Goal: Task Accomplishment & Management: Use online tool/utility

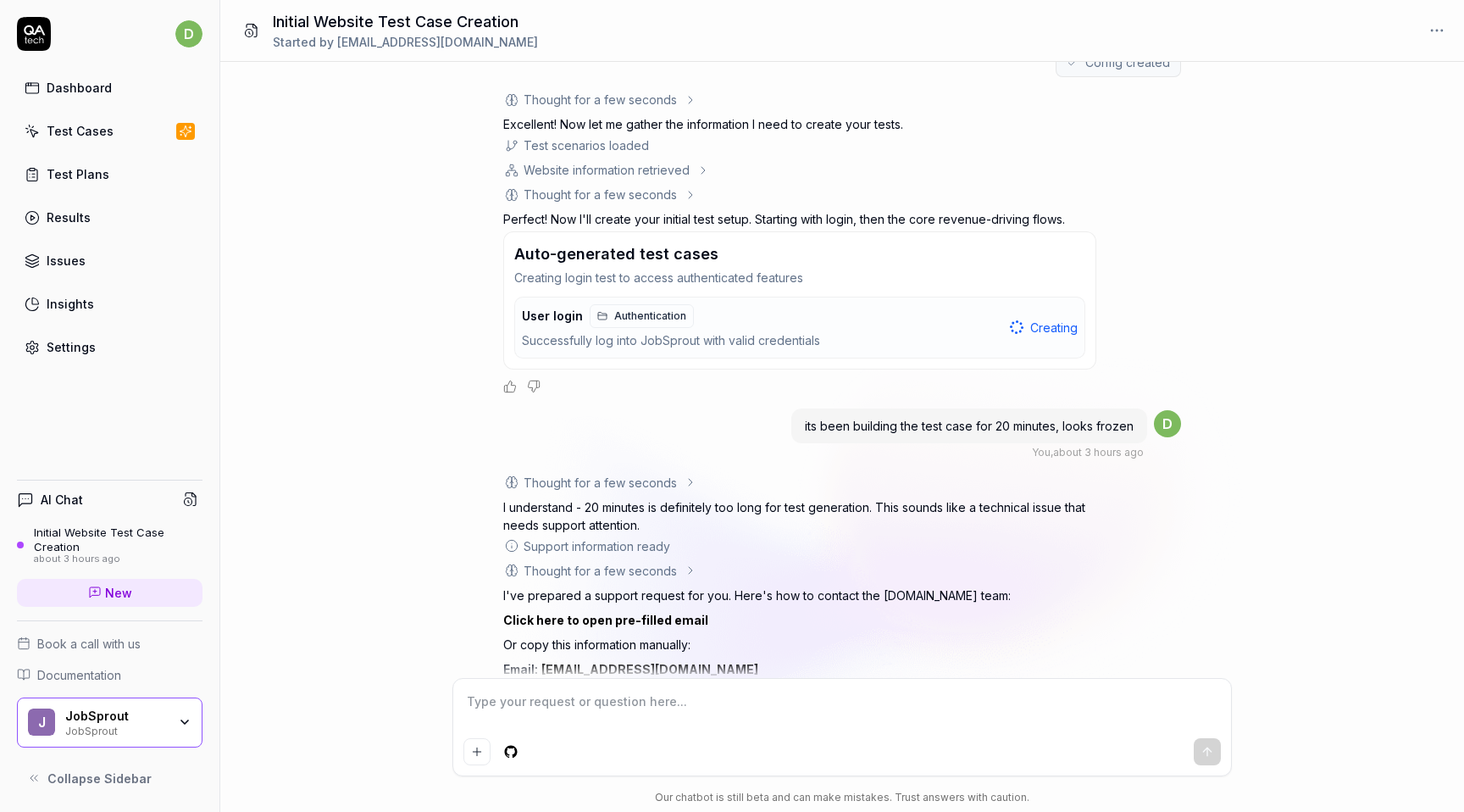
scroll to position [210, 0]
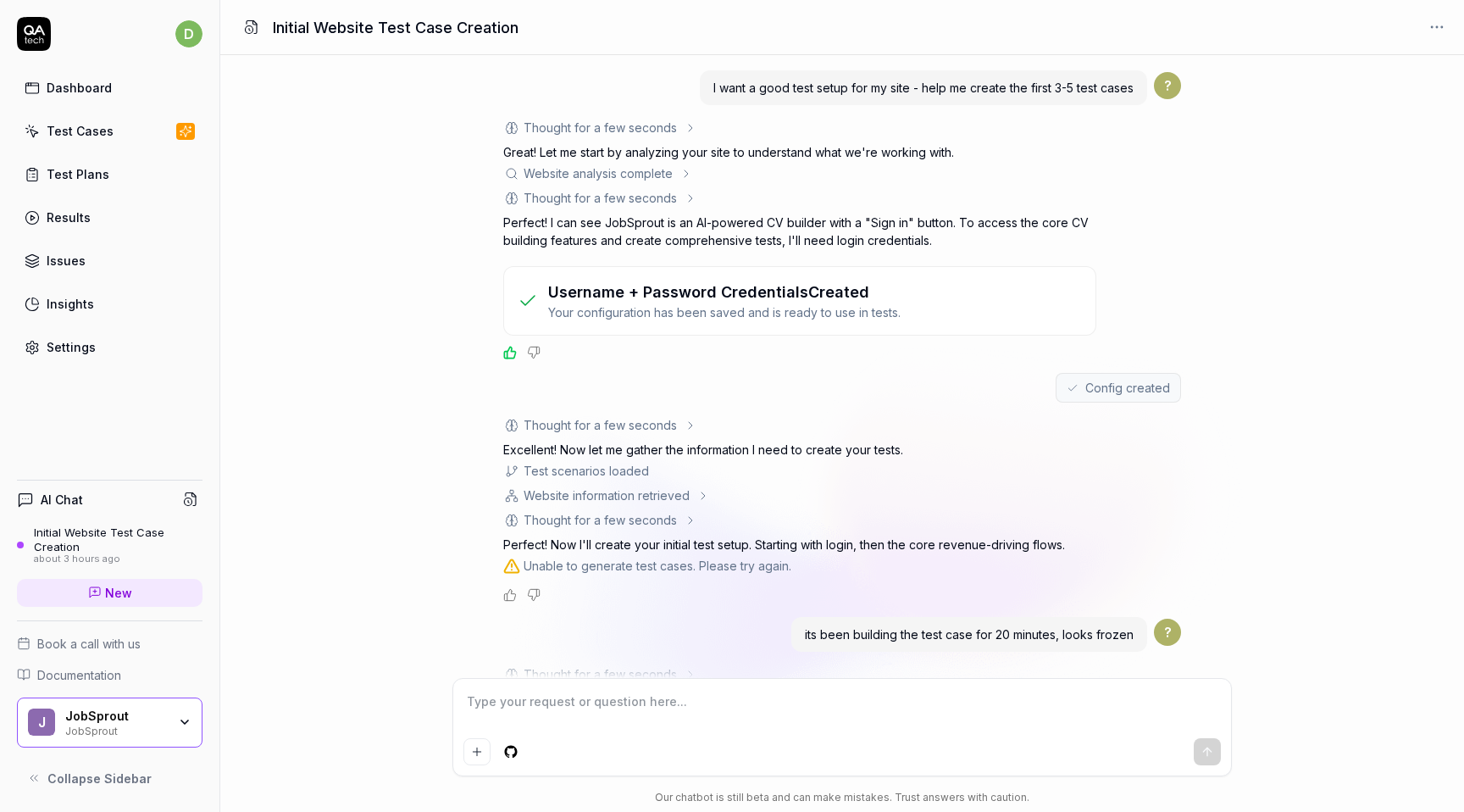
scroll to position [385, 0]
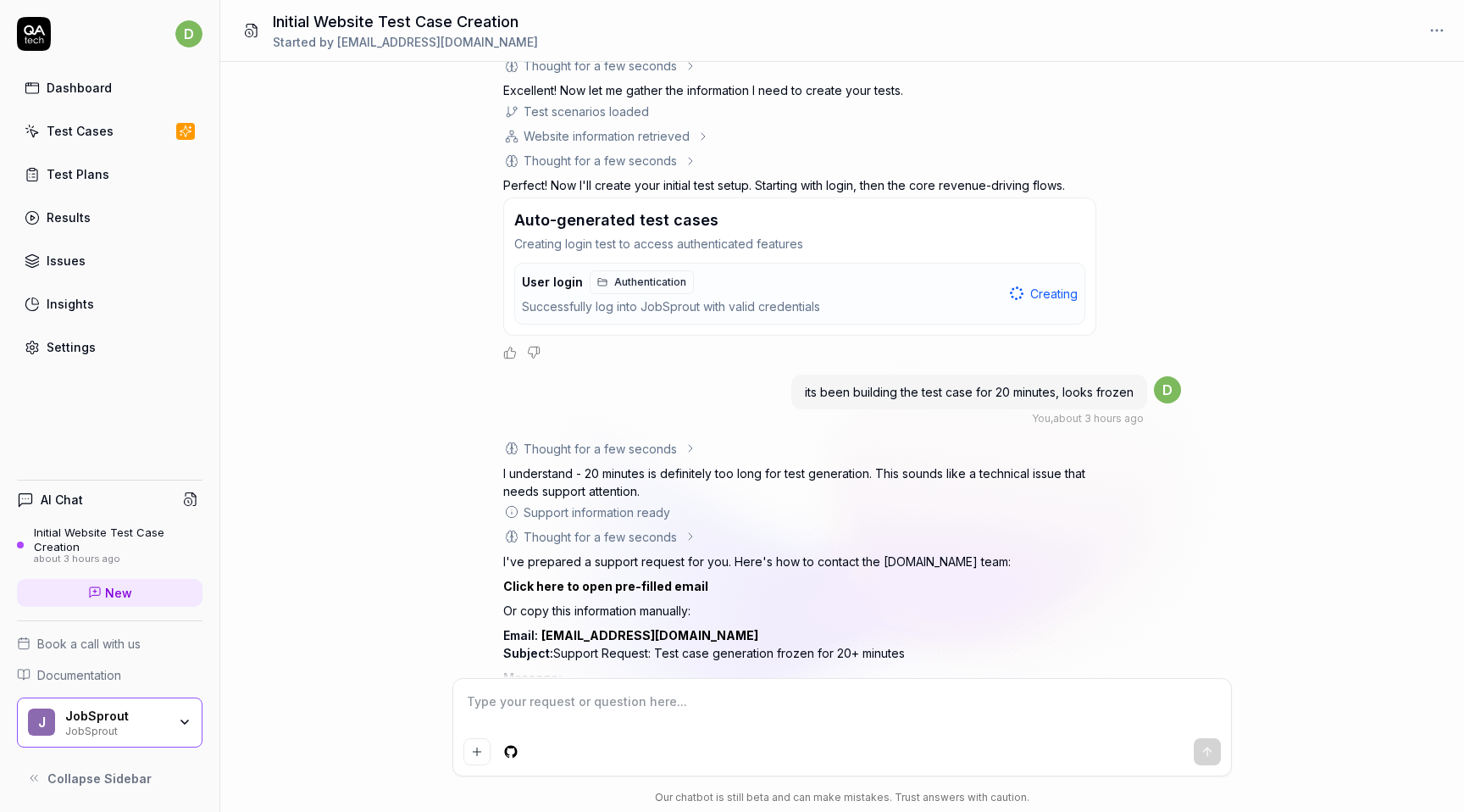
type textarea "*"
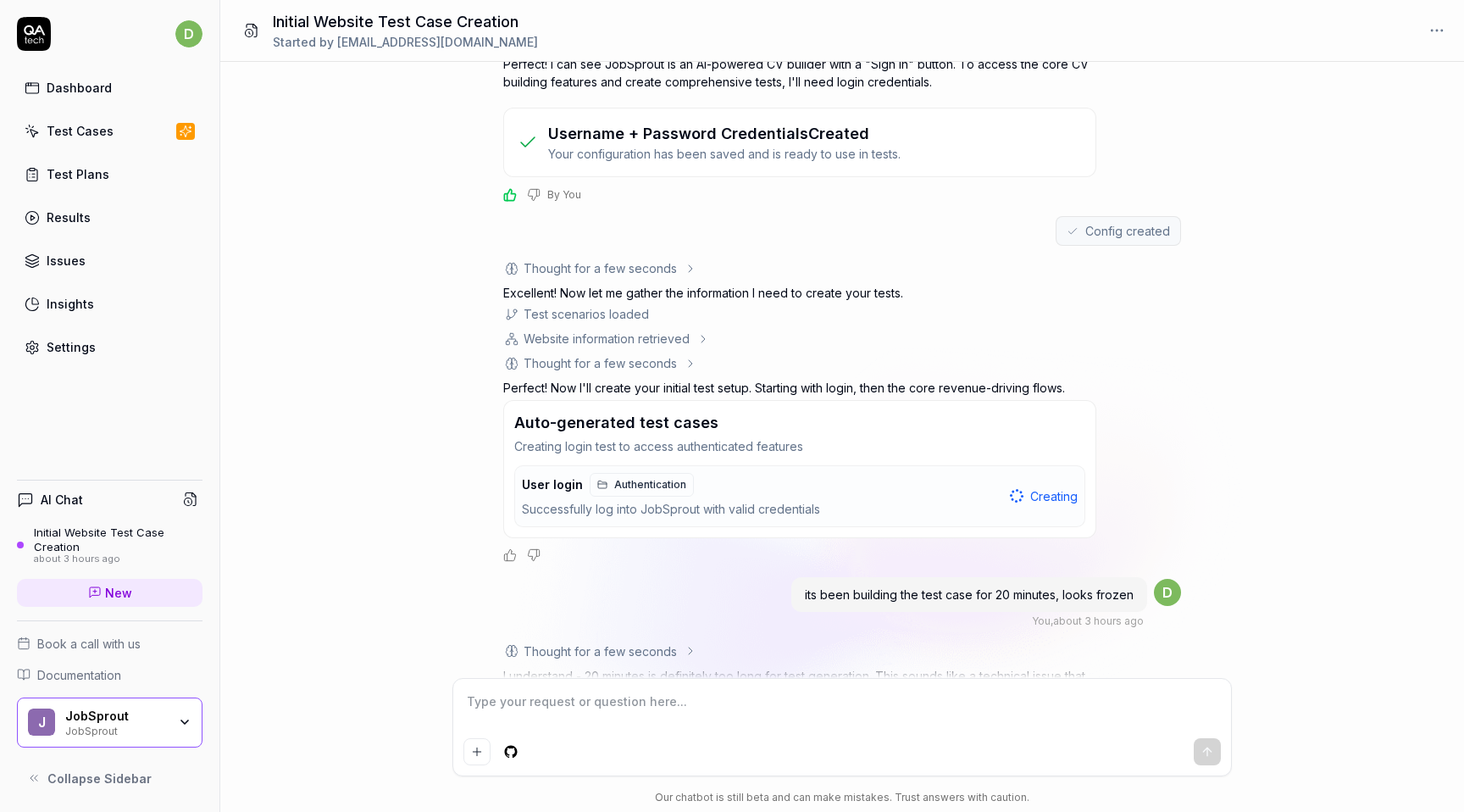
scroll to position [312, 0]
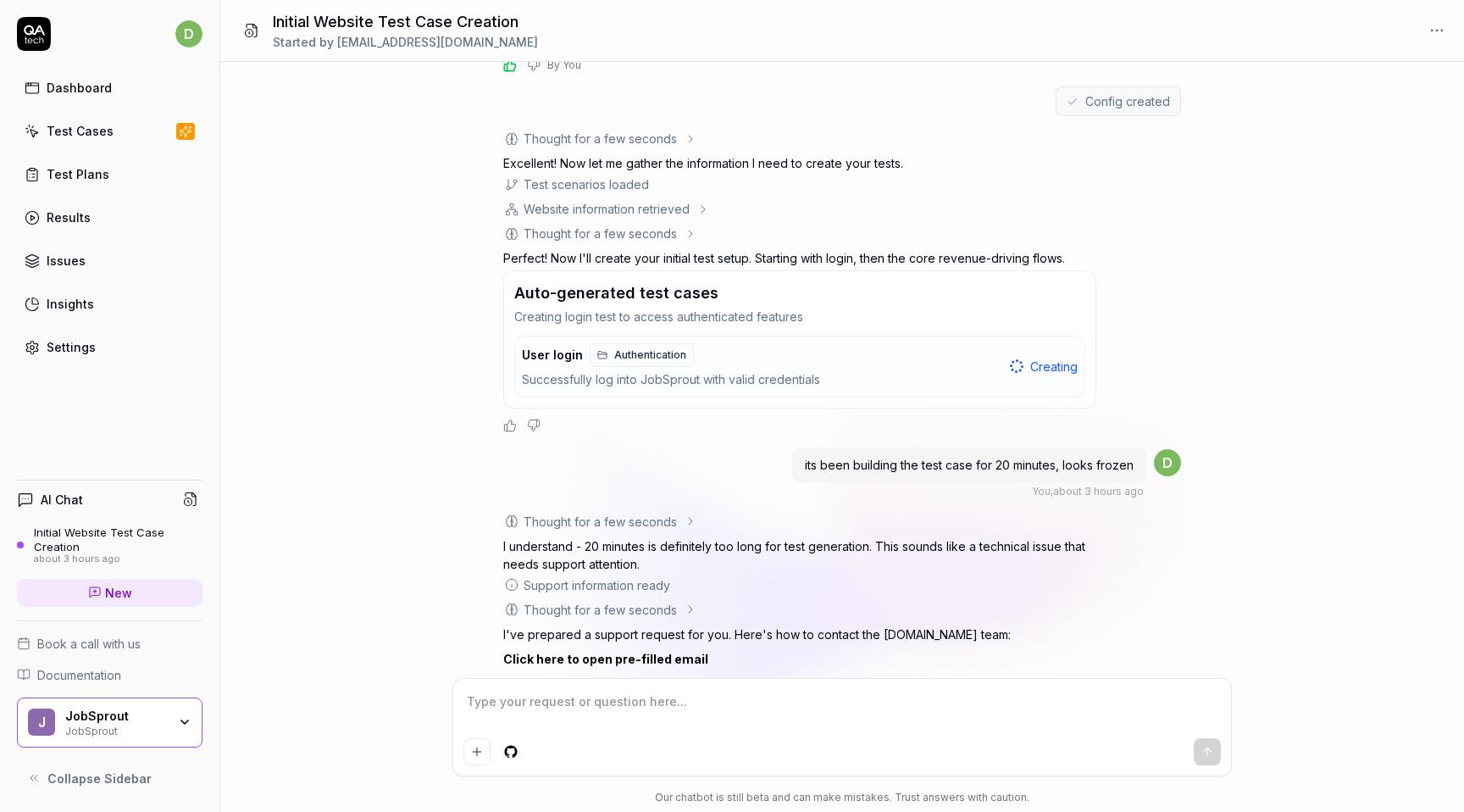
click at [539, 370] on div "User login Authentication Successfully log into JobSprout with valid credentials" at bounding box center [763, 366] width 482 height 47
click at [634, 393] on button "User login Authentication Successfully log into JobSprout with valid credential…" at bounding box center [800, 366] width 570 height 60
click at [633, 359] on span "Authentication" at bounding box center [650, 355] width 72 height 15
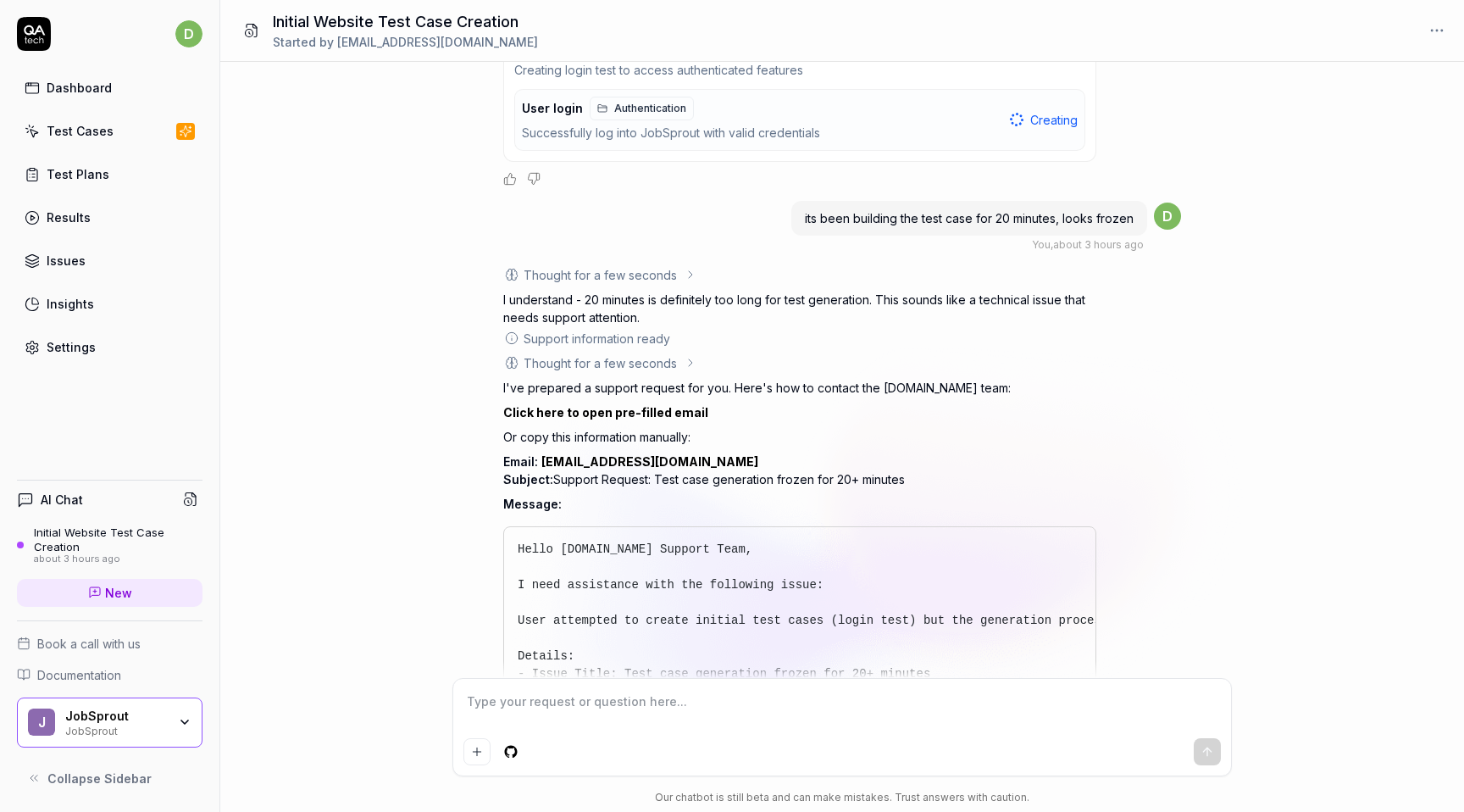
scroll to position [739, 0]
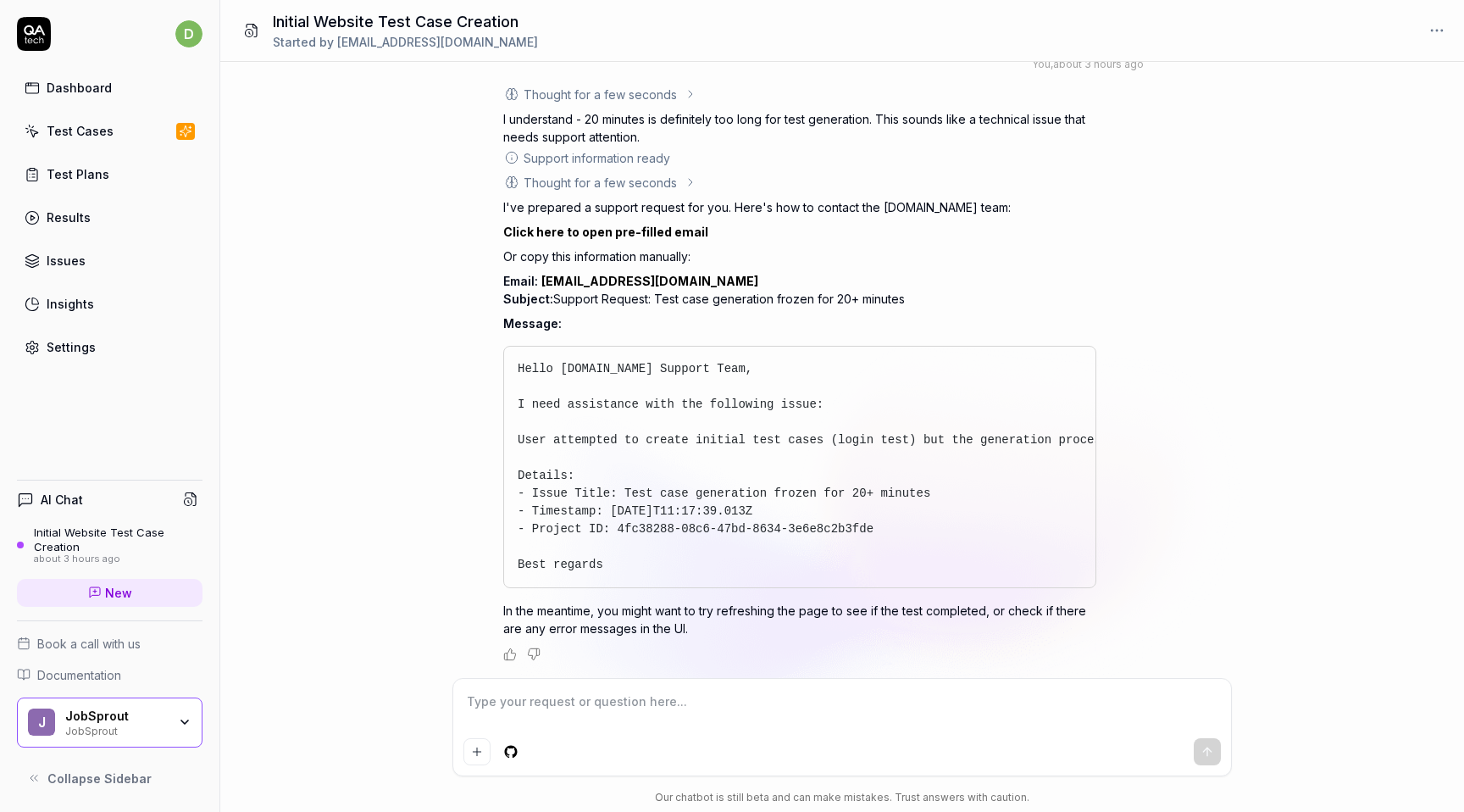
click at [696, 689] on textarea at bounding box center [843, 710] width 758 height 42
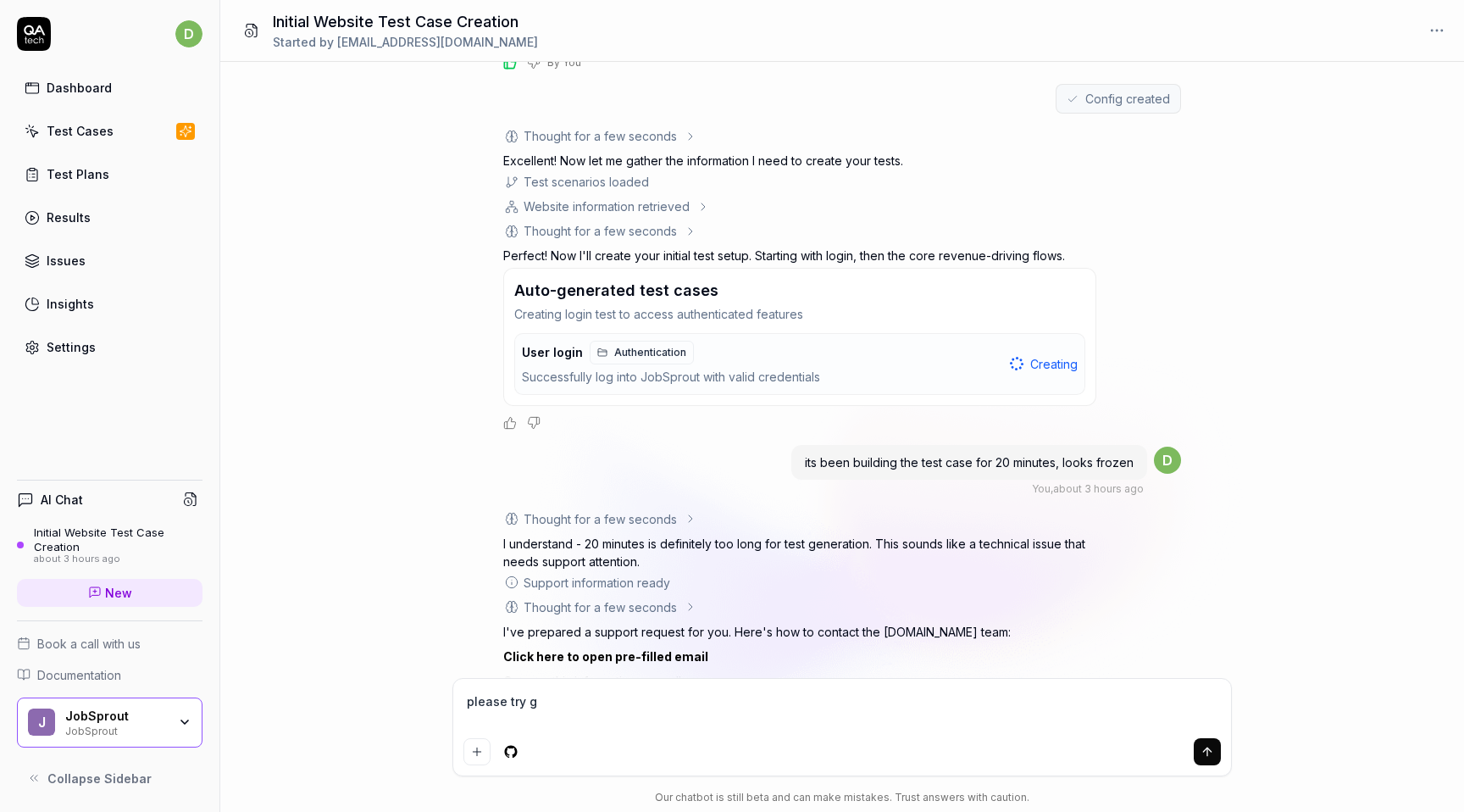
scroll to position [234, 0]
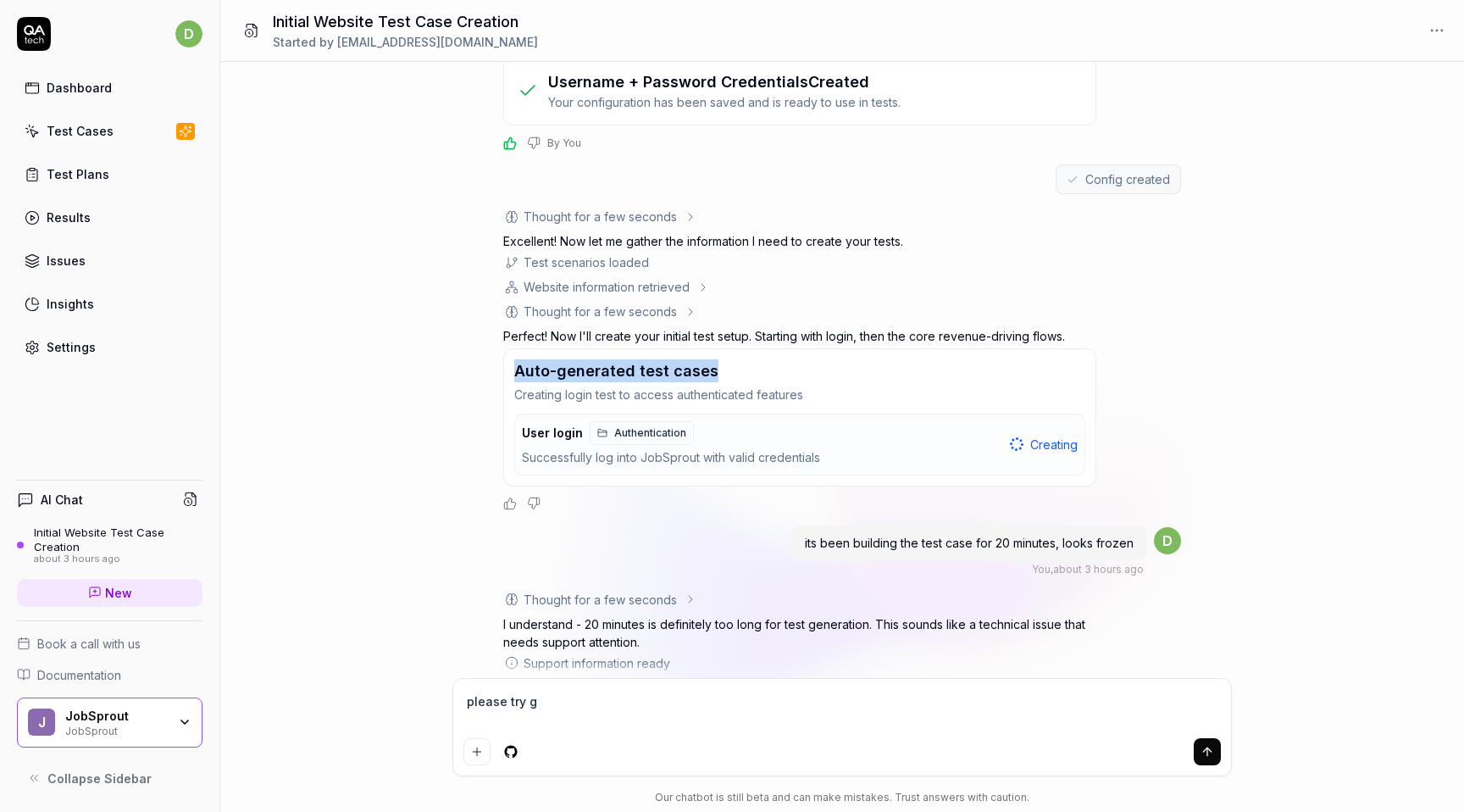
drag, startPoint x: 511, startPoint y: 362, endPoint x: 791, endPoint y: 361, distance: 280.0
click at [791, 362] on div "Auto-generated test cases Creating login test to access authenticated features …" at bounding box center [800, 417] width 593 height 138
click at [804, 393] on p "Creating login test to access authenticated features" at bounding box center [800, 394] width 571 height 18
click at [831, 459] on div "Successfully log into JobSprout with valid credentials" at bounding box center [763, 458] width 482 height 19
copy div "Auto-generated test cases Creating login test to access authenticated features"
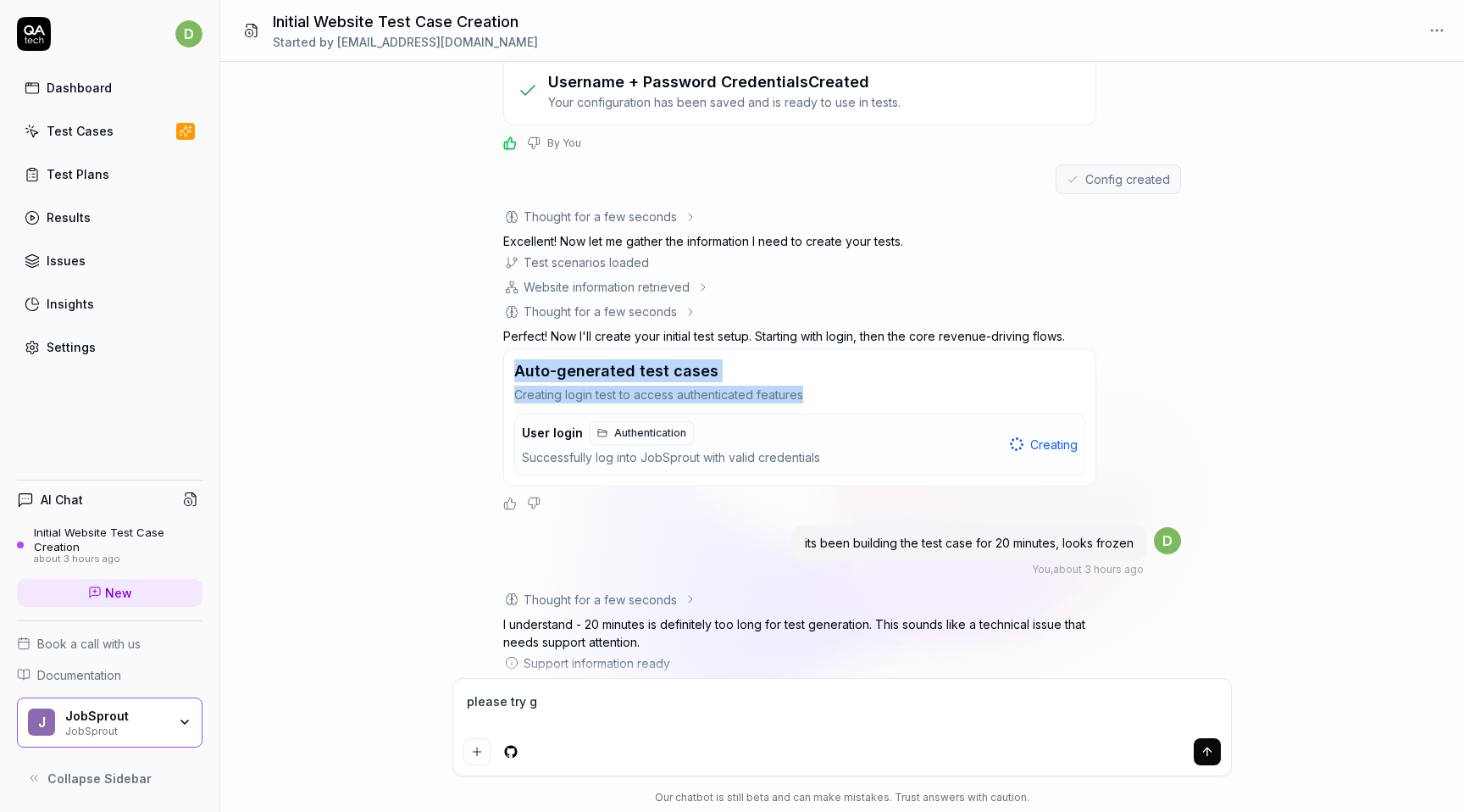
scroll to position [739, 0]
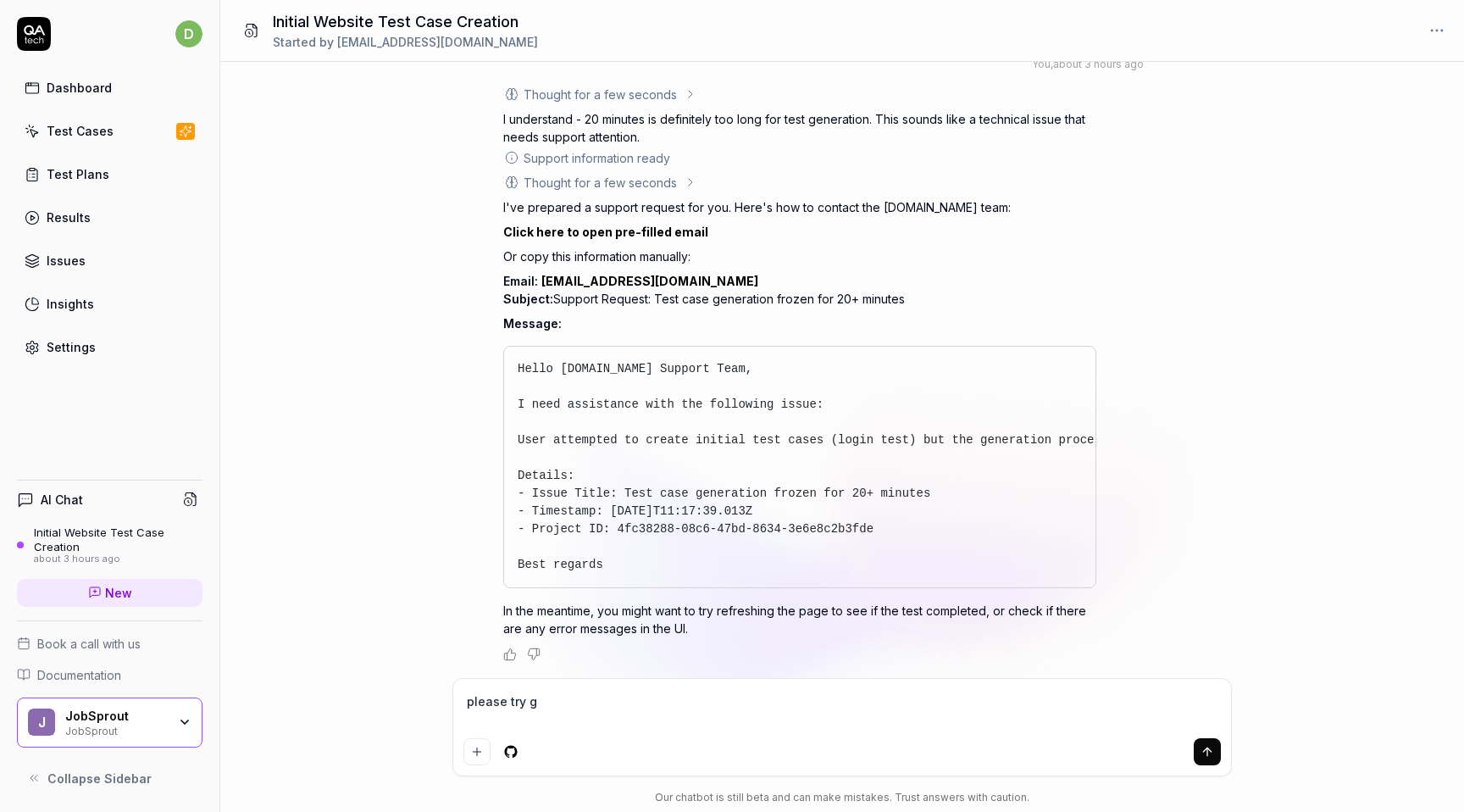
click at [617, 700] on textarea "please try g" at bounding box center [843, 710] width 758 height 42
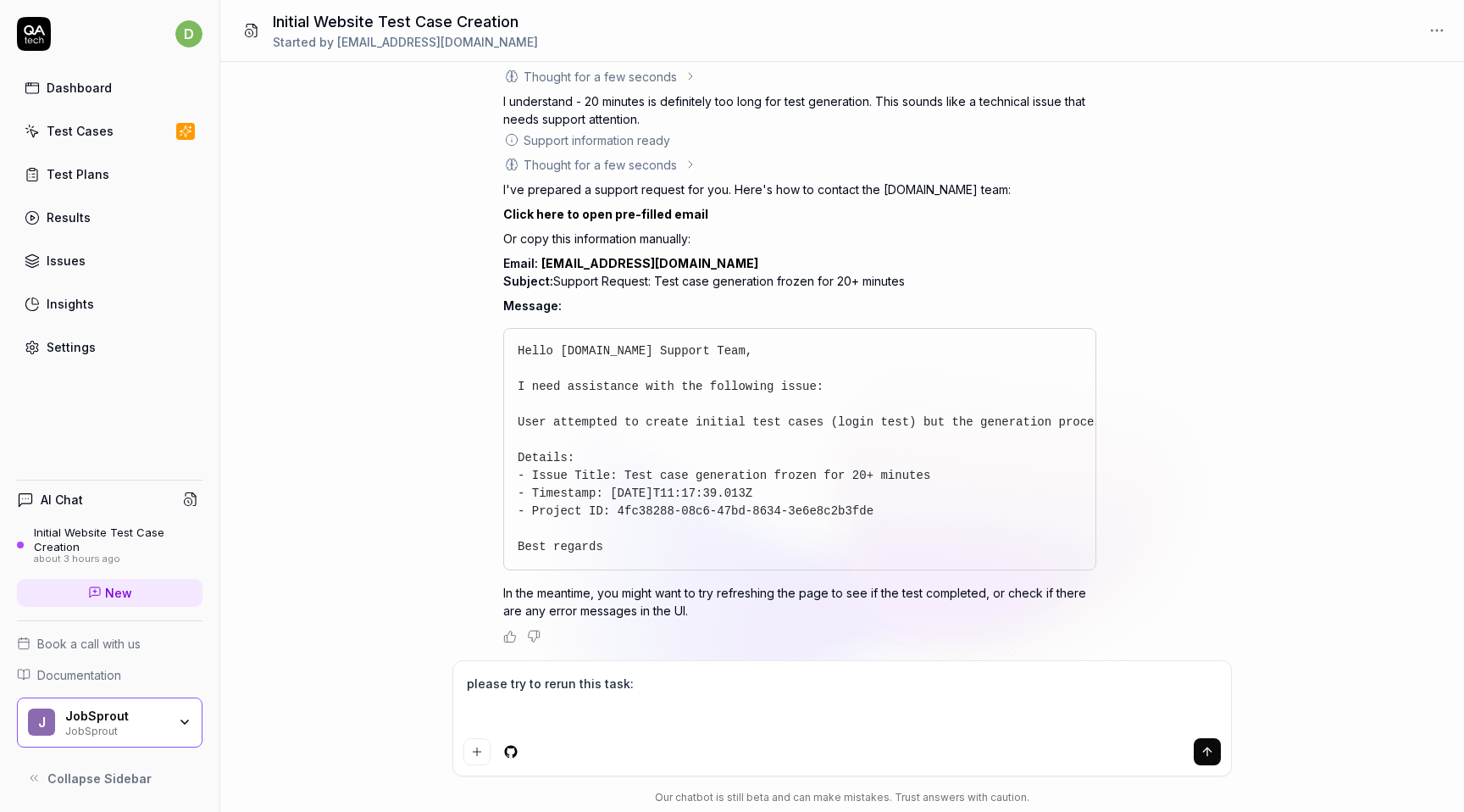
paste textarea "Auto-generated test cases Creating login test to access authenticated features"
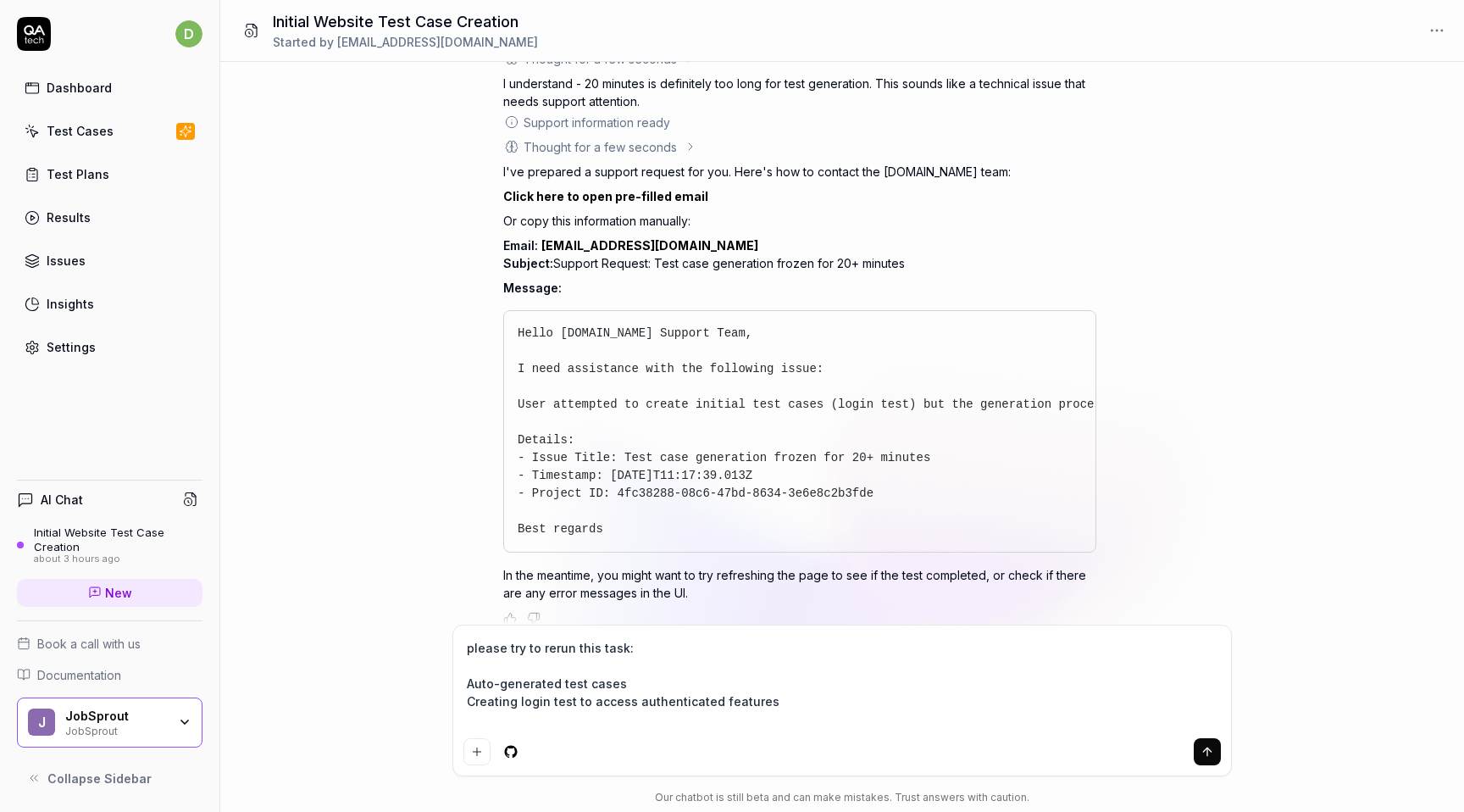
scroll to position [810, 0]
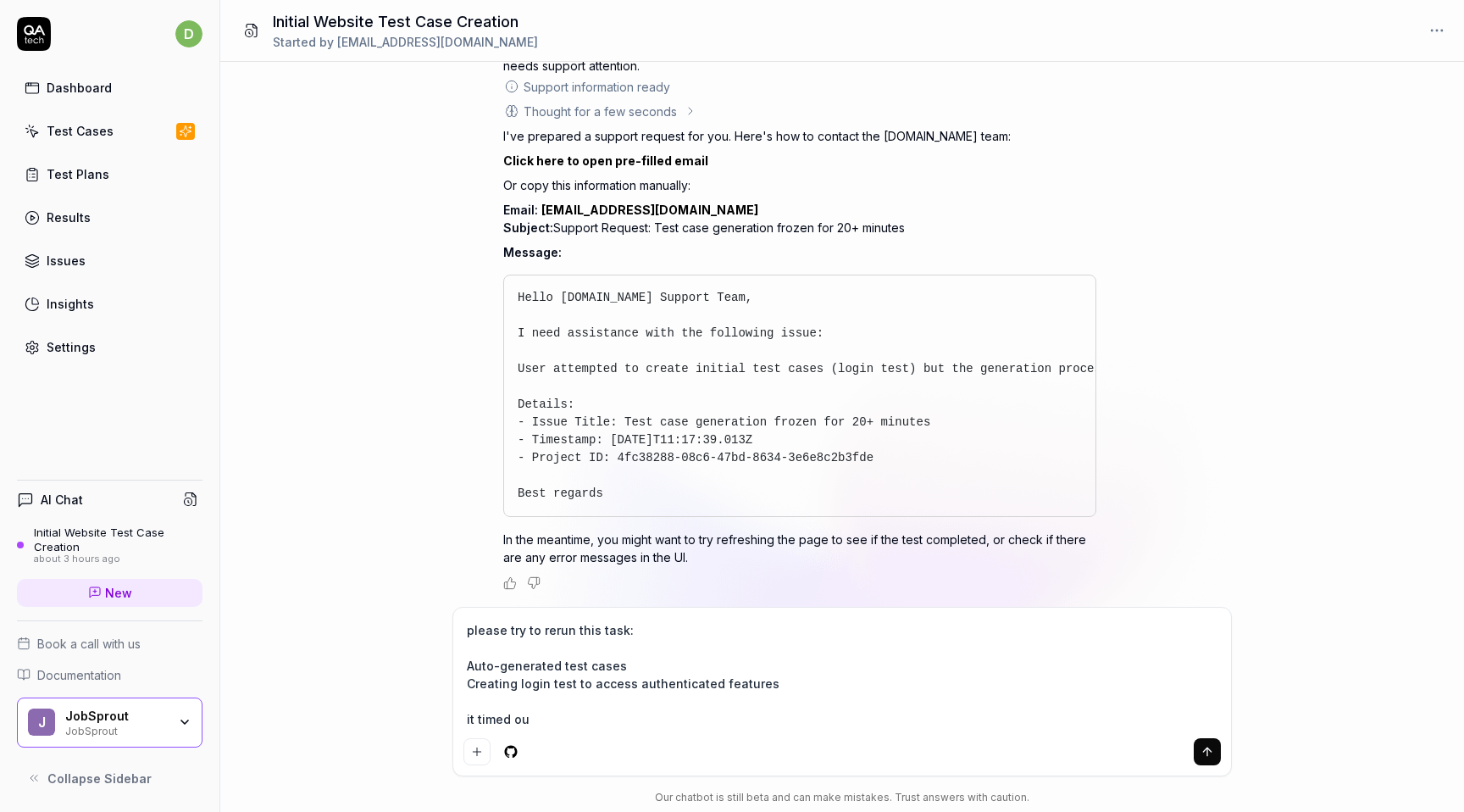
type textarea "please try to rerun this task: Auto-generated test cases Creating login test to…"
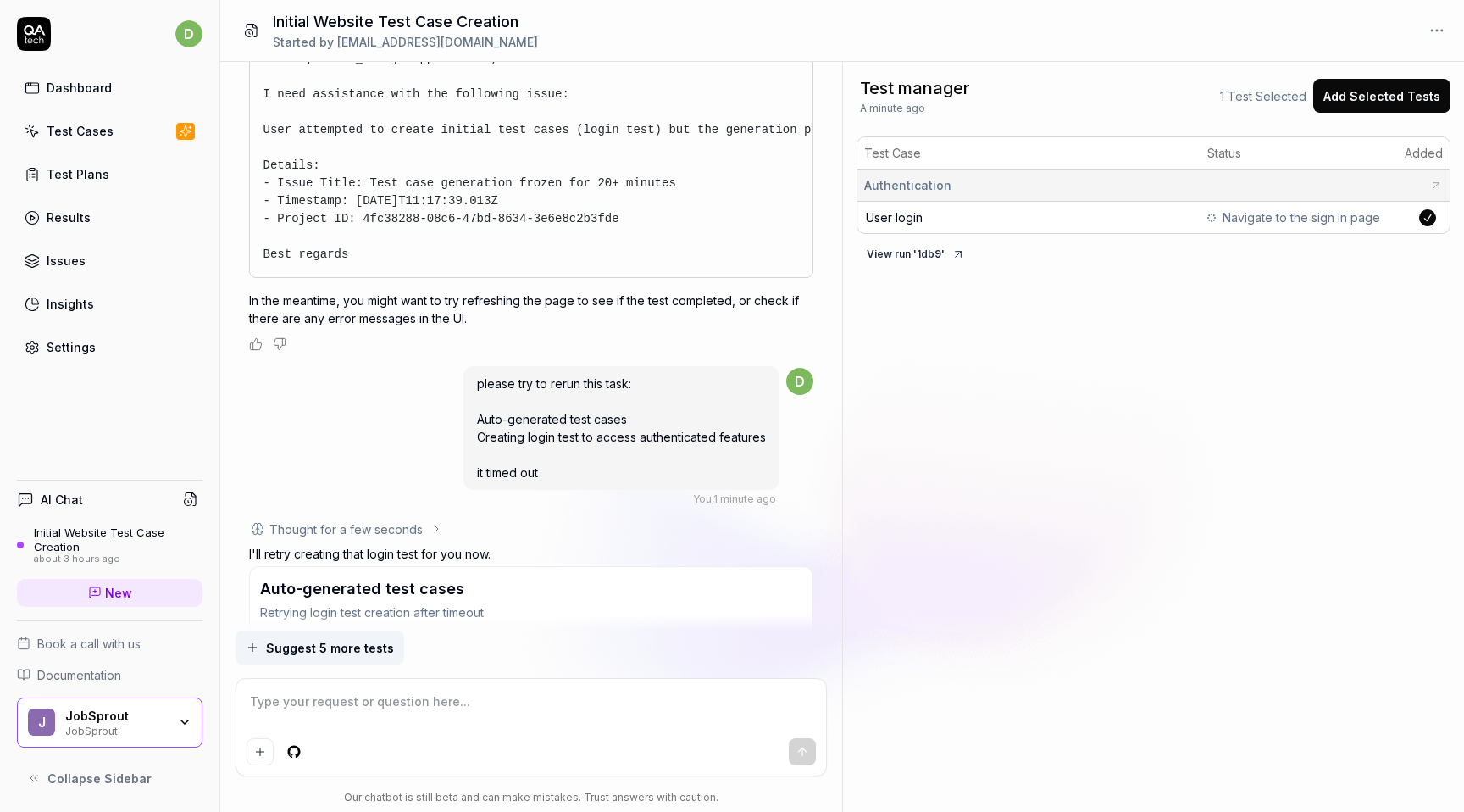
scroll to position [1202, 0]
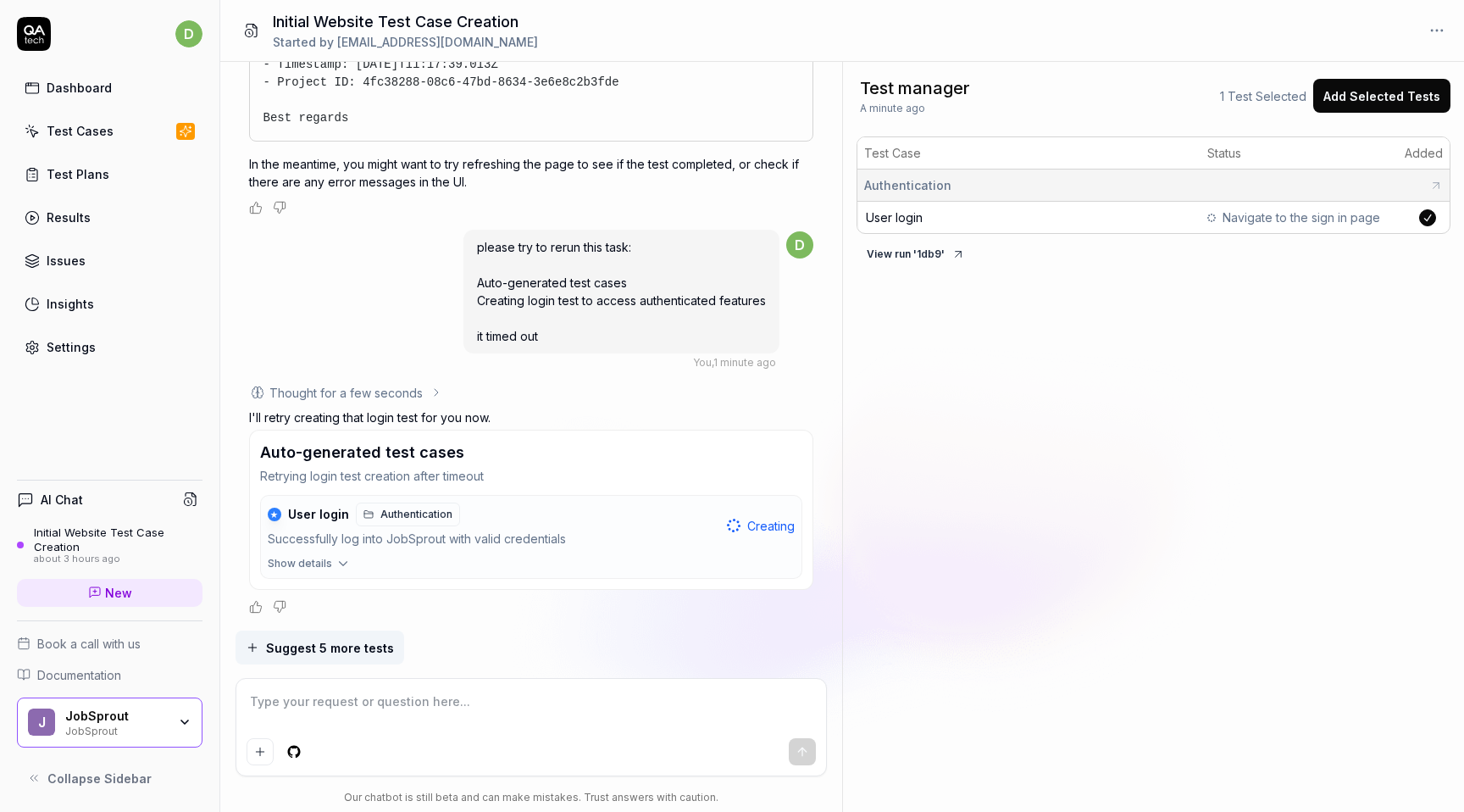
click at [364, 648] on span "Suggest 5 more tests" at bounding box center [330, 648] width 128 height 18
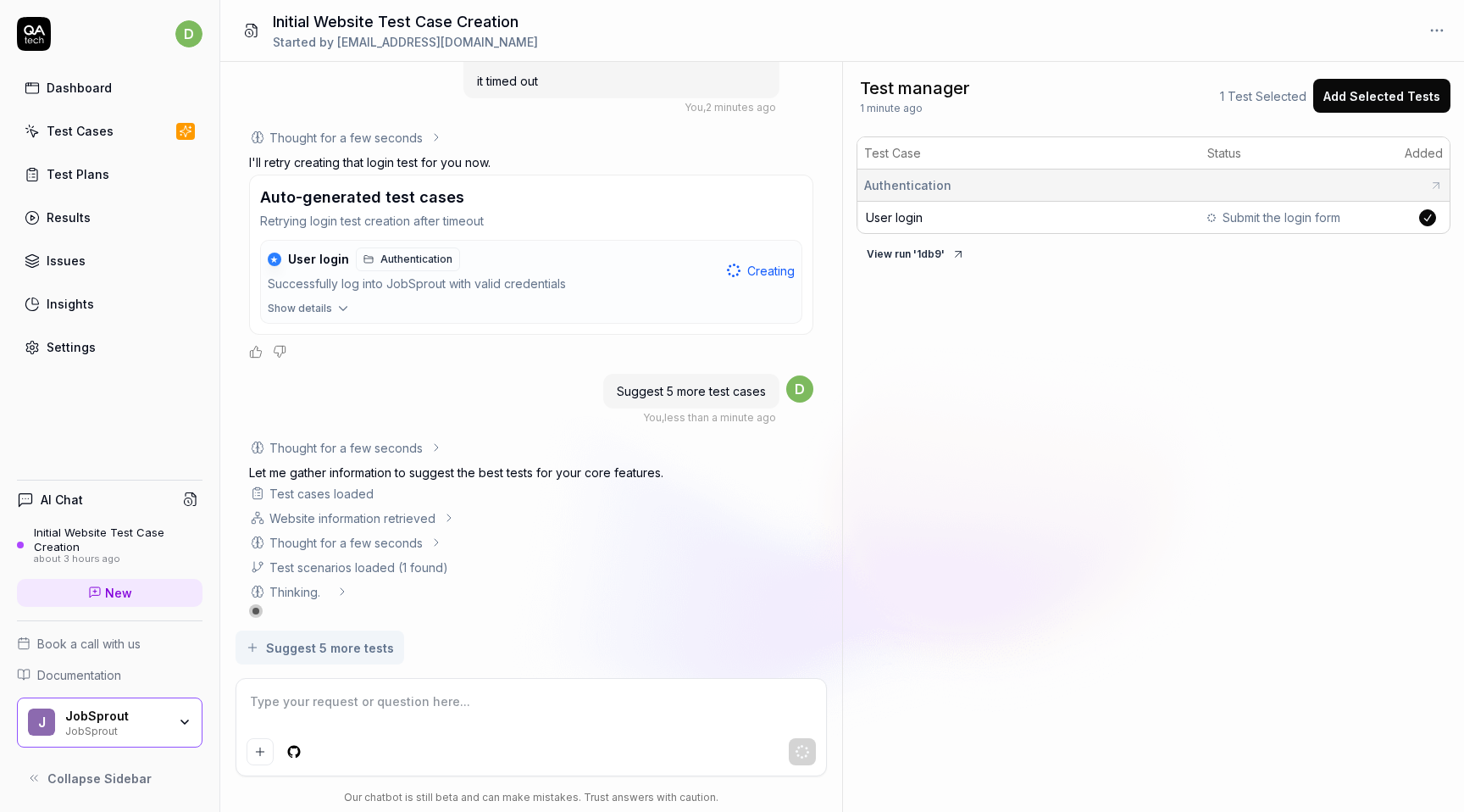
scroll to position [1461, 0]
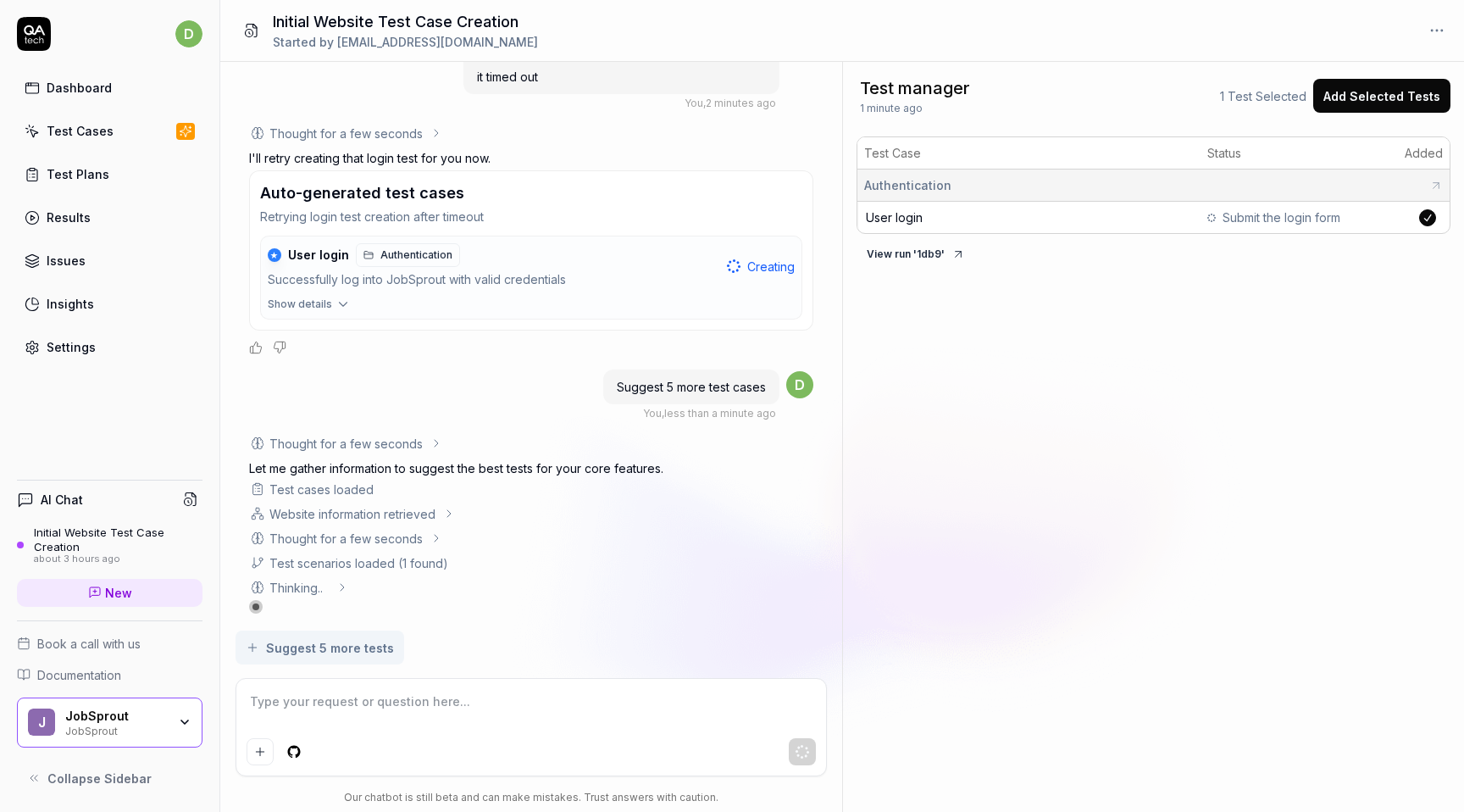
click at [918, 255] on button "View run ' 1db9 '" at bounding box center [916, 254] width 119 height 27
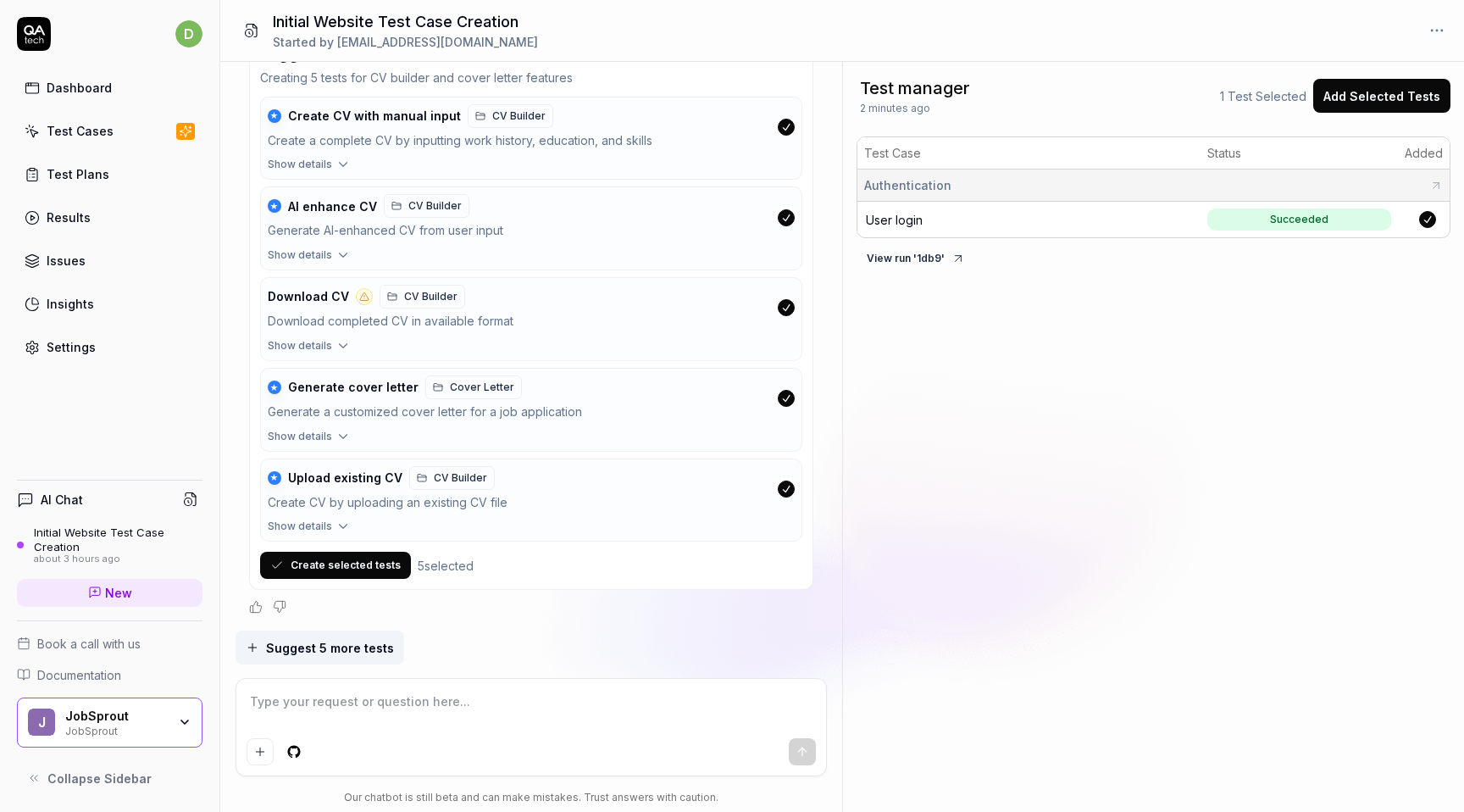
scroll to position [2073, 0]
click at [346, 561] on button "Create selected tests" at bounding box center [336, 565] width 151 height 27
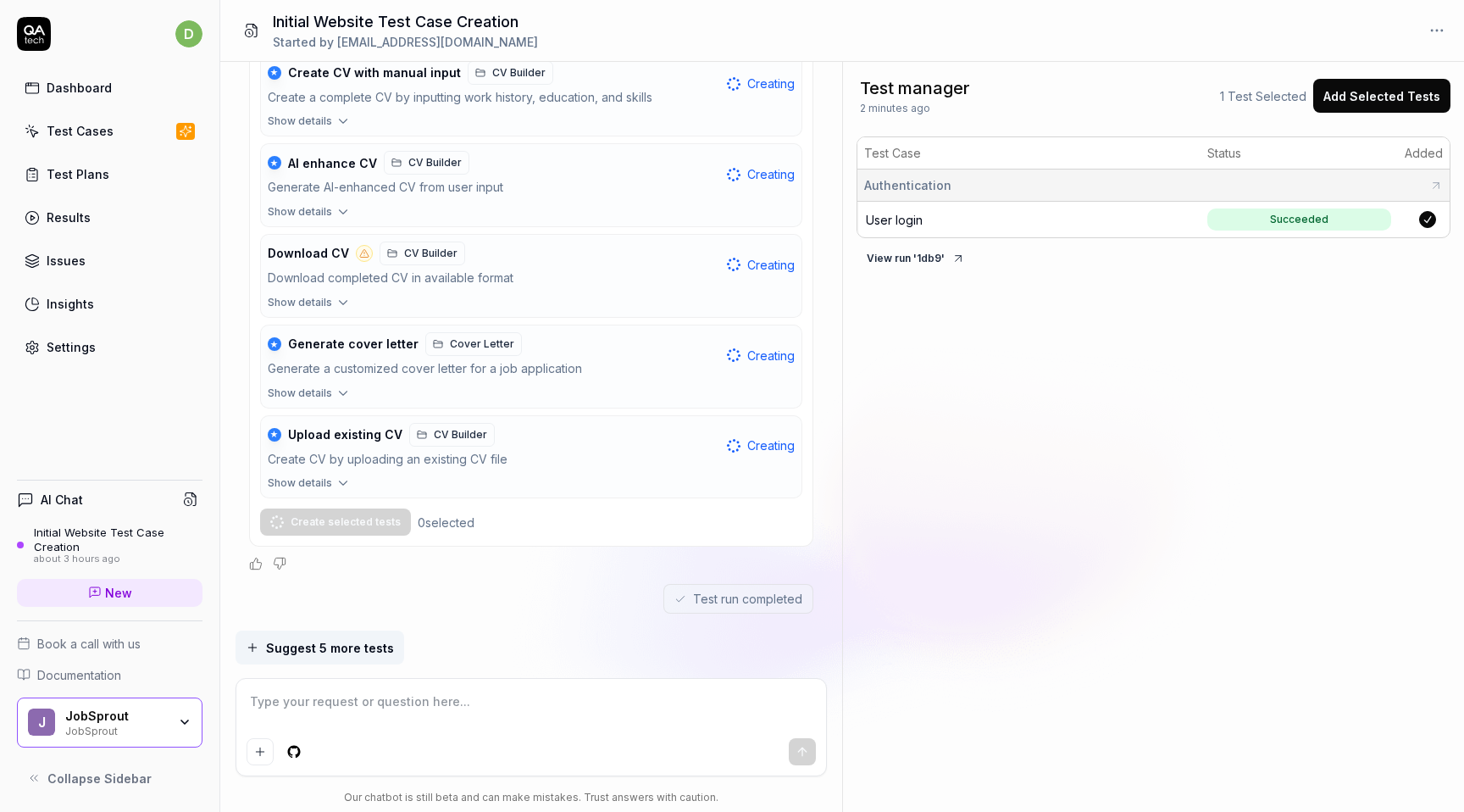
scroll to position [2144, 0]
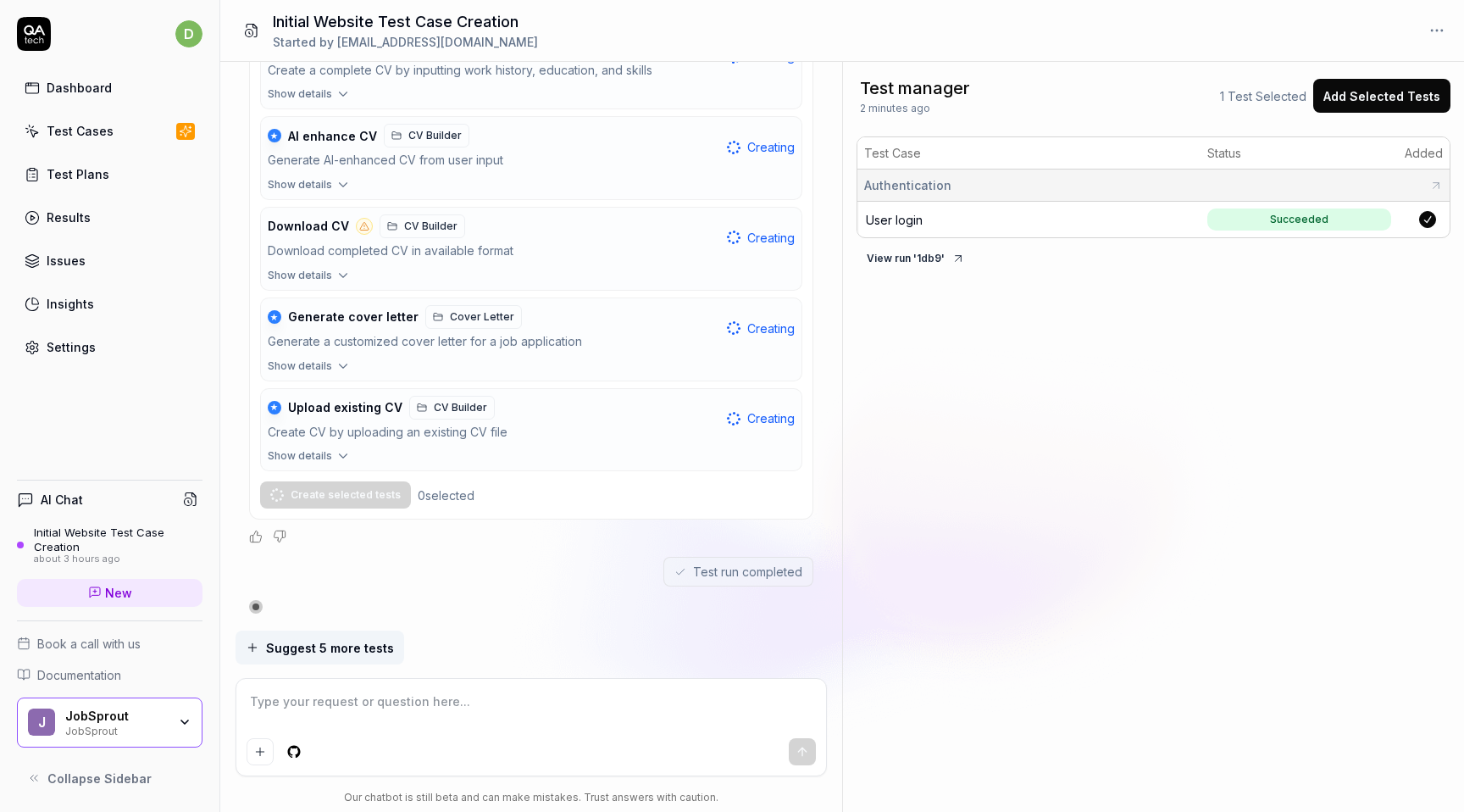
click at [318, 181] on span "Show details" at bounding box center [300, 185] width 64 height 15
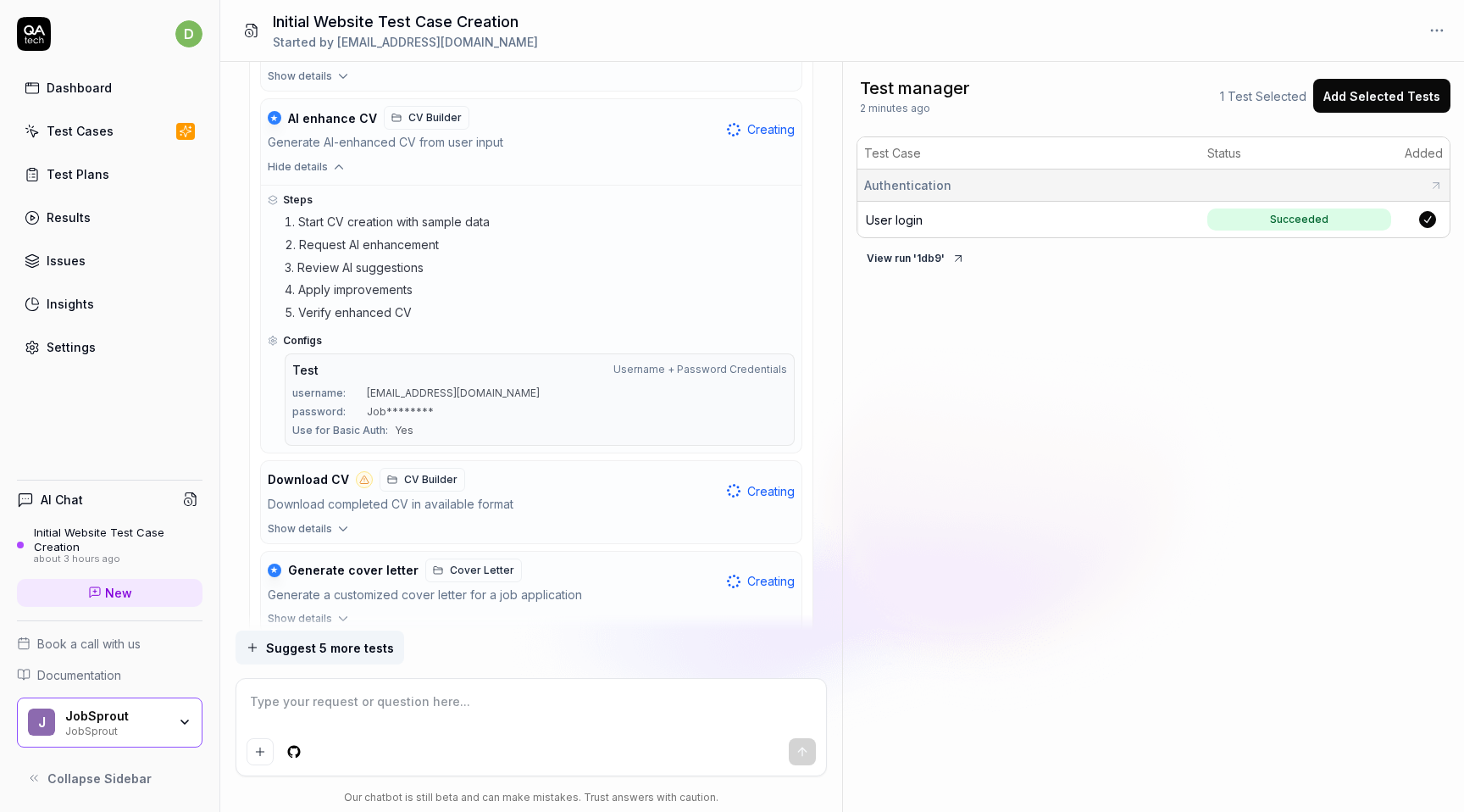
click at [318, 175] on span "Hide details" at bounding box center [298, 167] width 60 height 15
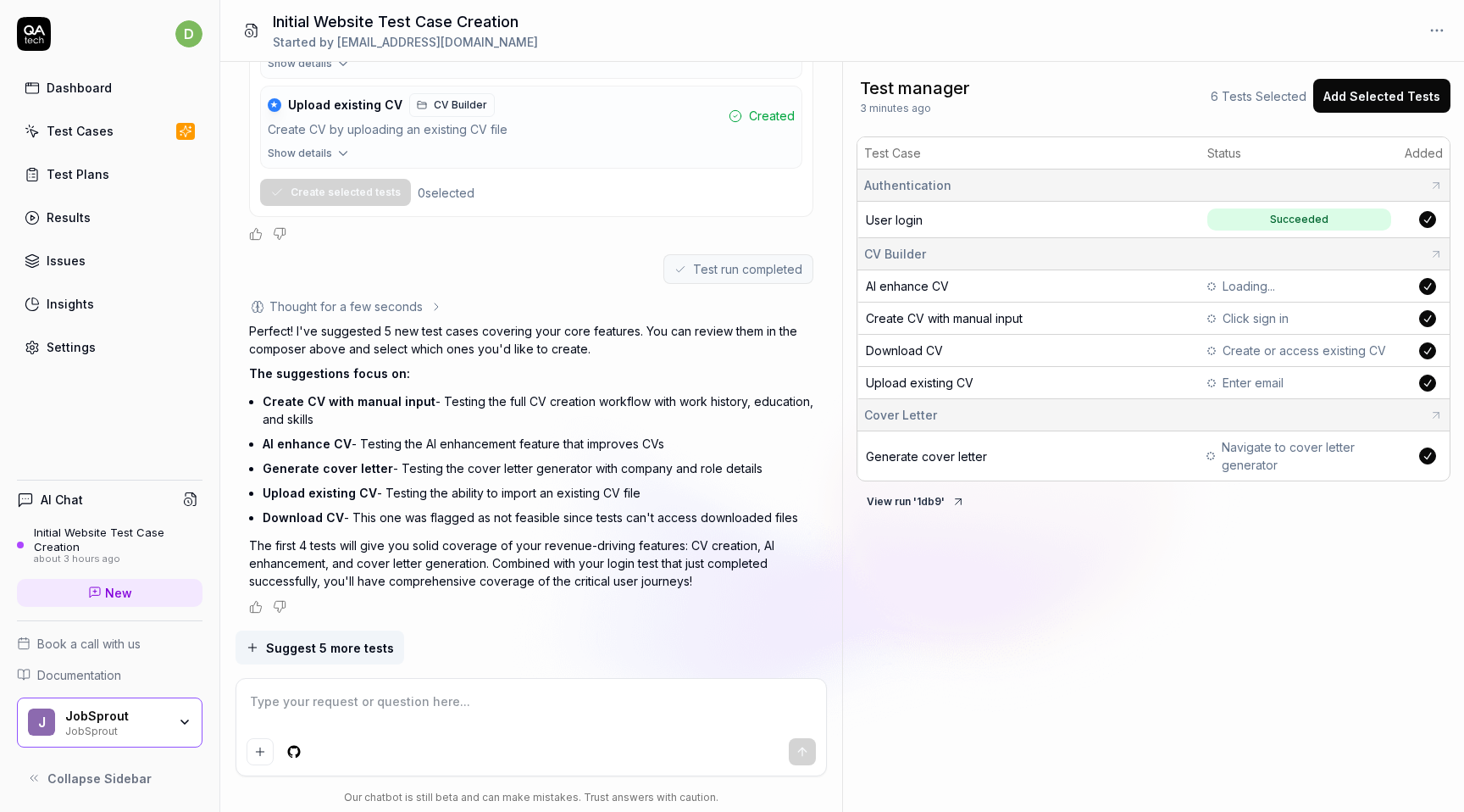
scroll to position [2446, 0]
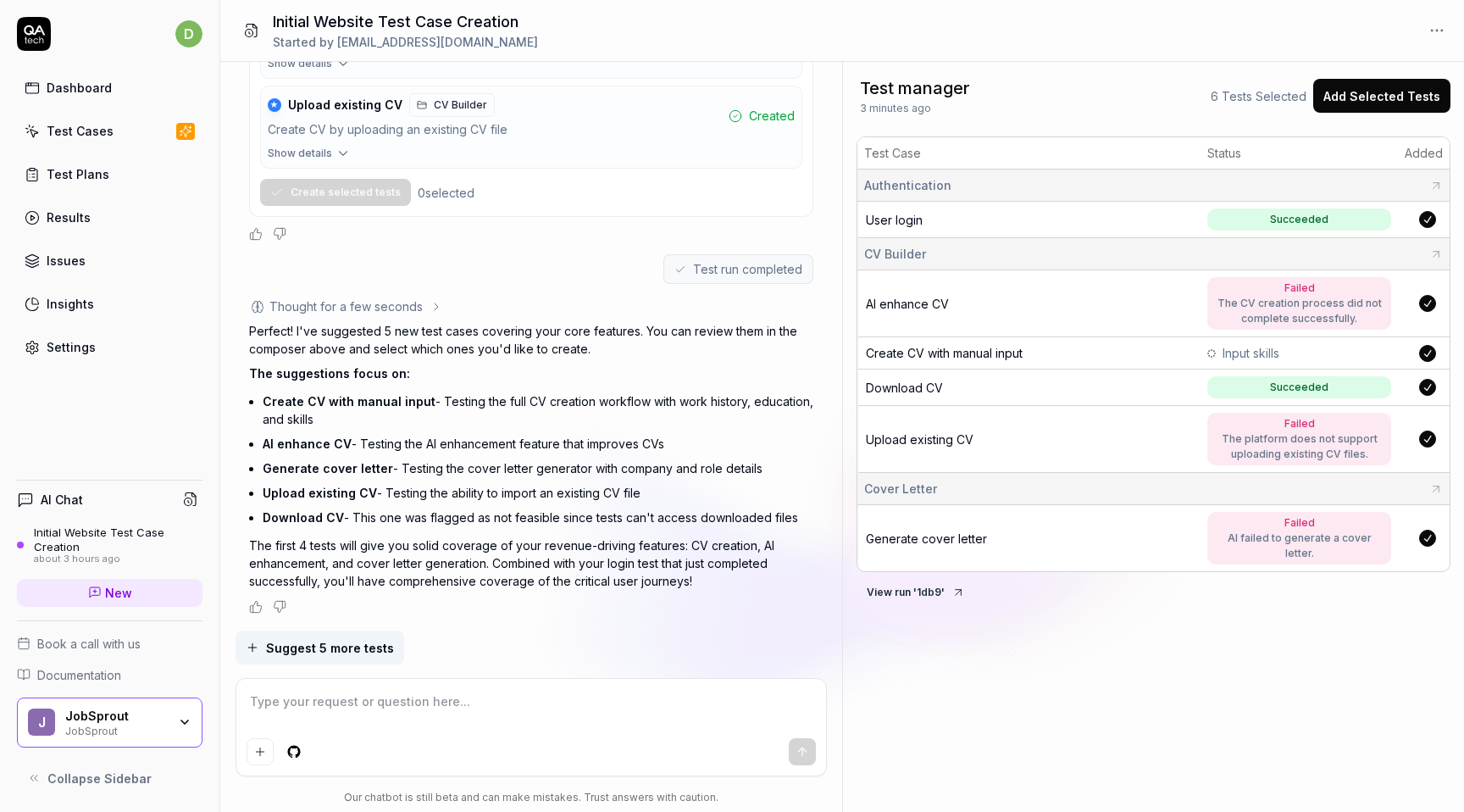
click at [1430, 241] on td "CV Builder" at bounding box center [1154, 254] width 593 height 32
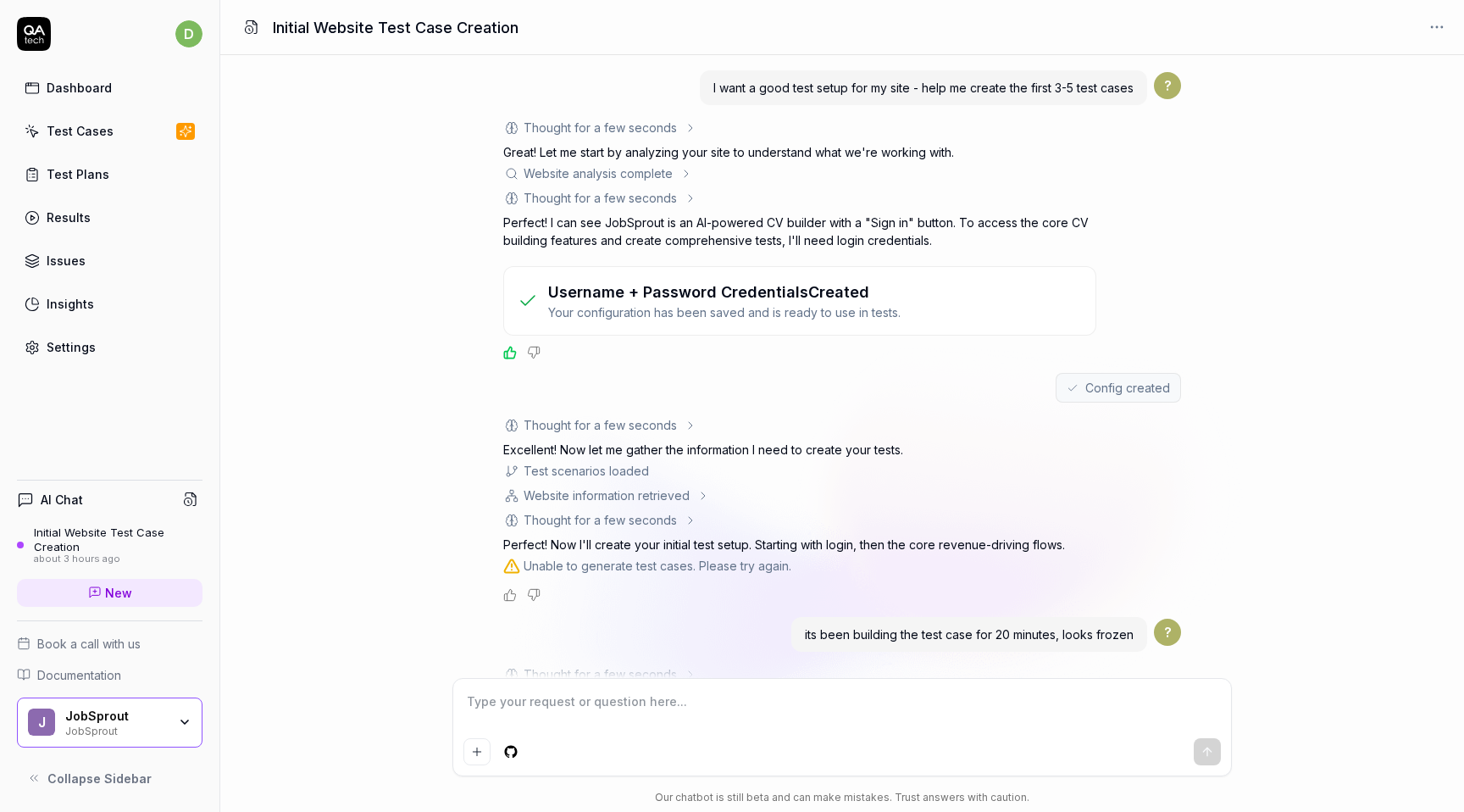
scroll to position [385, 0]
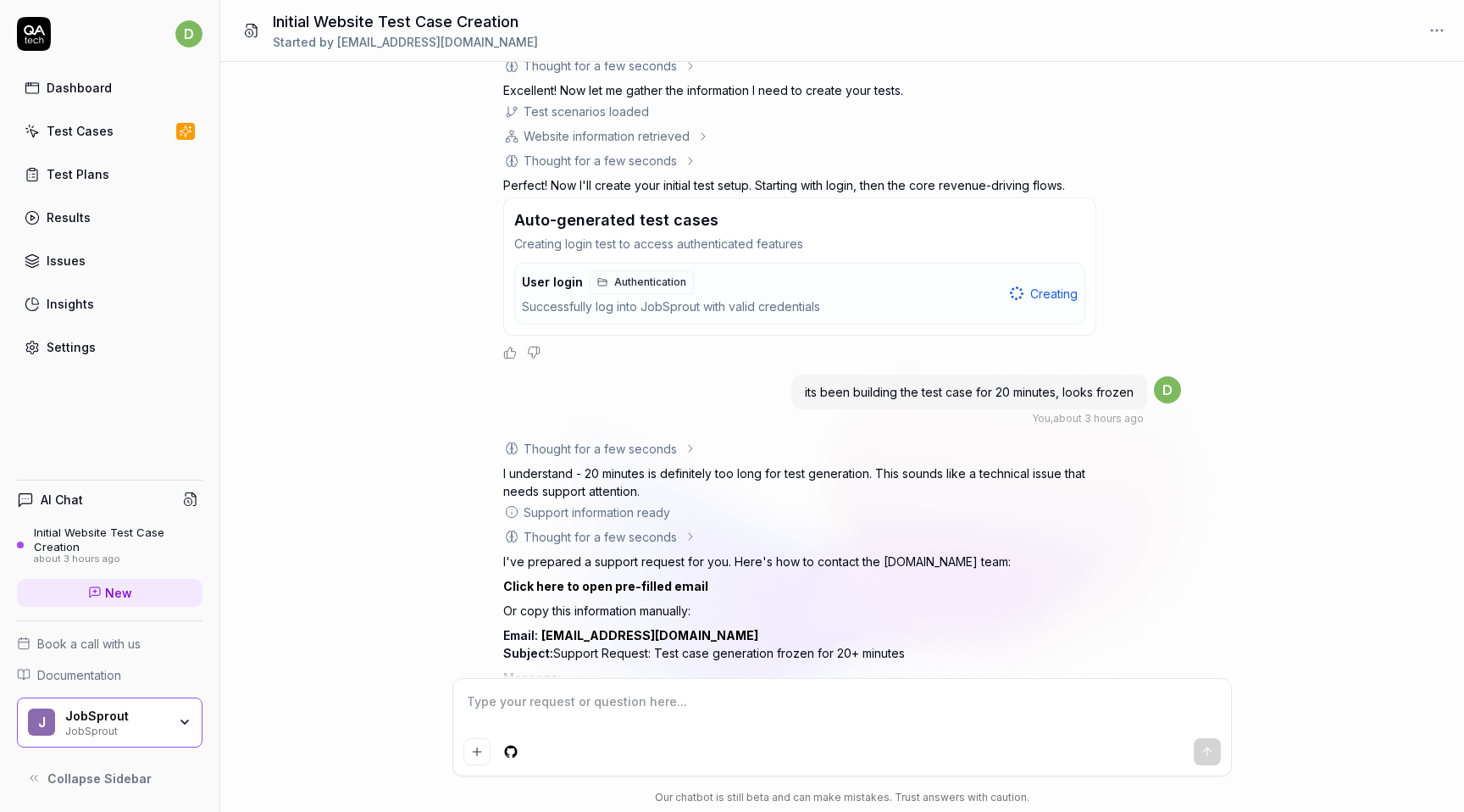
click at [89, 136] on div "Test Cases" at bounding box center [80, 131] width 67 height 18
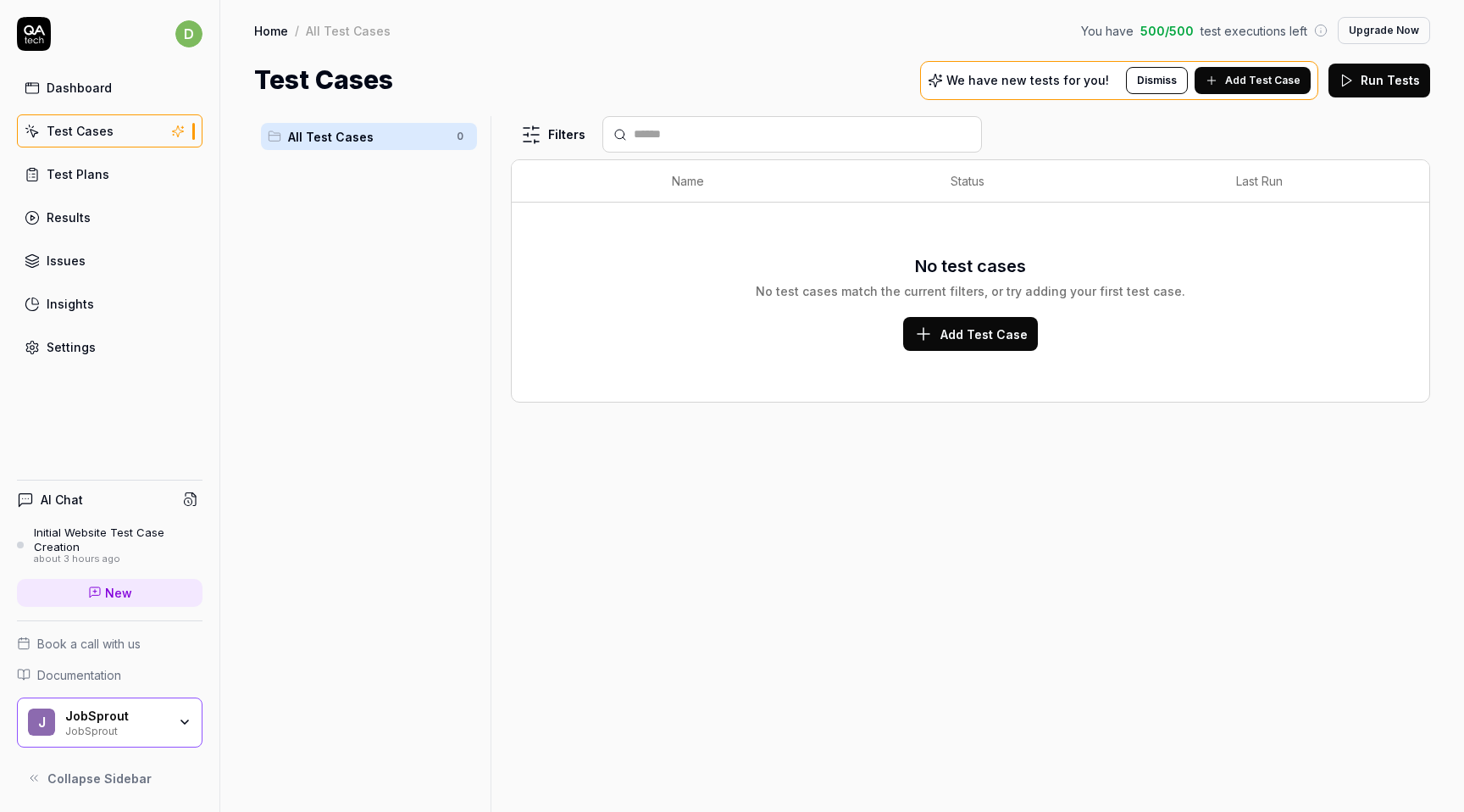
click at [117, 167] on link "Test Plans" at bounding box center [109, 174] width 186 height 33
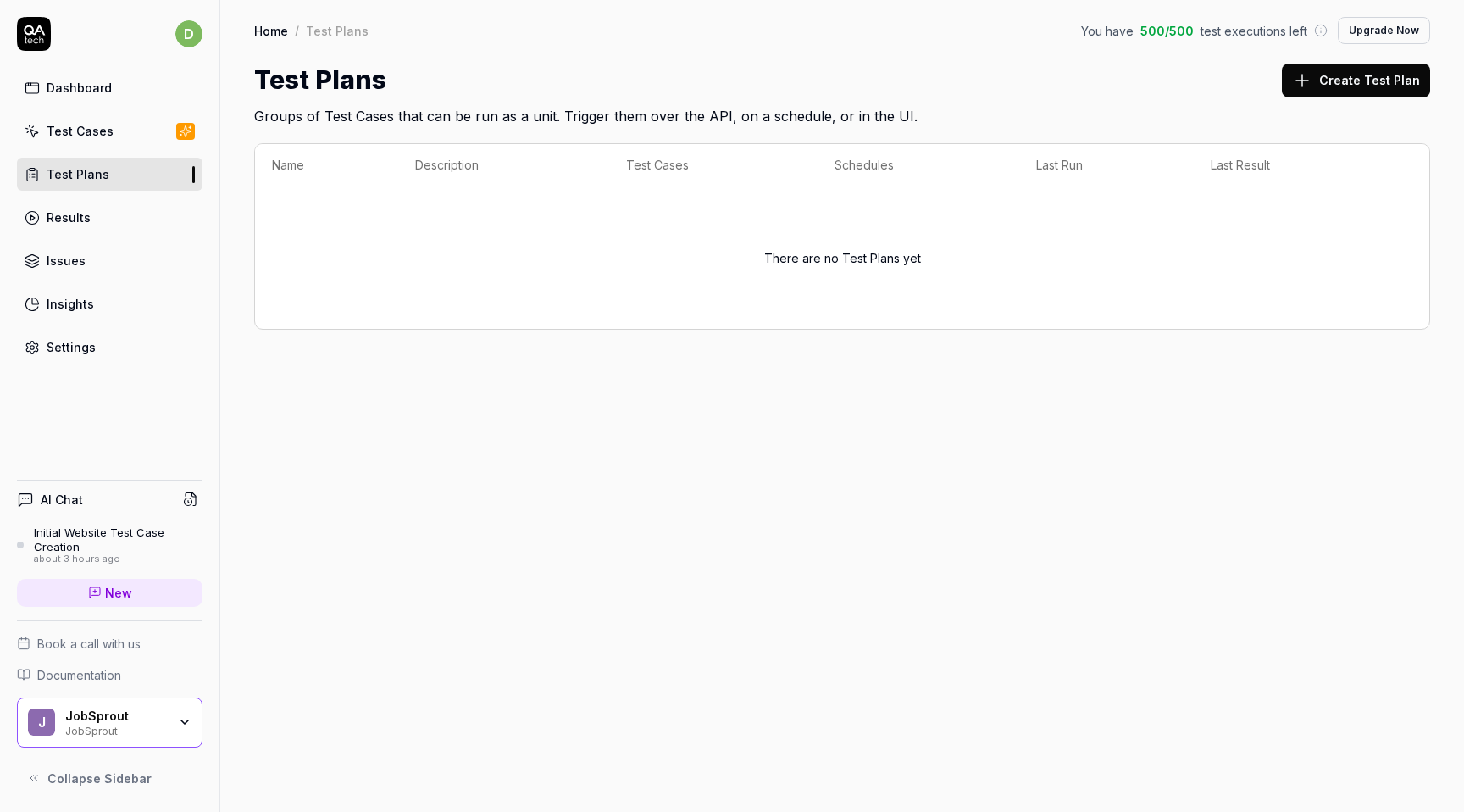
click at [103, 212] on link "Results" at bounding box center [109, 217] width 186 height 33
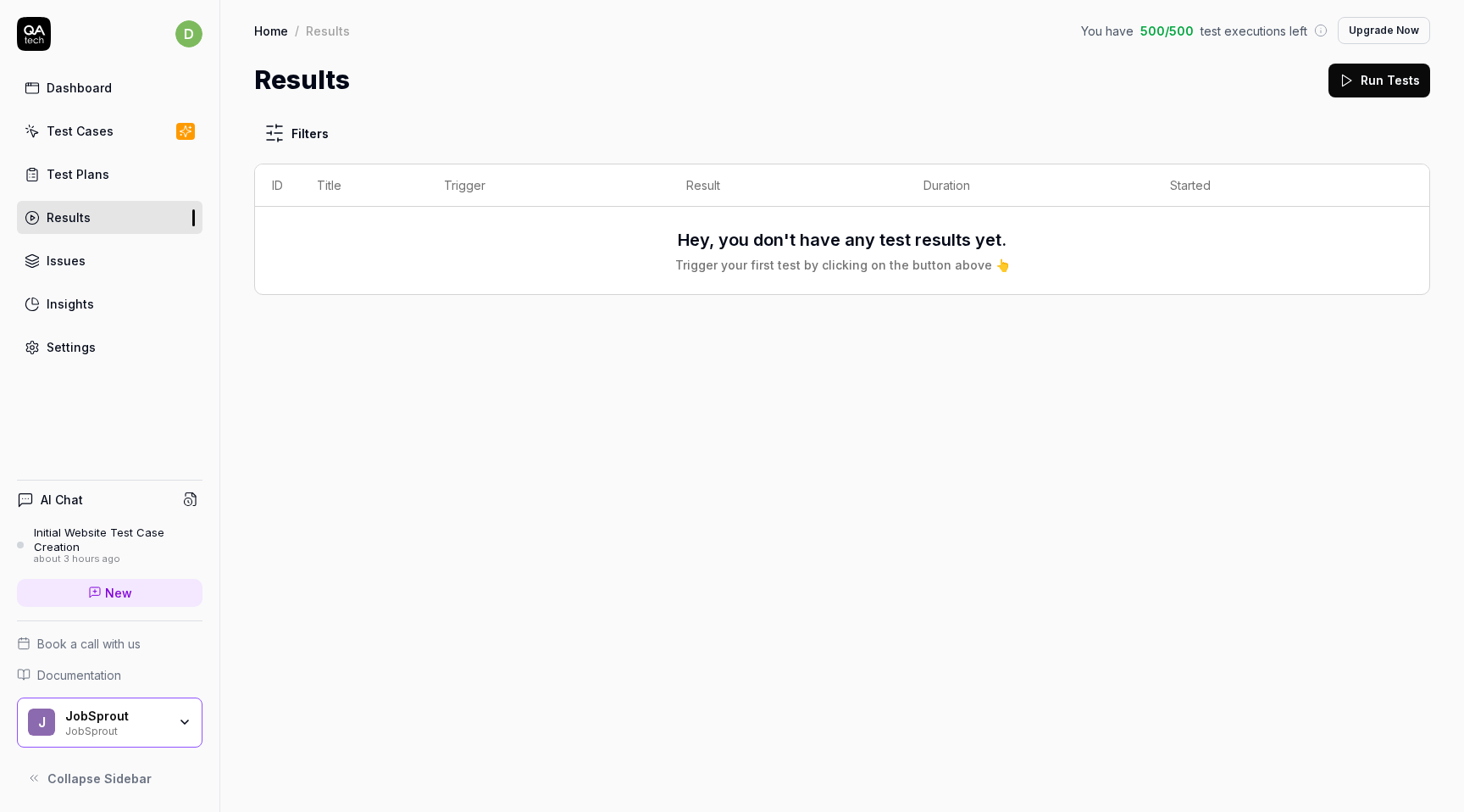
click at [88, 357] on link "Settings" at bounding box center [109, 347] width 186 height 33
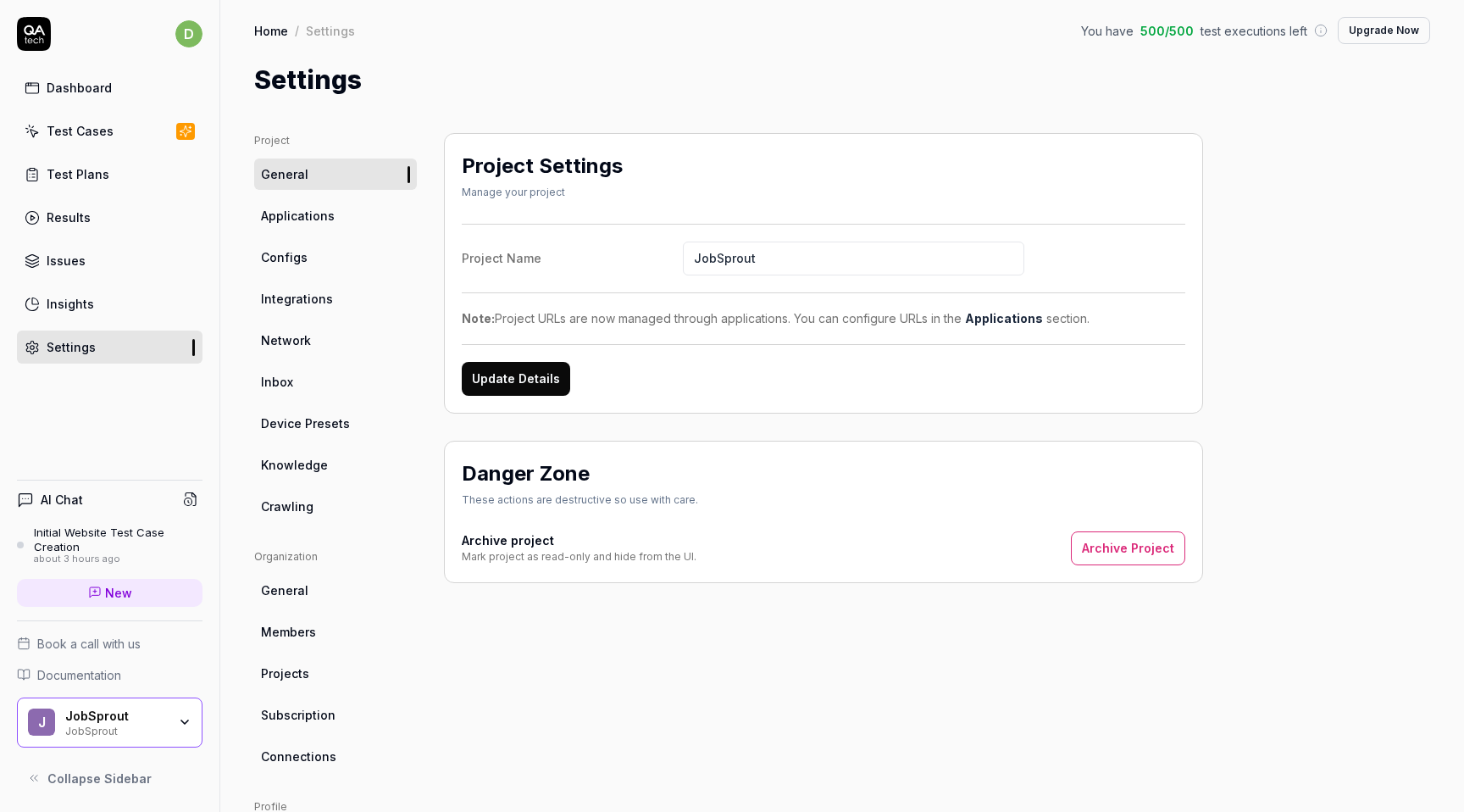
click at [91, 356] on link "Settings" at bounding box center [109, 347] width 186 height 33
click at [92, 316] on link "Insights" at bounding box center [109, 303] width 186 height 33
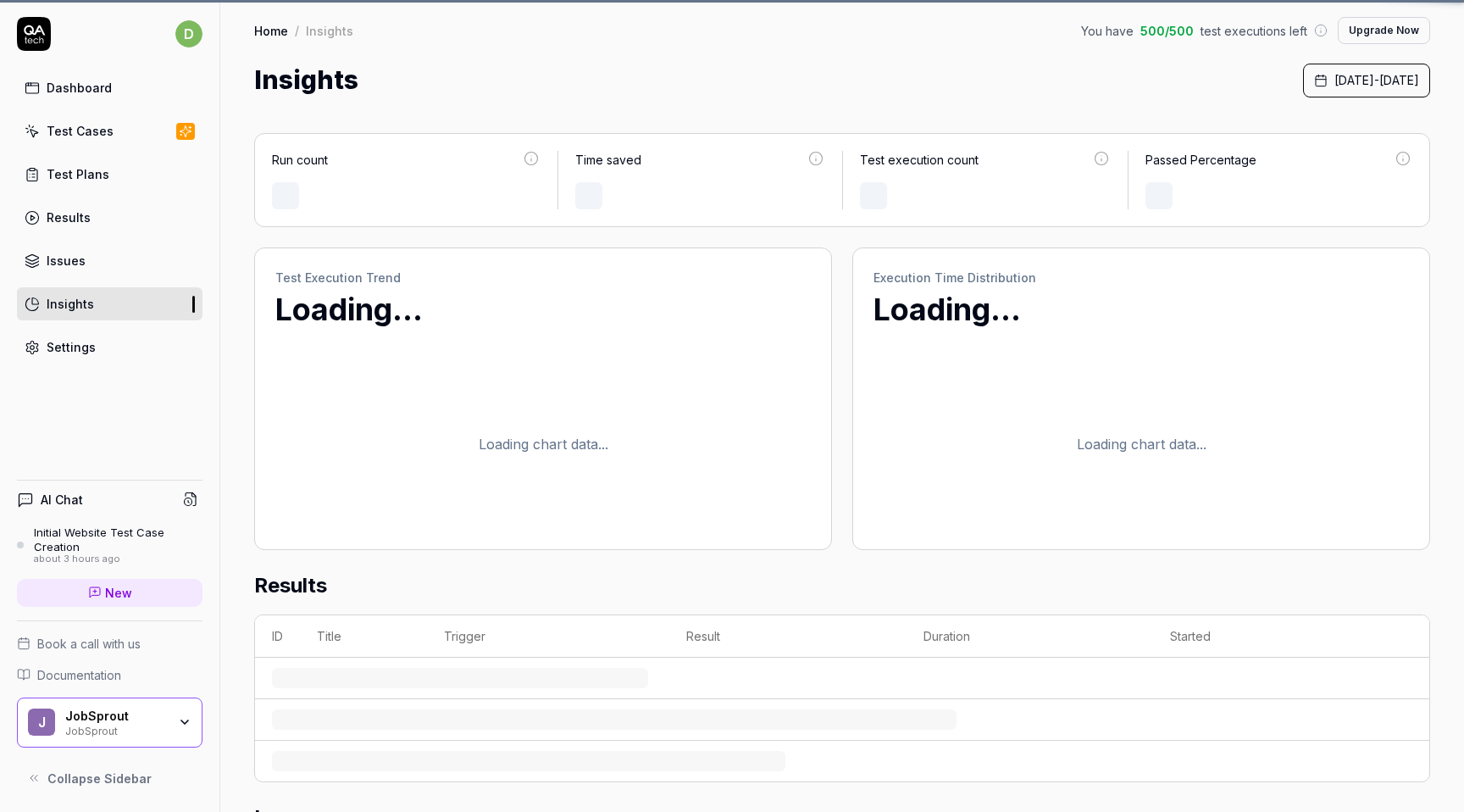
click at [110, 249] on link "Issues" at bounding box center [109, 260] width 186 height 33
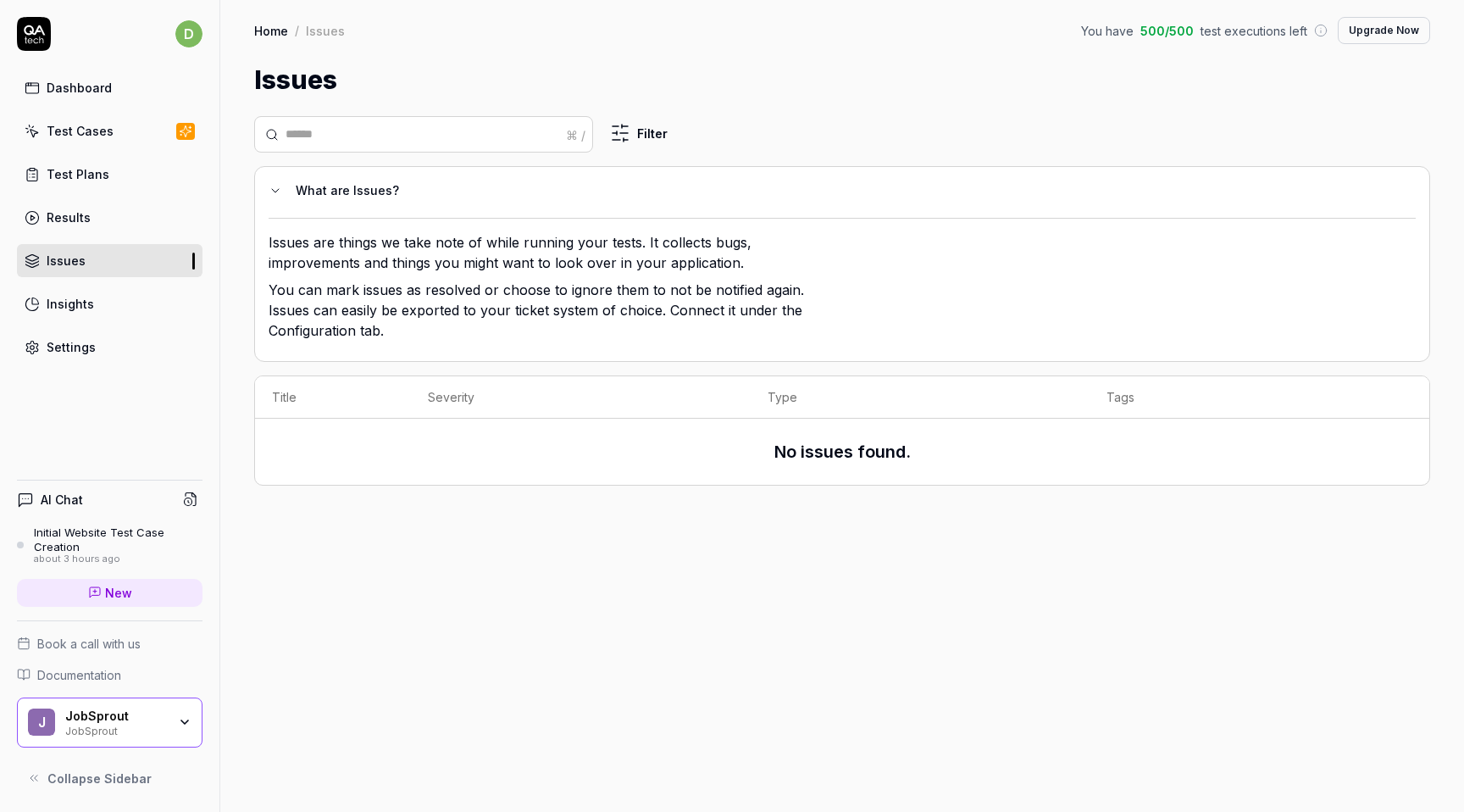
click at [114, 204] on link "Results" at bounding box center [109, 217] width 186 height 33
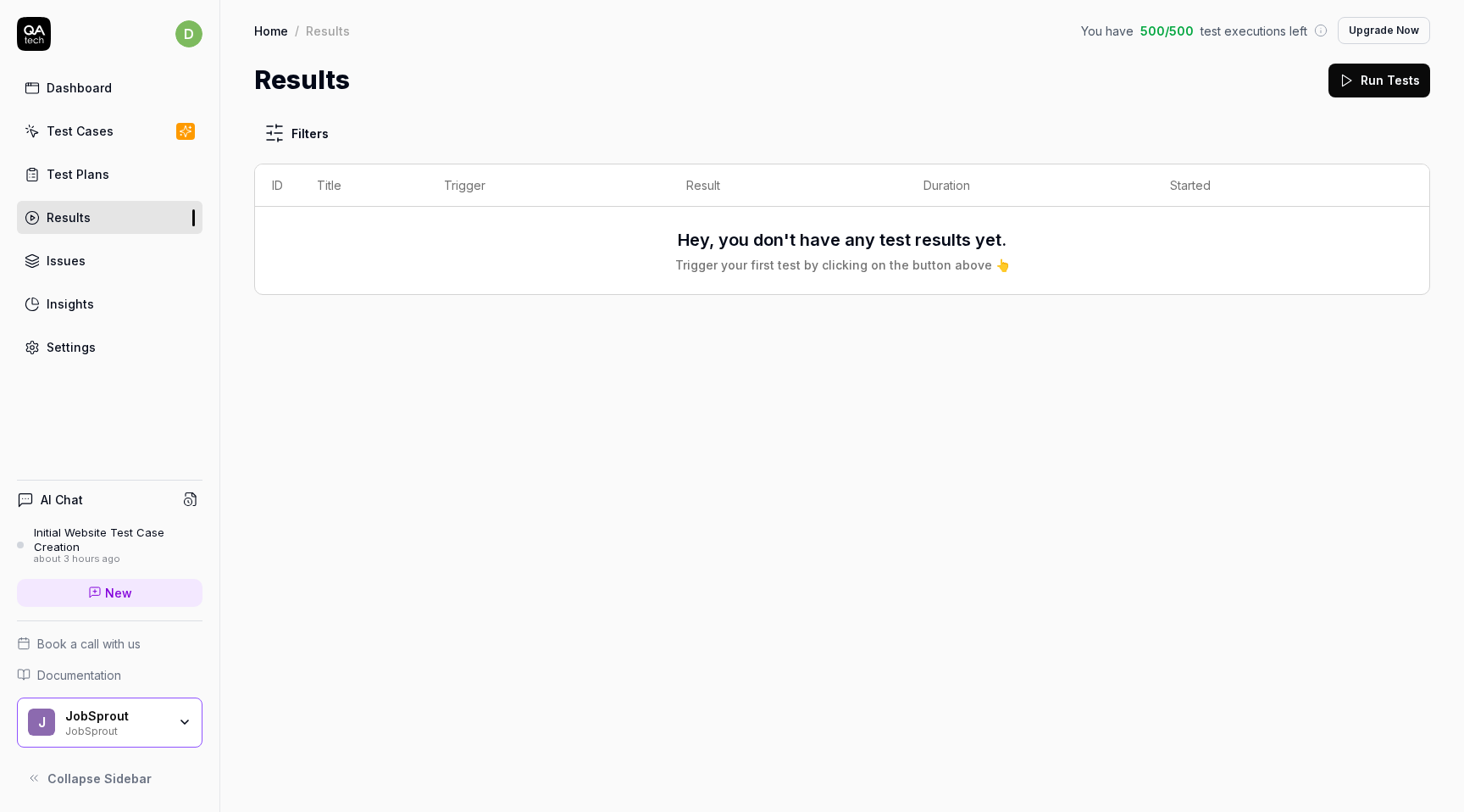
click at [95, 268] on link "Issues" at bounding box center [109, 260] width 186 height 33
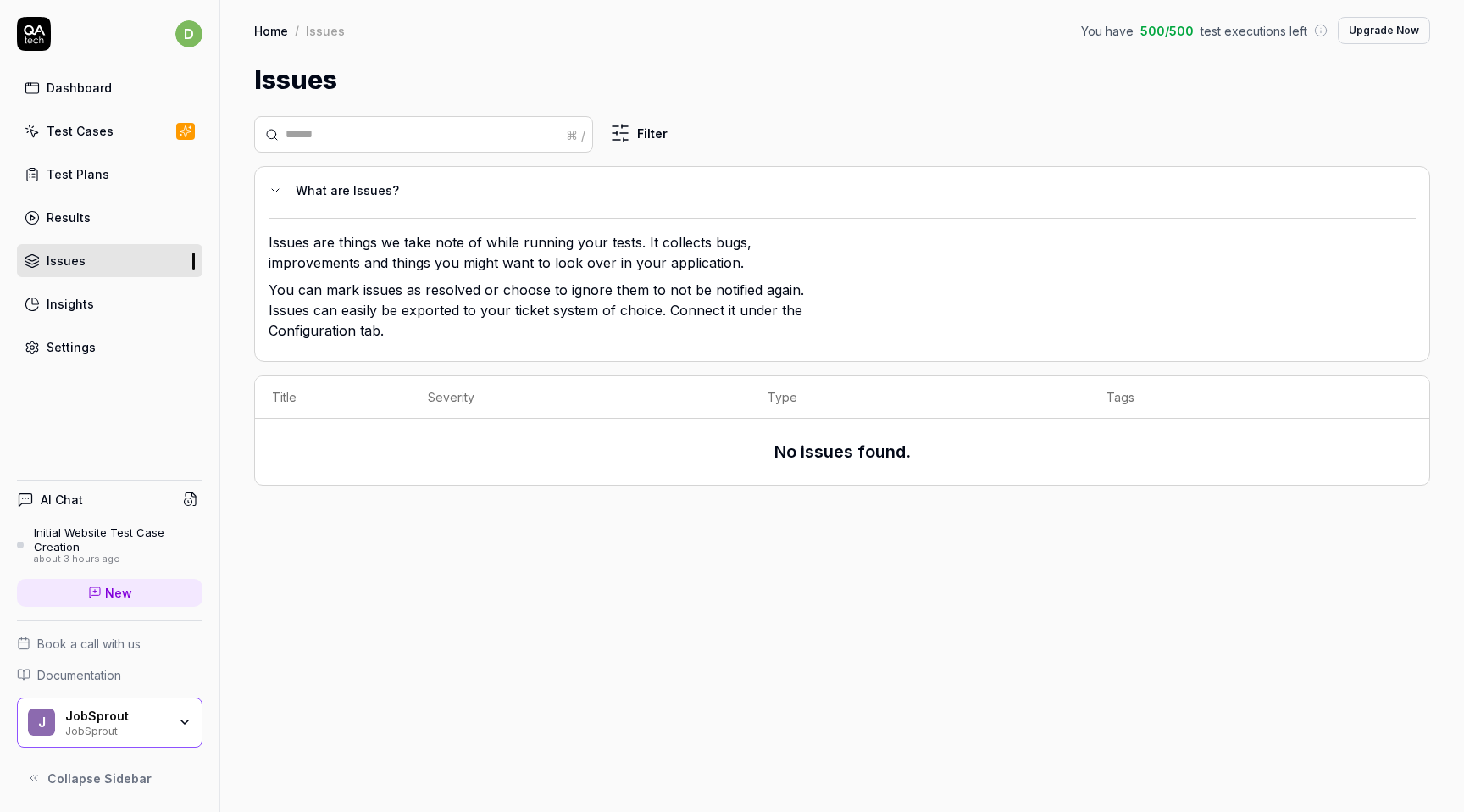
click at [117, 205] on link "Results" at bounding box center [109, 217] width 186 height 33
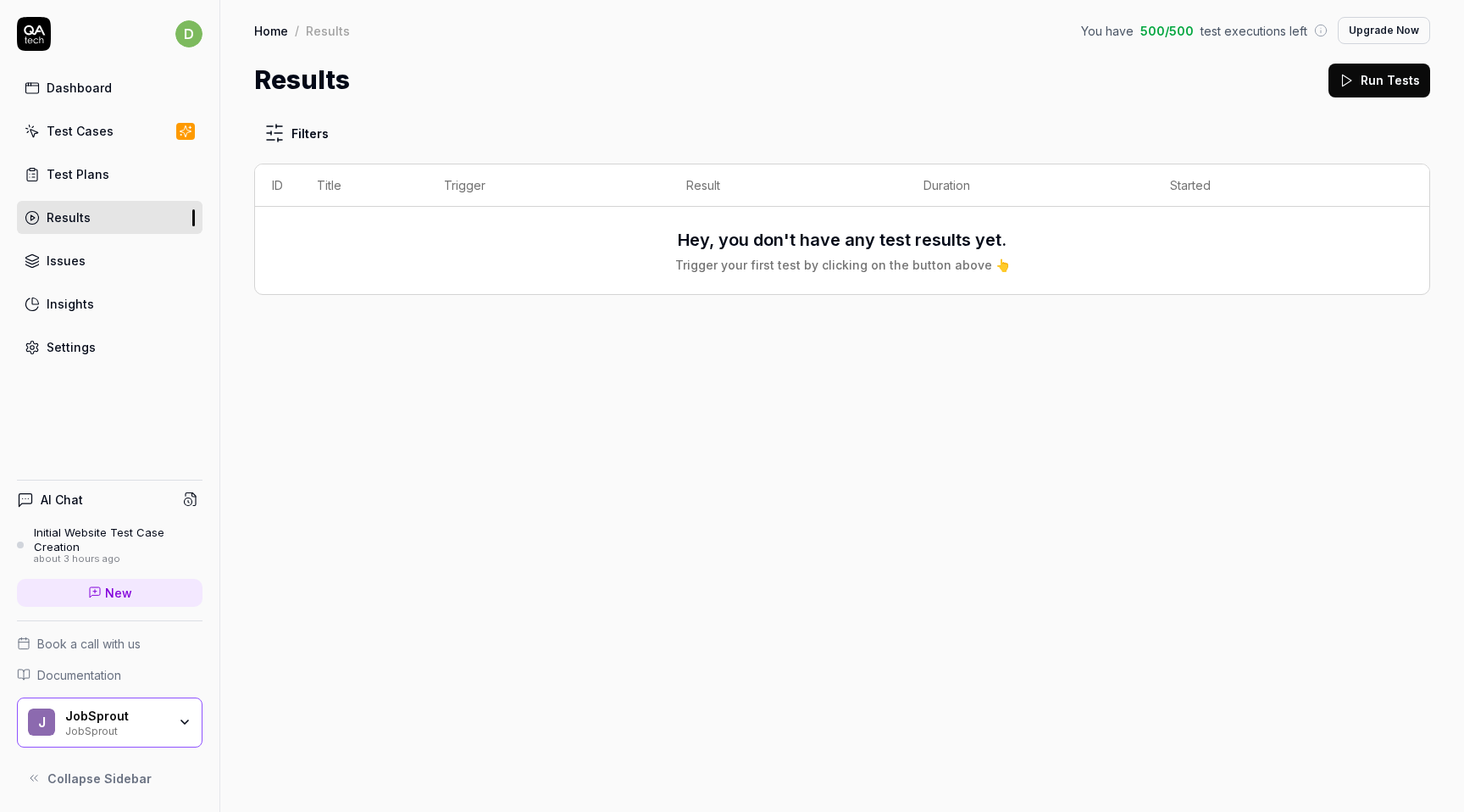
click at [135, 125] on link "Test Cases" at bounding box center [109, 131] width 186 height 33
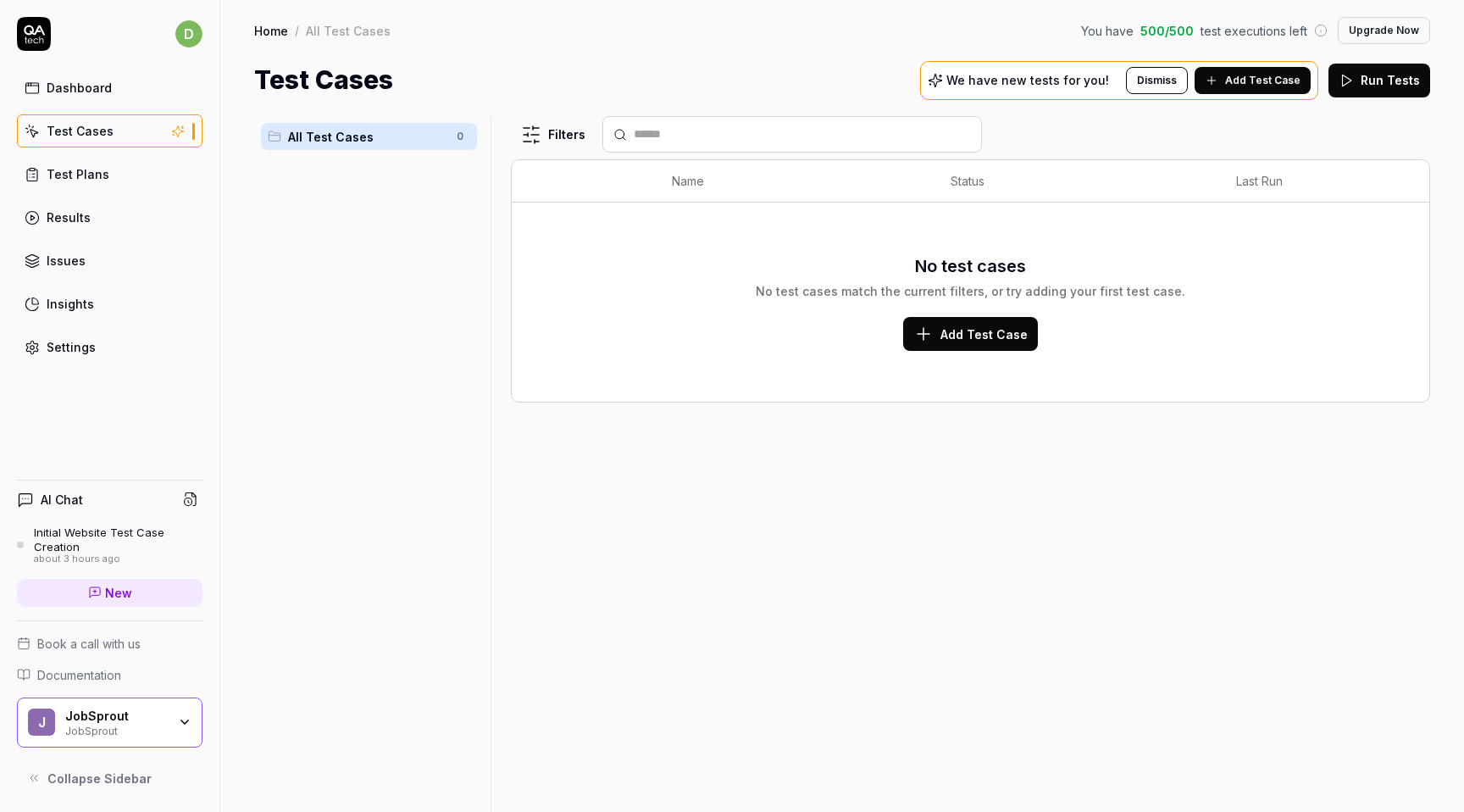
click at [130, 86] on link "Dashboard" at bounding box center [109, 87] width 186 height 33
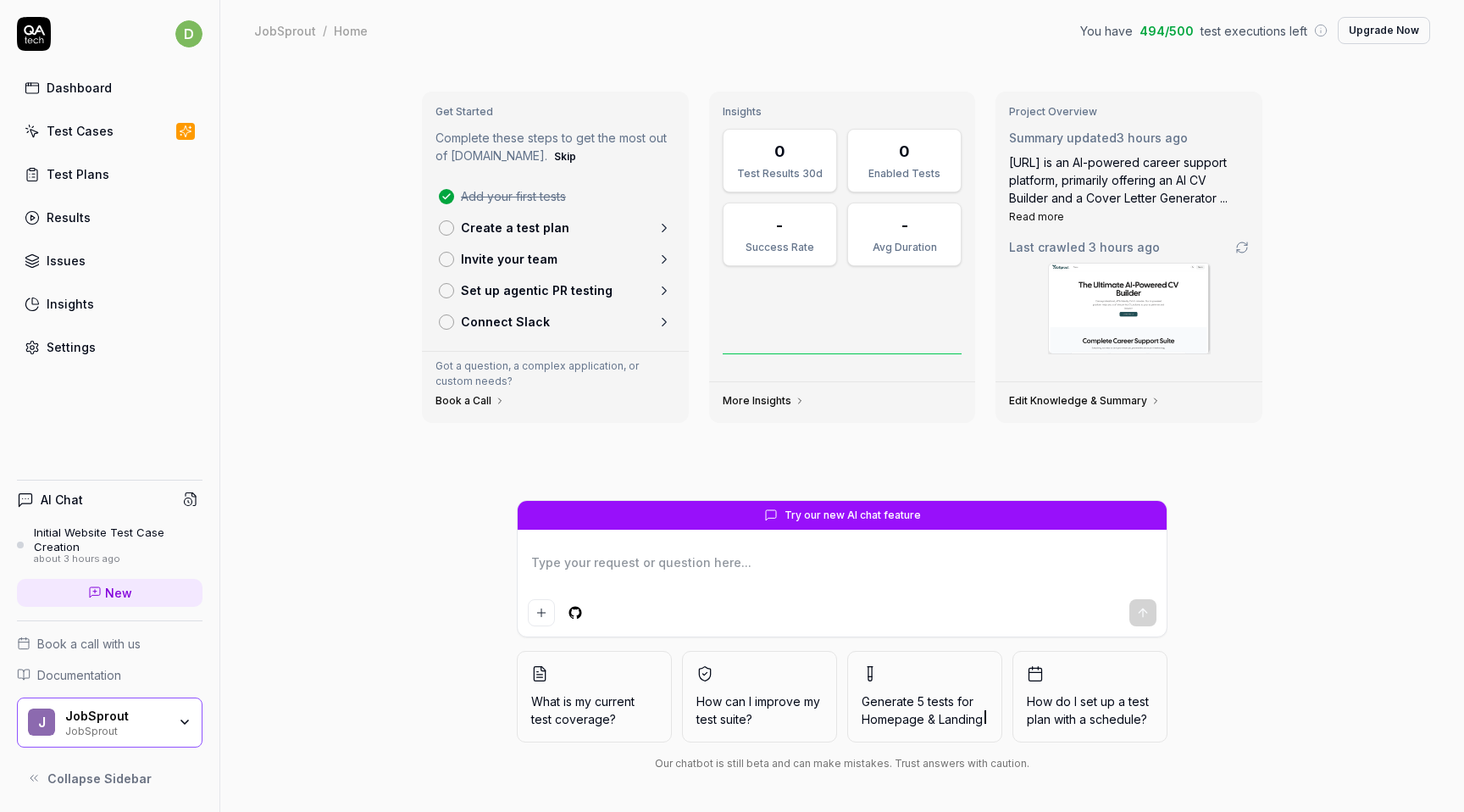
type textarea "*"
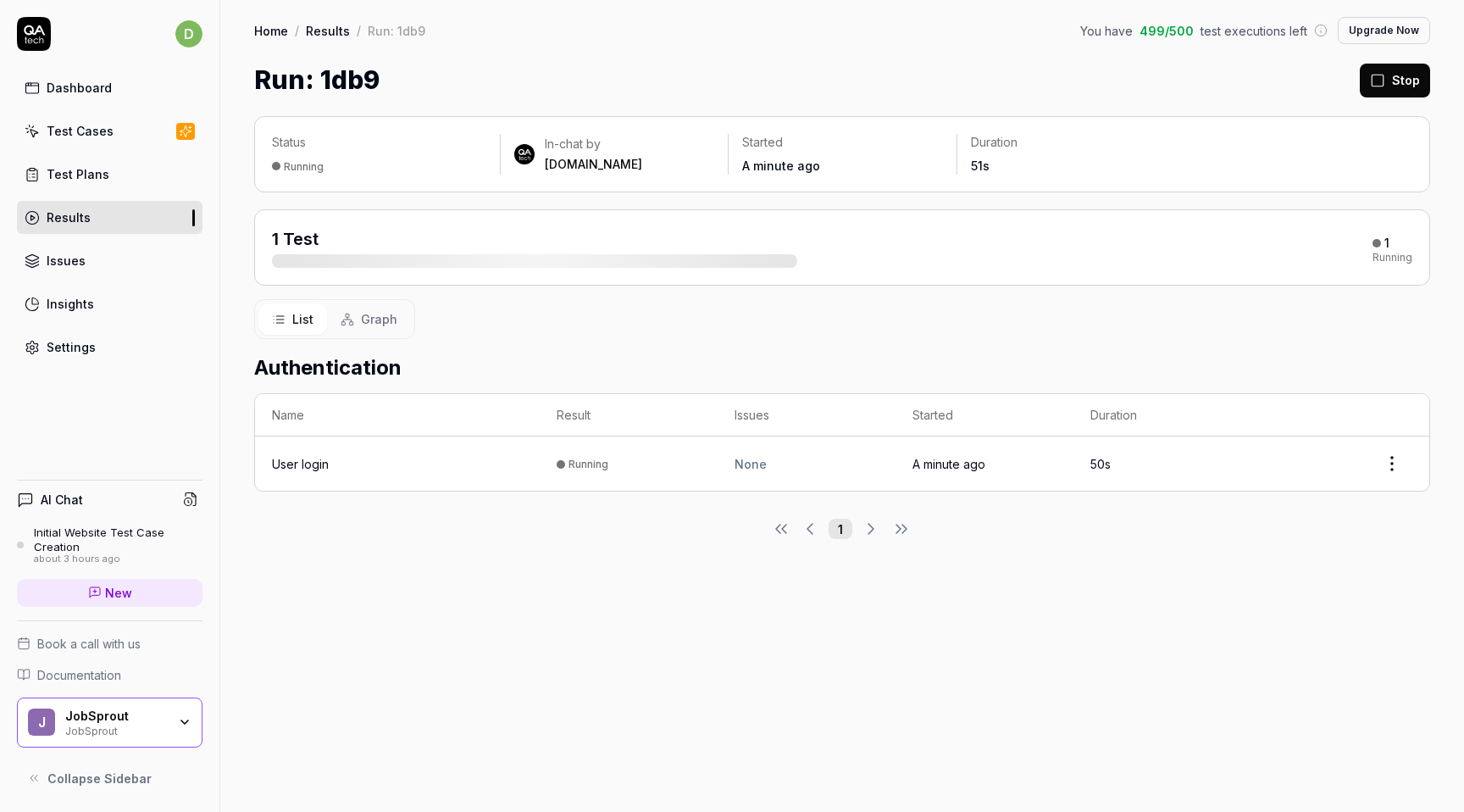
drag, startPoint x: 732, startPoint y: 255, endPoint x: 825, endPoint y: 255, distance: 93.0
click at [825, 255] on div "1 Test 1 Running" at bounding box center [842, 247] width 1140 height 41
click at [1380, 455] on html "d Dashboard Test Cases Test Plans Results Issues Insights Settings AI Chat Init…" at bounding box center [732, 406] width 1464 height 812
click at [1110, 619] on html "d Dashboard Test Cases Test Plans Results Issues Insights Settings AI Chat Init…" at bounding box center [732, 406] width 1464 height 812
click at [377, 315] on span "Graph" at bounding box center [379, 319] width 36 height 18
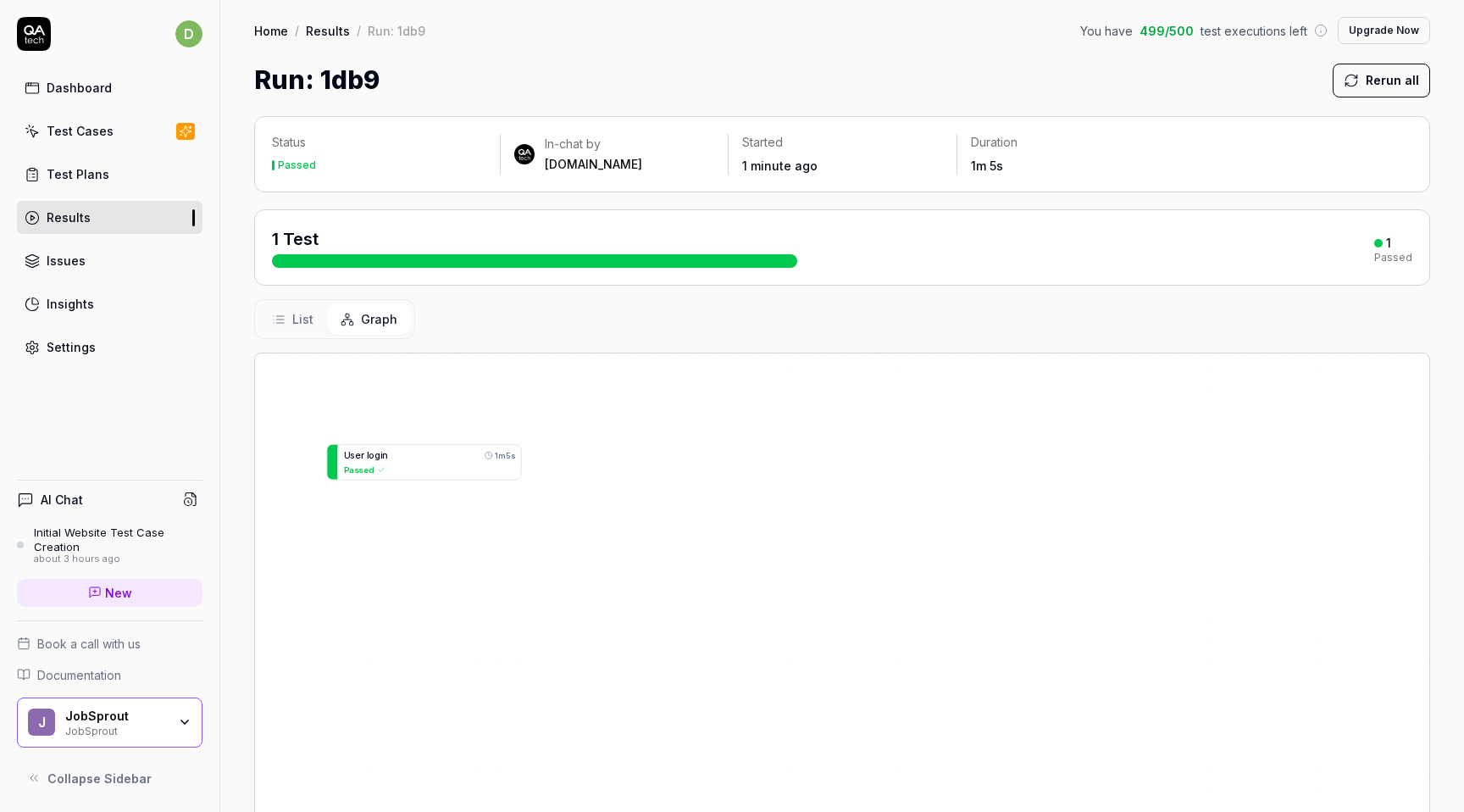
click at [291, 320] on button "List" at bounding box center [292, 319] width 69 height 31
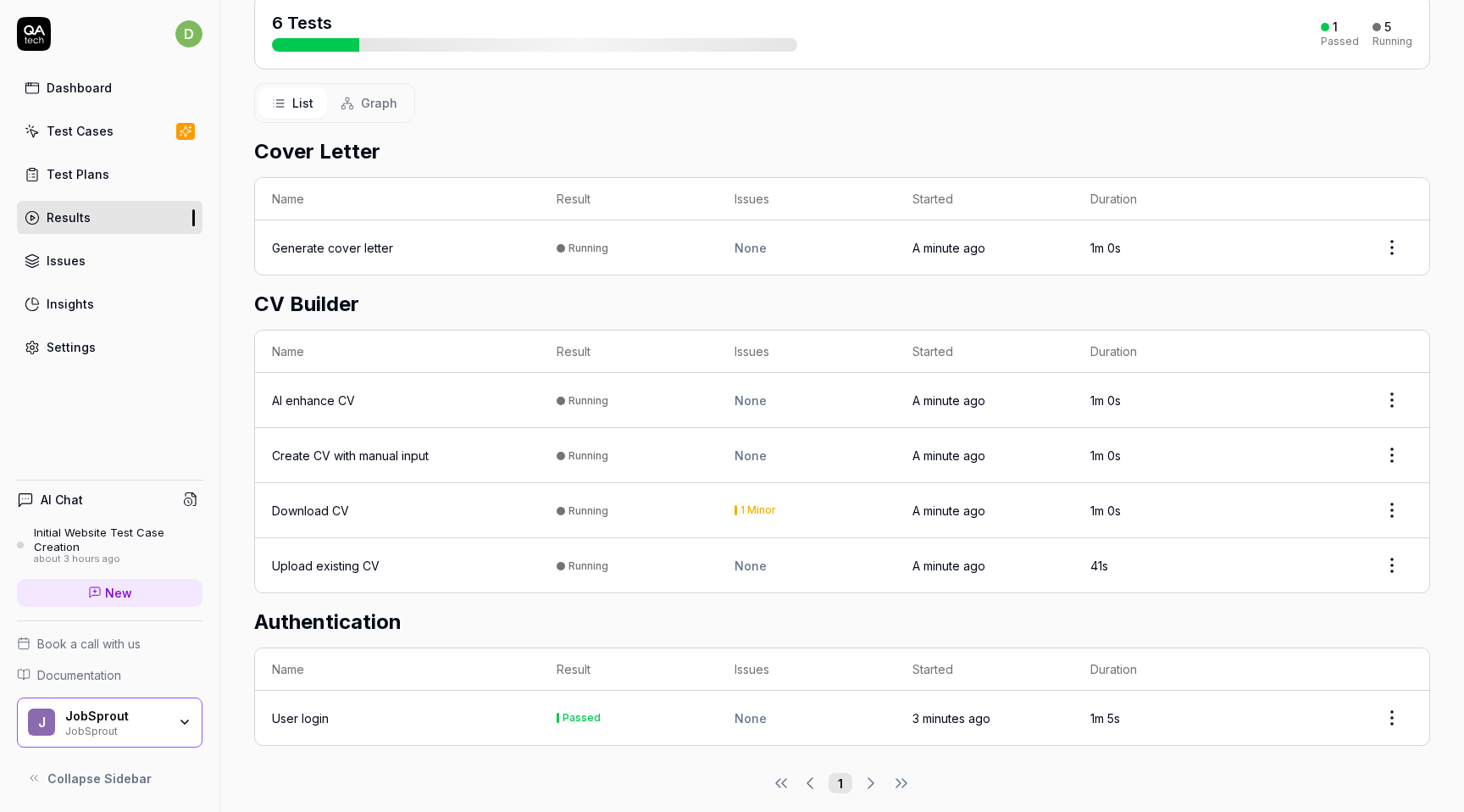
scroll to position [225, 0]
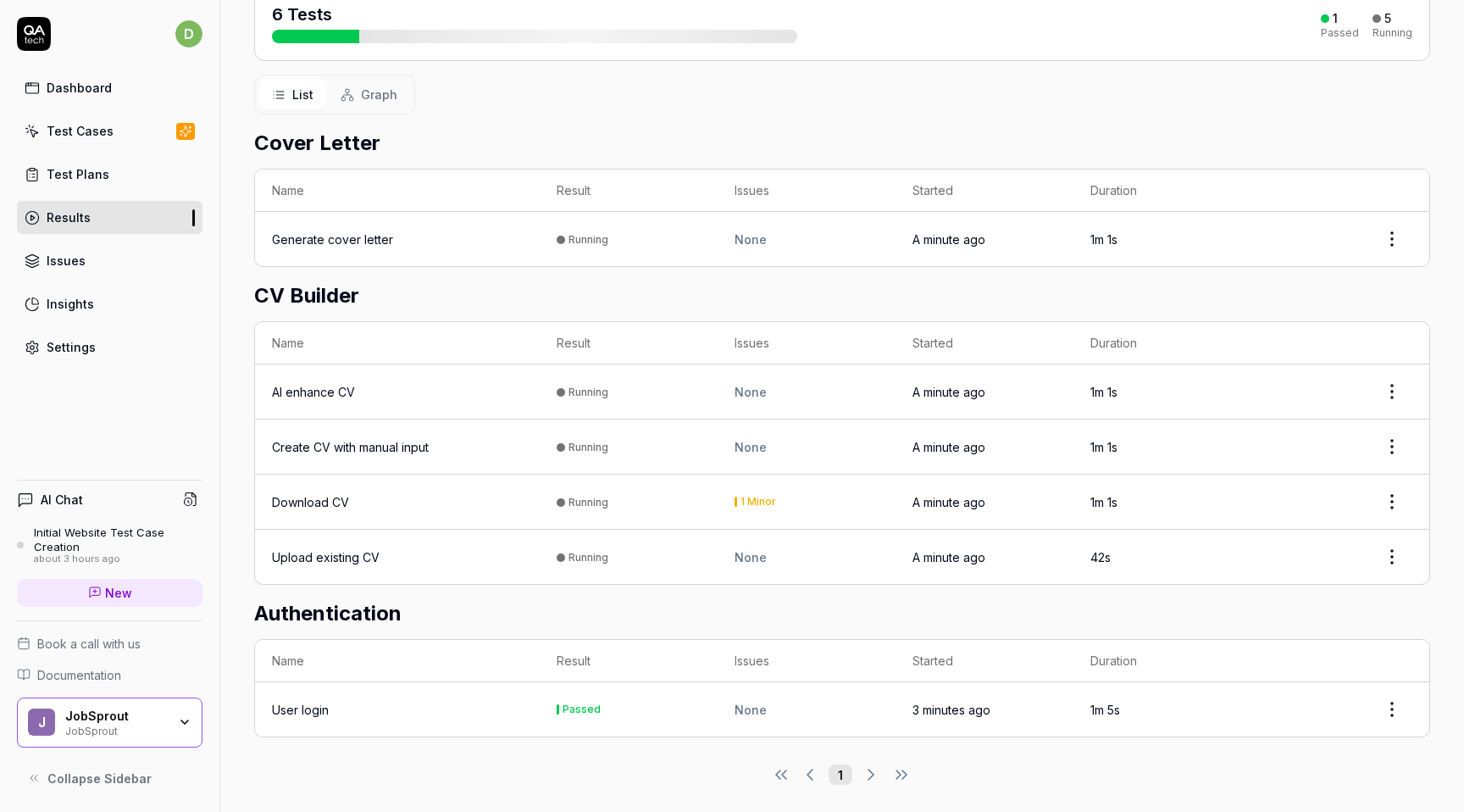
click at [745, 481] on td "1 Minor" at bounding box center [807, 502] width 178 height 55
click at [744, 501] on div "1 Minor" at bounding box center [759, 502] width 36 height 10
click at [598, 496] on div "Running" at bounding box center [588, 502] width 40 height 13
click at [1390, 494] on html "d Dashboard Test Cases Test Plans Results Issues Insights Settings AI Chat Init…" at bounding box center [732, 406] width 1464 height 812
click at [1171, 466] on html "d Dashboard Test Cases Test Plans Results Issues Insights Settings AI Chat Init…" at bounding box center [732, 406] width 1464 height 812
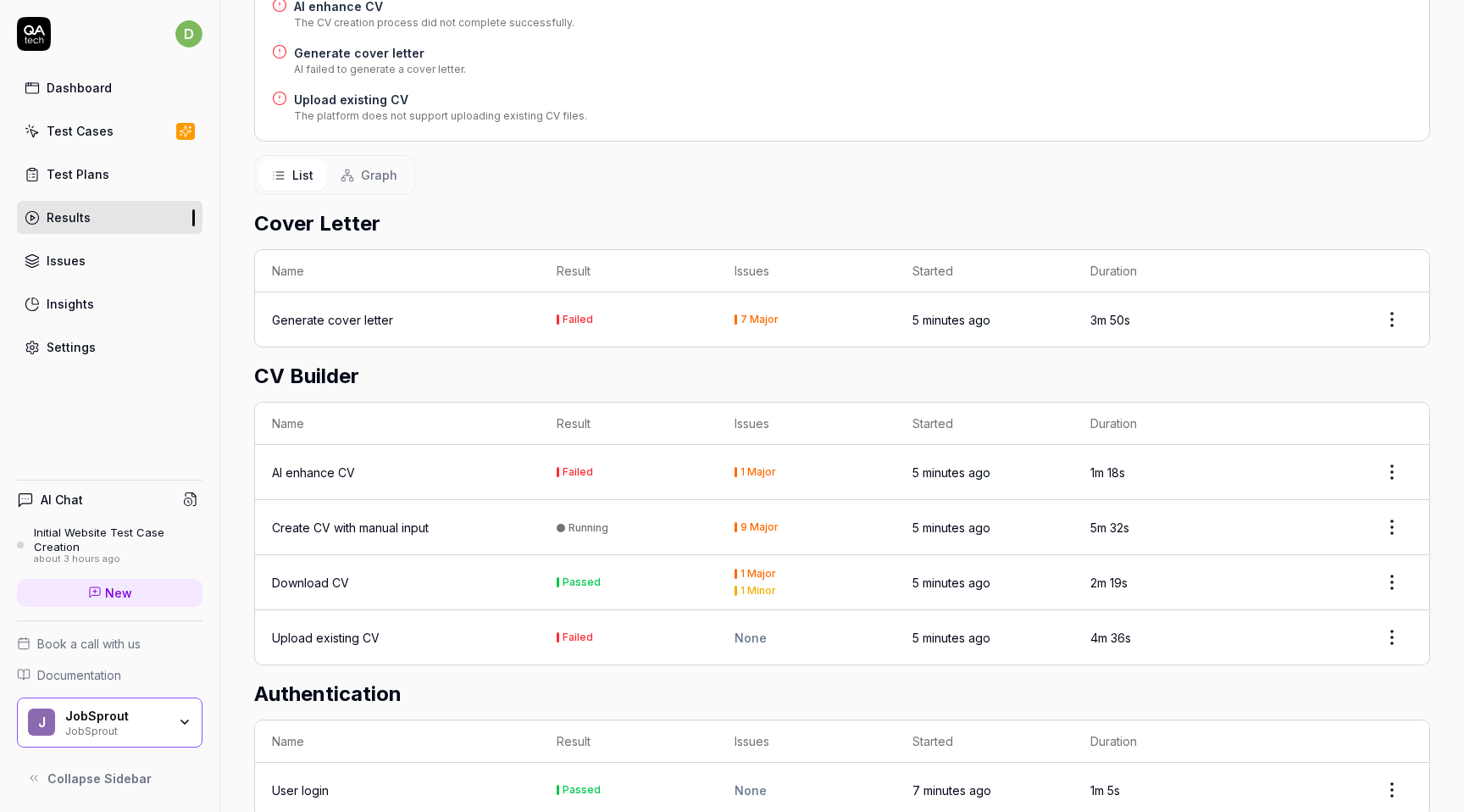
scroll to position [412, 0]
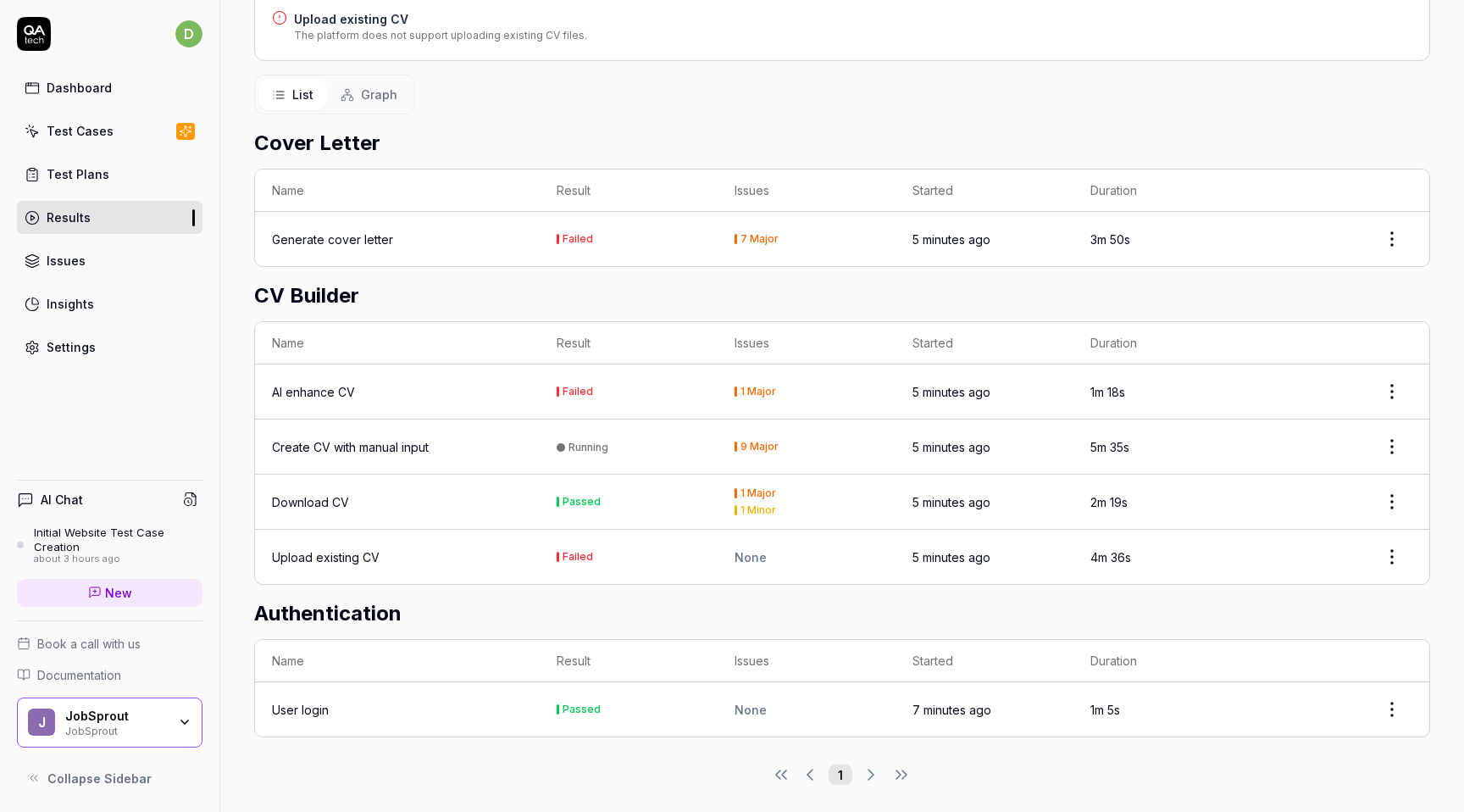
click at [657, 546] on td "Failed" at bounding box center [629, 557] width 178 height 54
click at [568, 558] on button "Failed" at bounding box center [575, 557] width 36 height 18
click at [1387, 548] on html "d Dashboard Test Cases Test Plans Results Issues Insights Settings AI Chat Init…" at bounding box center [732, 406] width 1464 height 812
click at [1316, 594] on span "Options" at bounding box center [1309, 592] width 48 height 18
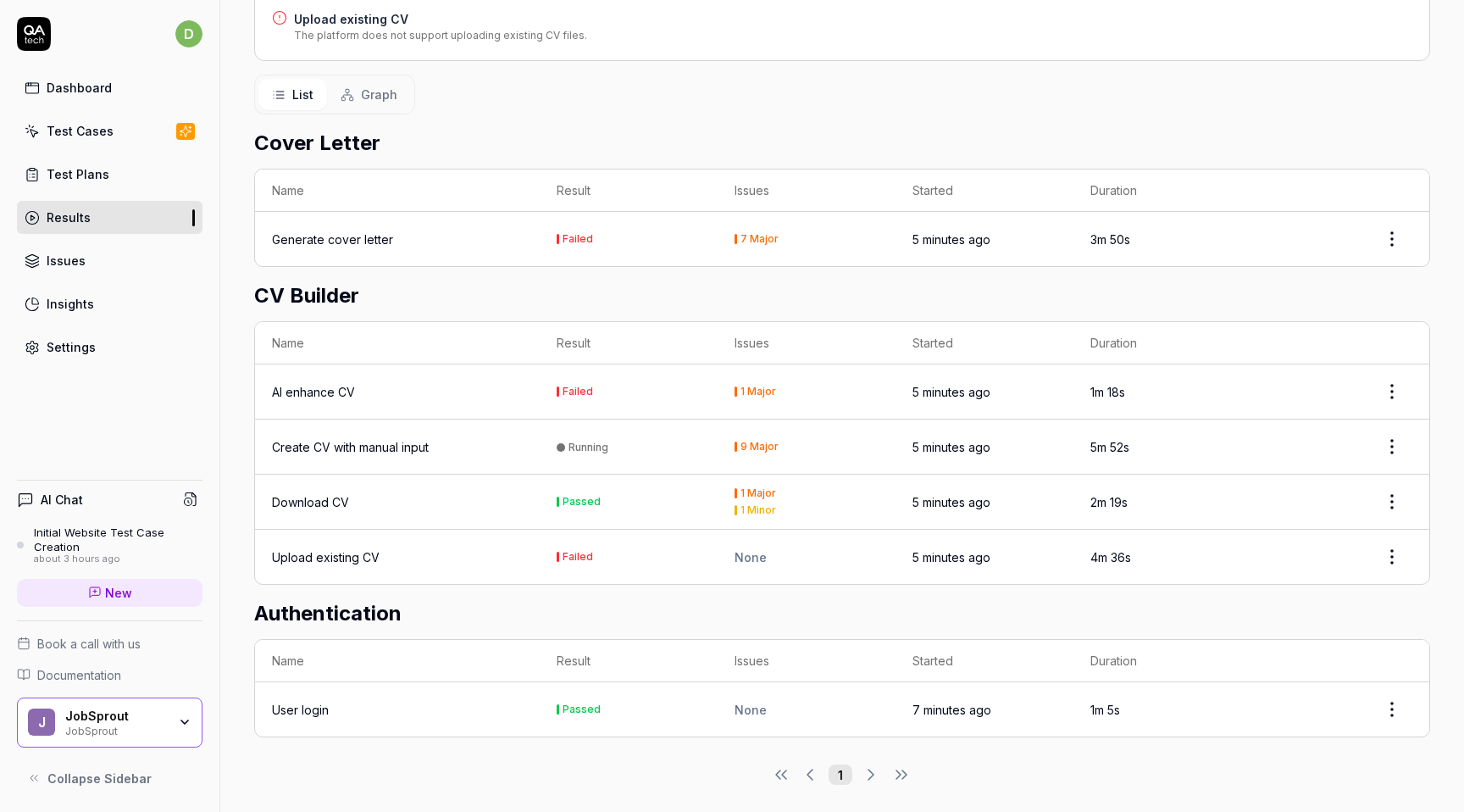
click at [380, 548] on div "Upload existing CV" at bounding box center [398, 557] width 251 height 18
click at [1396, 555] on html "d Dashboard Test Cases Test Plans Results Issues Insights Settings AI Chat Init…" at bounding box center [732, 406] width 1464 height 812
click at [1102, 552] on html "d Dashboard Test Cases Test Plans Results Issues Insights Settings AI Chat Init…" at bounding box center [732, 406] width 1464 height 812
click at [1102, 552] on time "4m 36s" at bounding box center [1111, 557] width 41 height 14
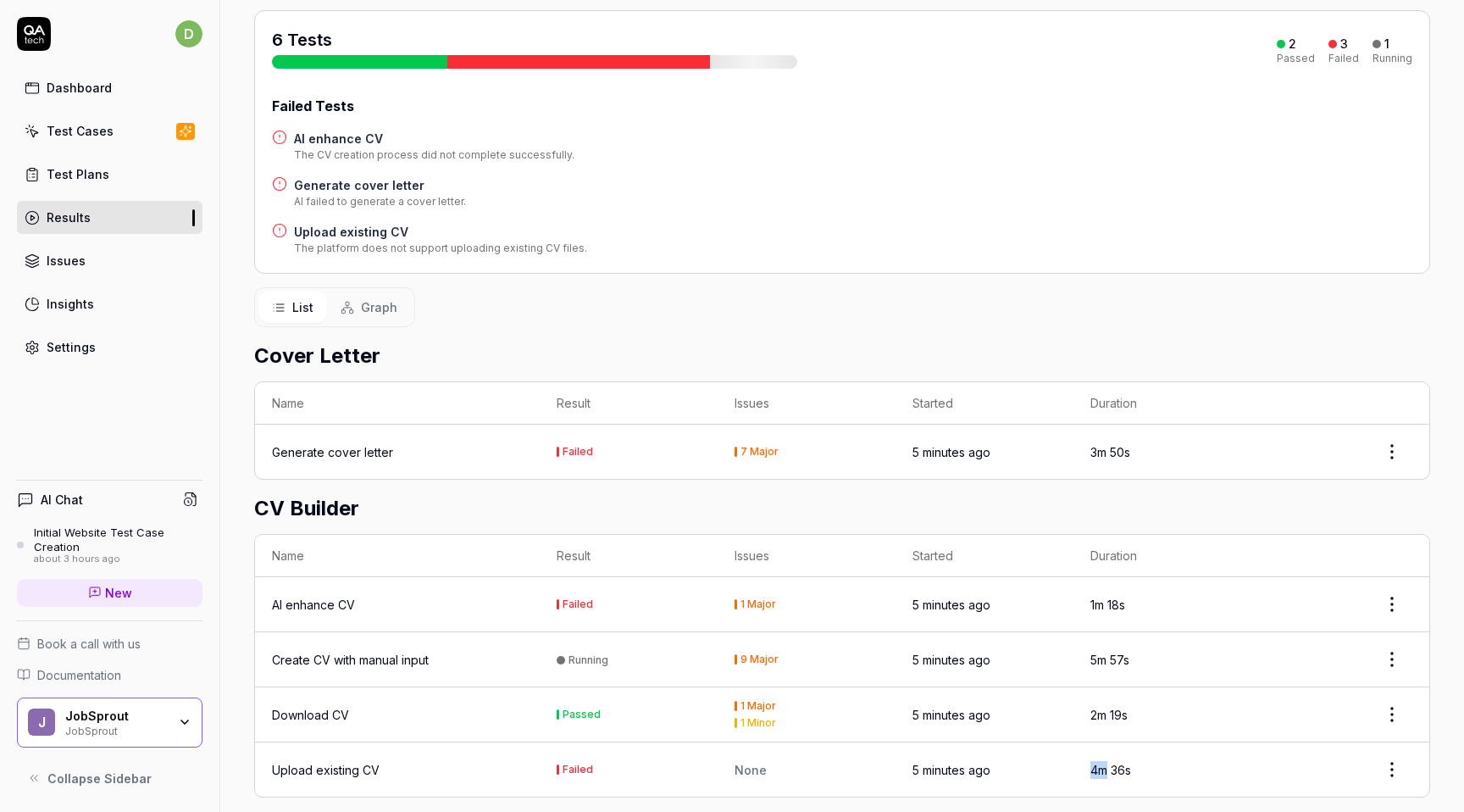
scroll to position [119, 0]
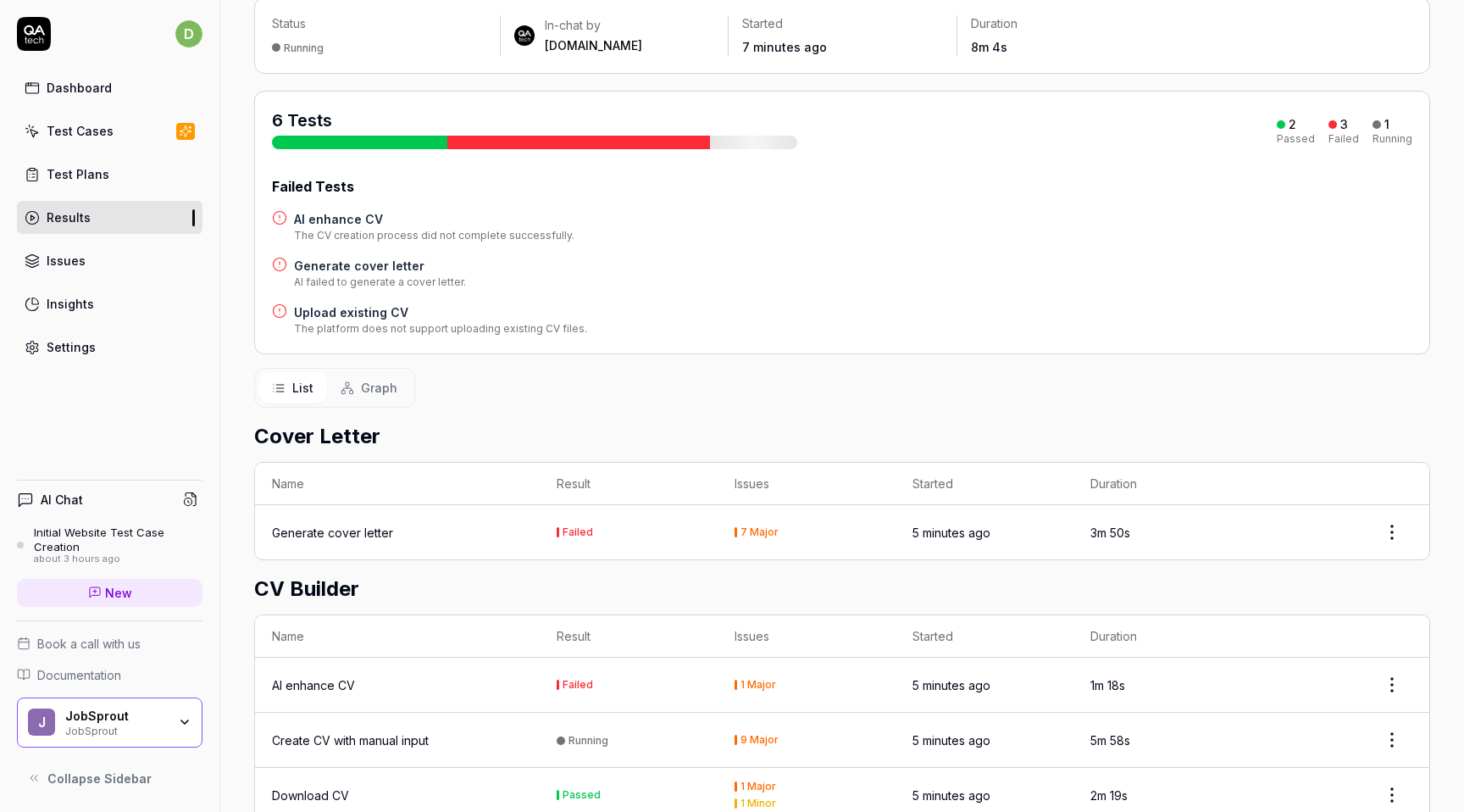
click at [364, 390] on span "Graph" at bounding box center [379, 387] width 36 height 18
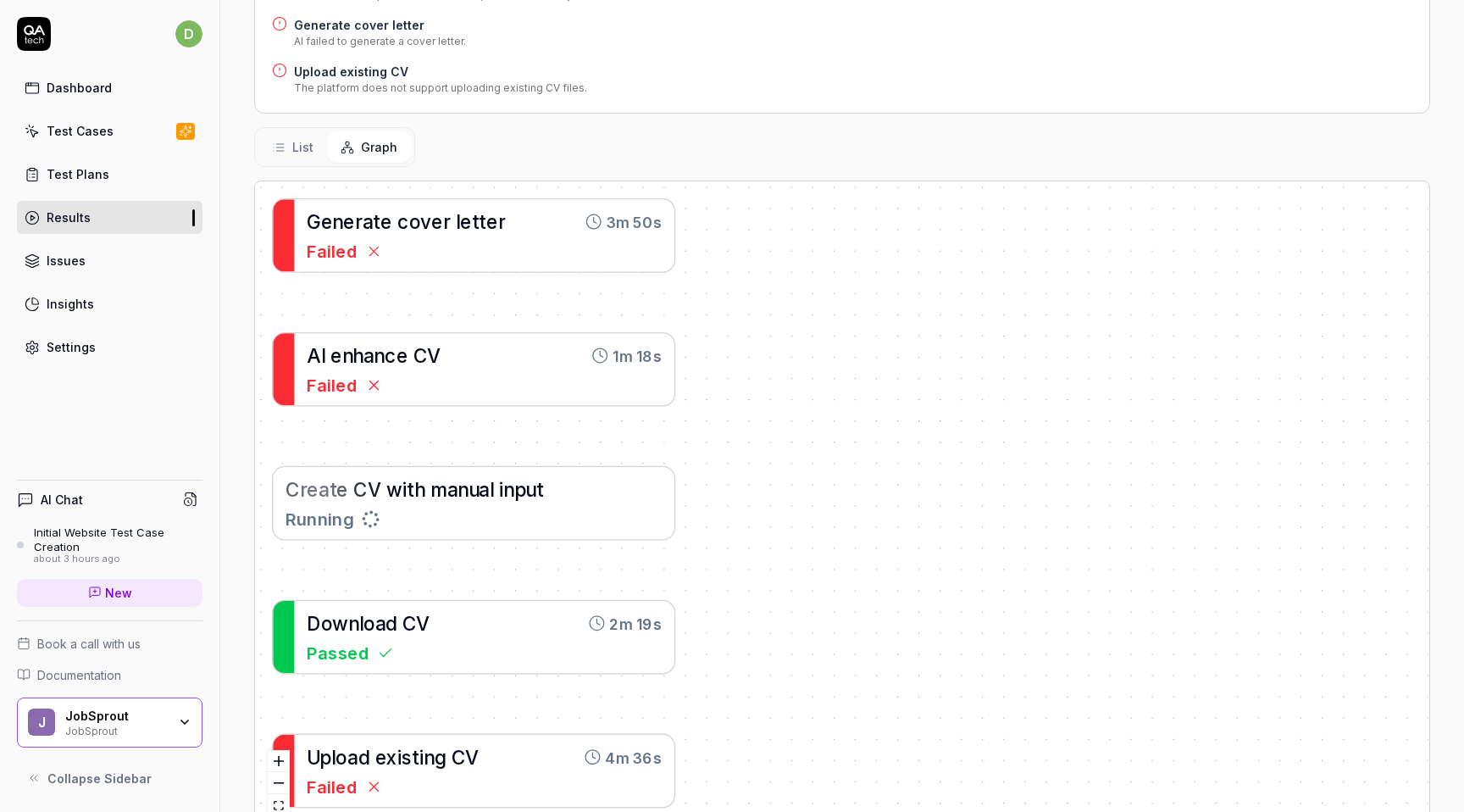
scroll to position [409, 0]
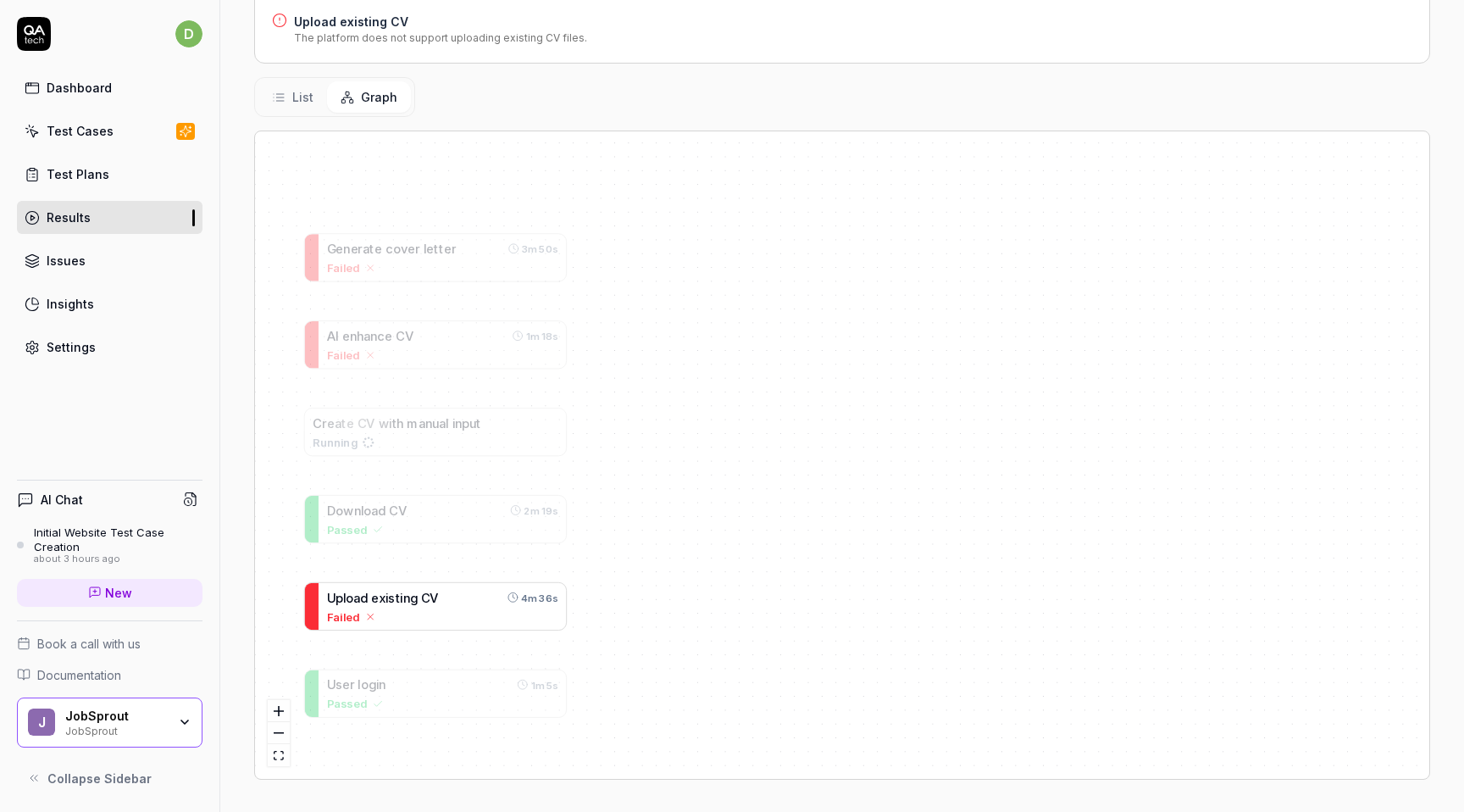
click at [361, 599] on span "d" at bounding box center [364, 597] width 8 height 14
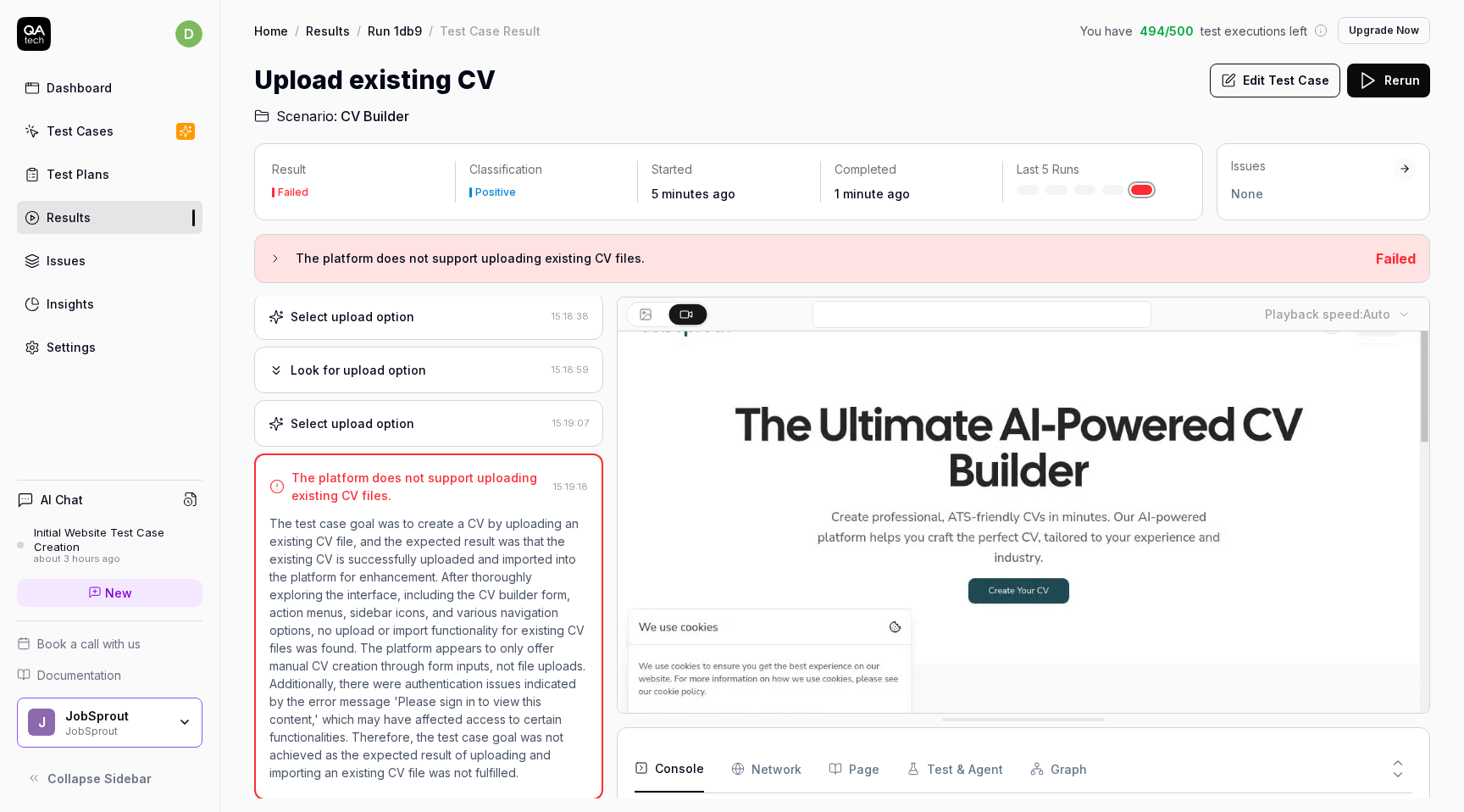
scroll to position [26, 0]
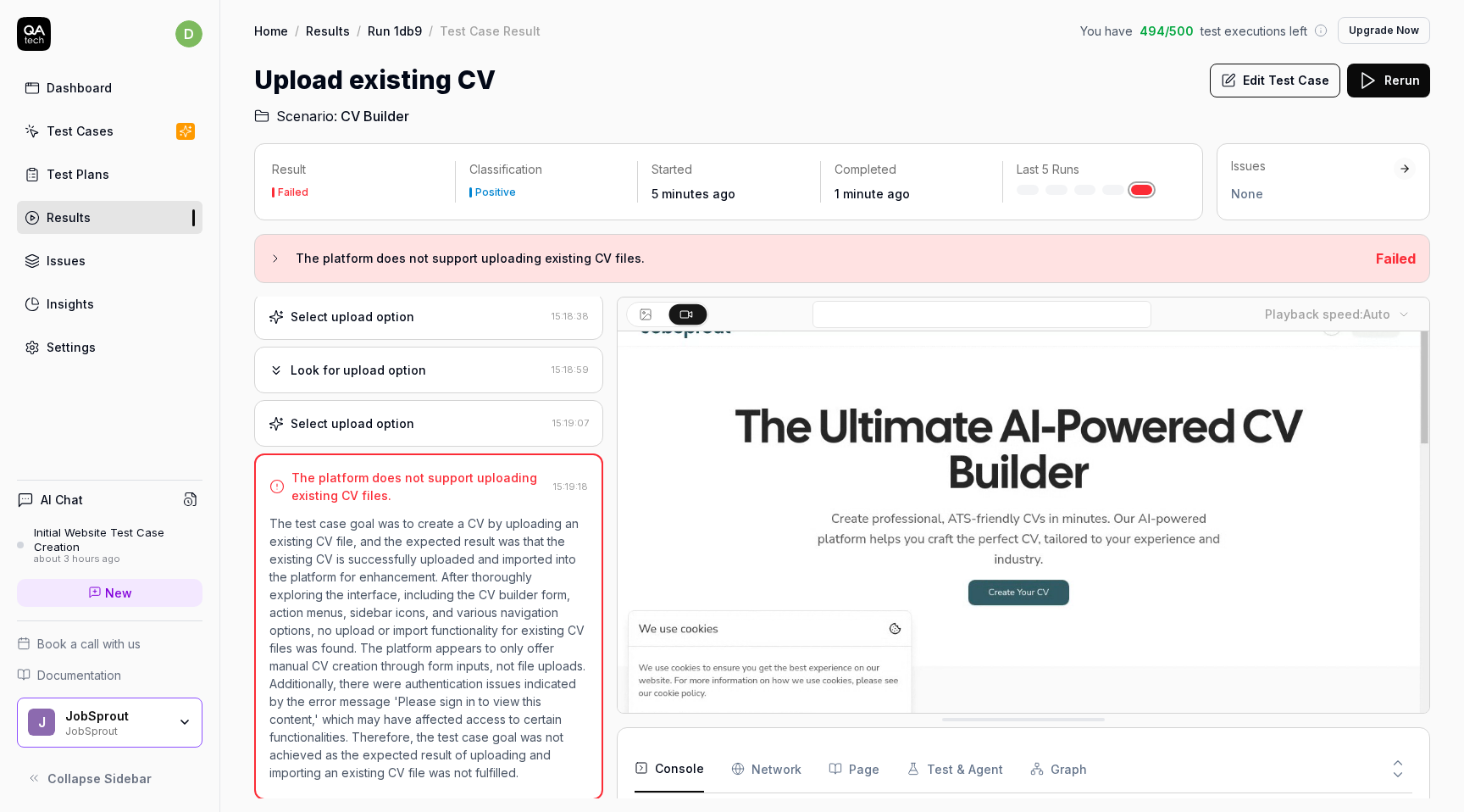
click at [837, 516] on video at bounding box center [1024, 559] width 812 height 508
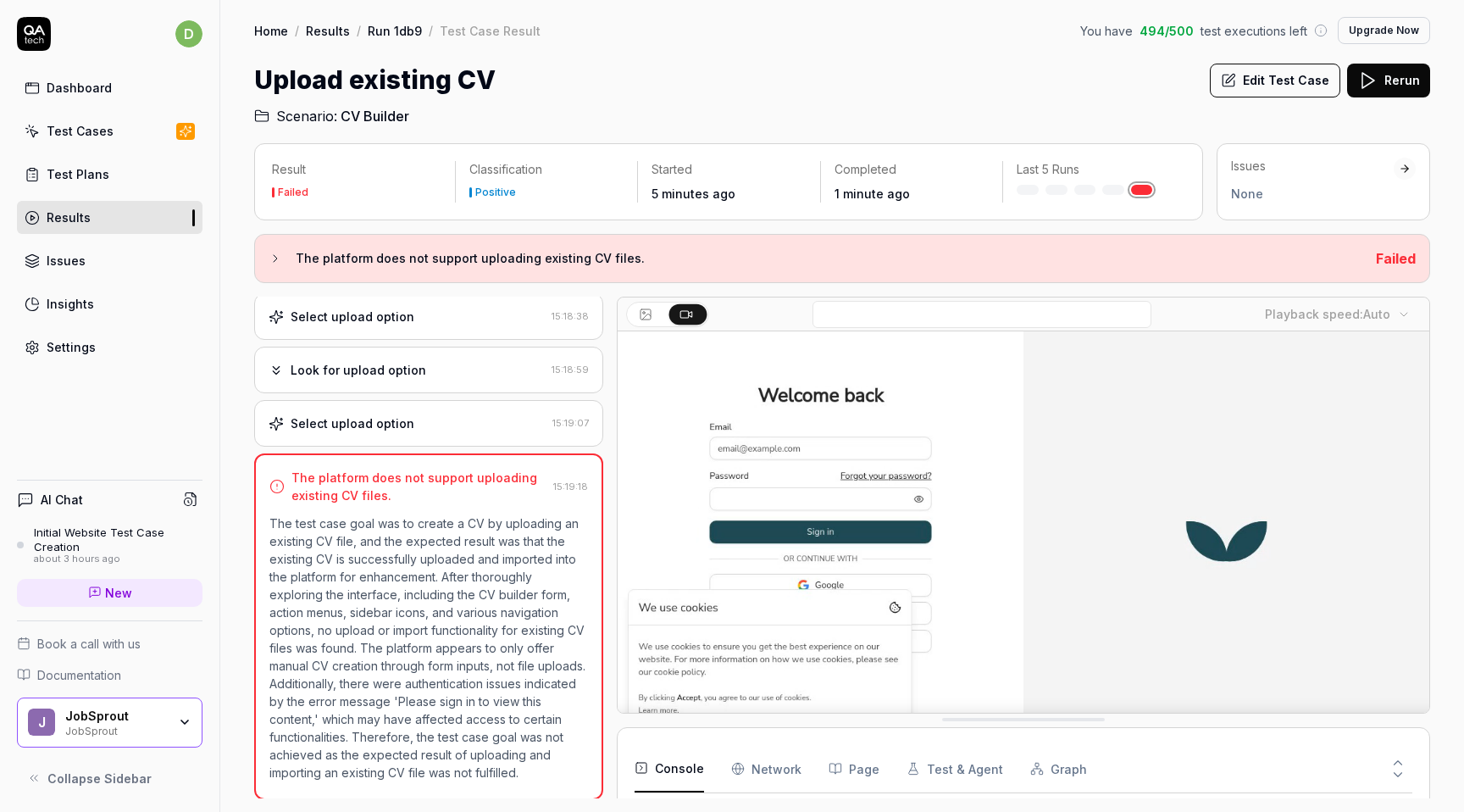
scroll to position [35, 0]
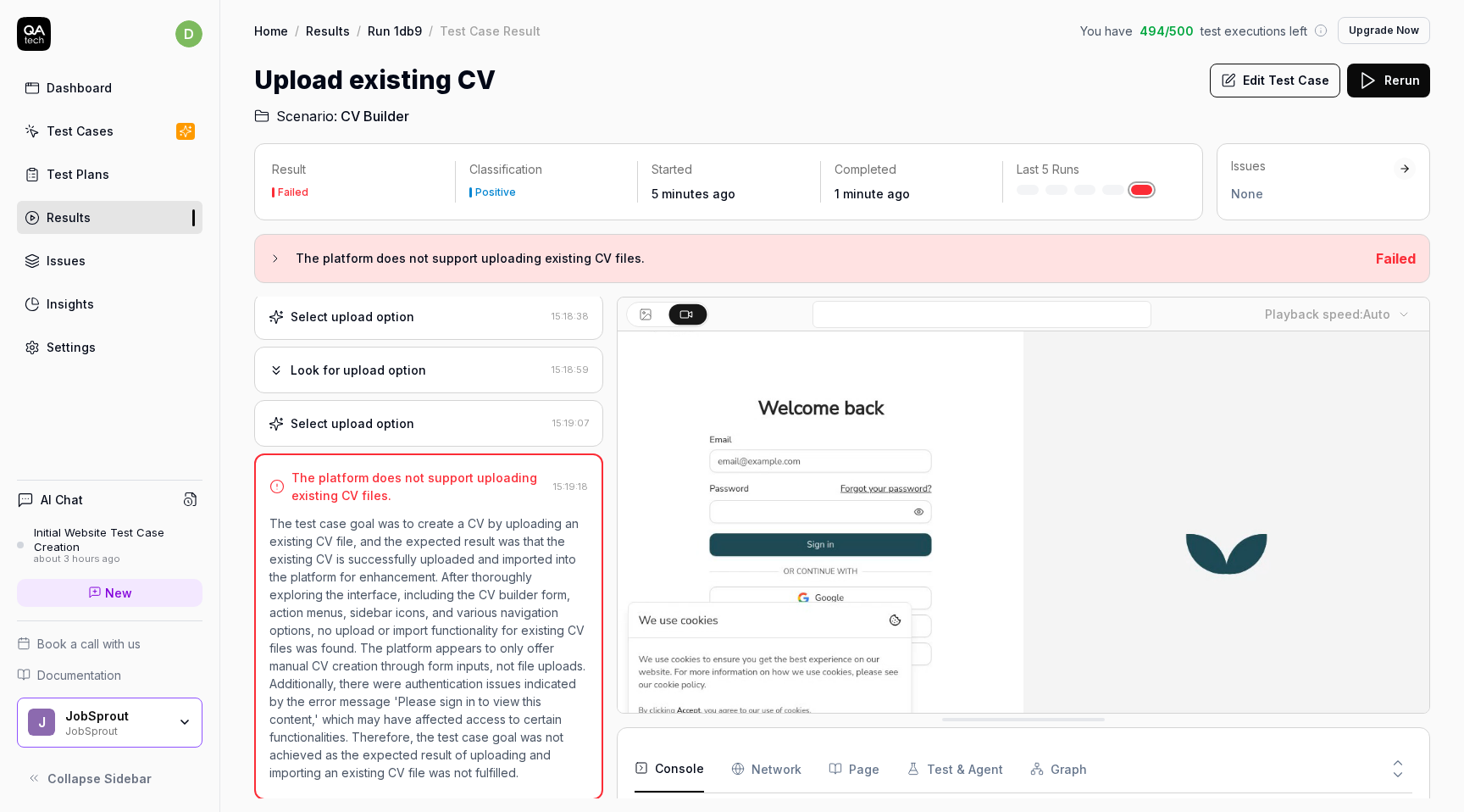
click at [433, 320] on div "Select upload option" at bounding box center [407, 316] width 276 height 18
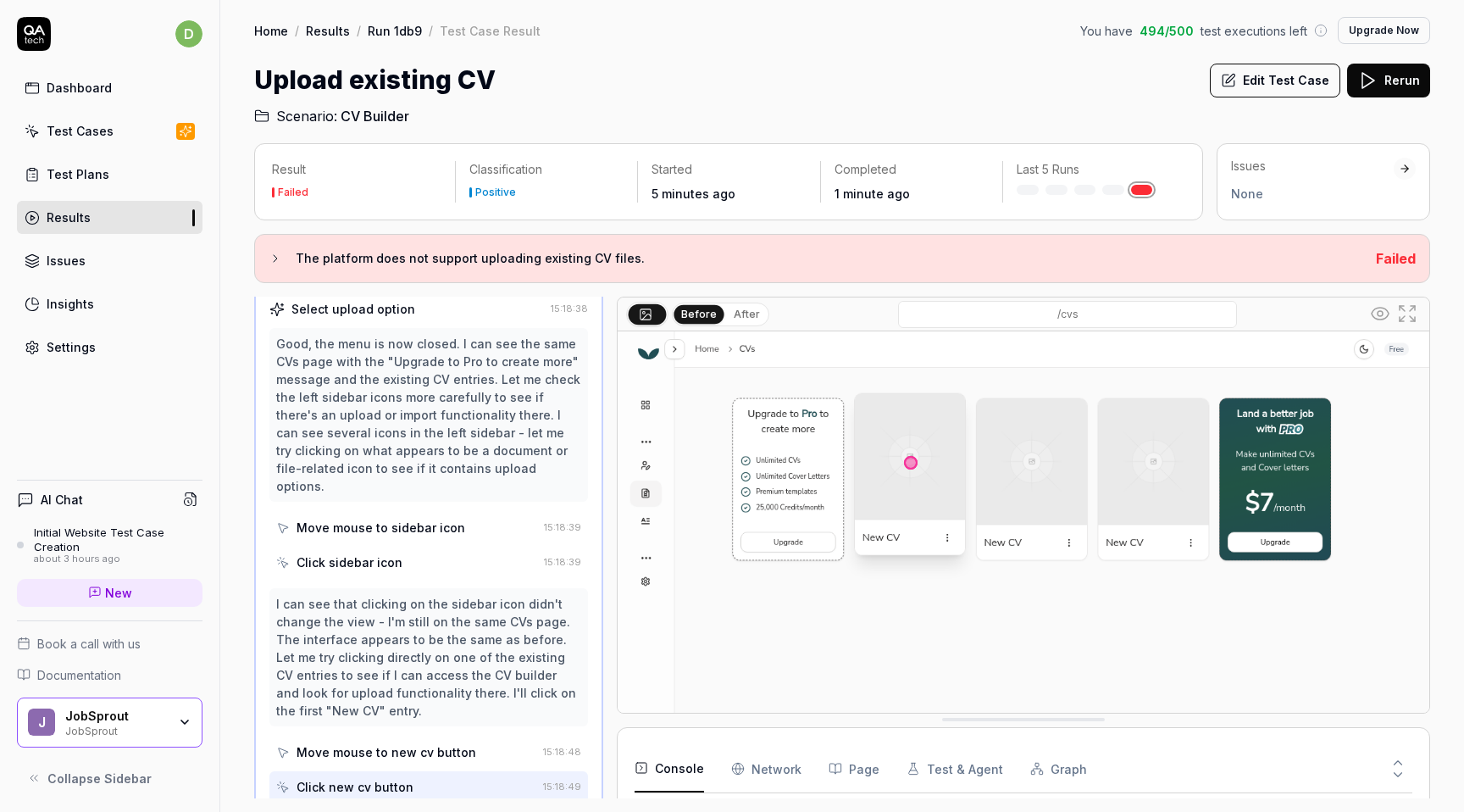
click at [419, 344] on div "Good, the menu is now closed. I can see the same CVs page with the "Upgrade to …" at bounding box center [429, 414] width 305 height 160
click at [268, 320] on div "Select upload option 15:18:38 Good, the menu is now closed. I can see the same …" at bounding box center [429, 551] width 349 height 533
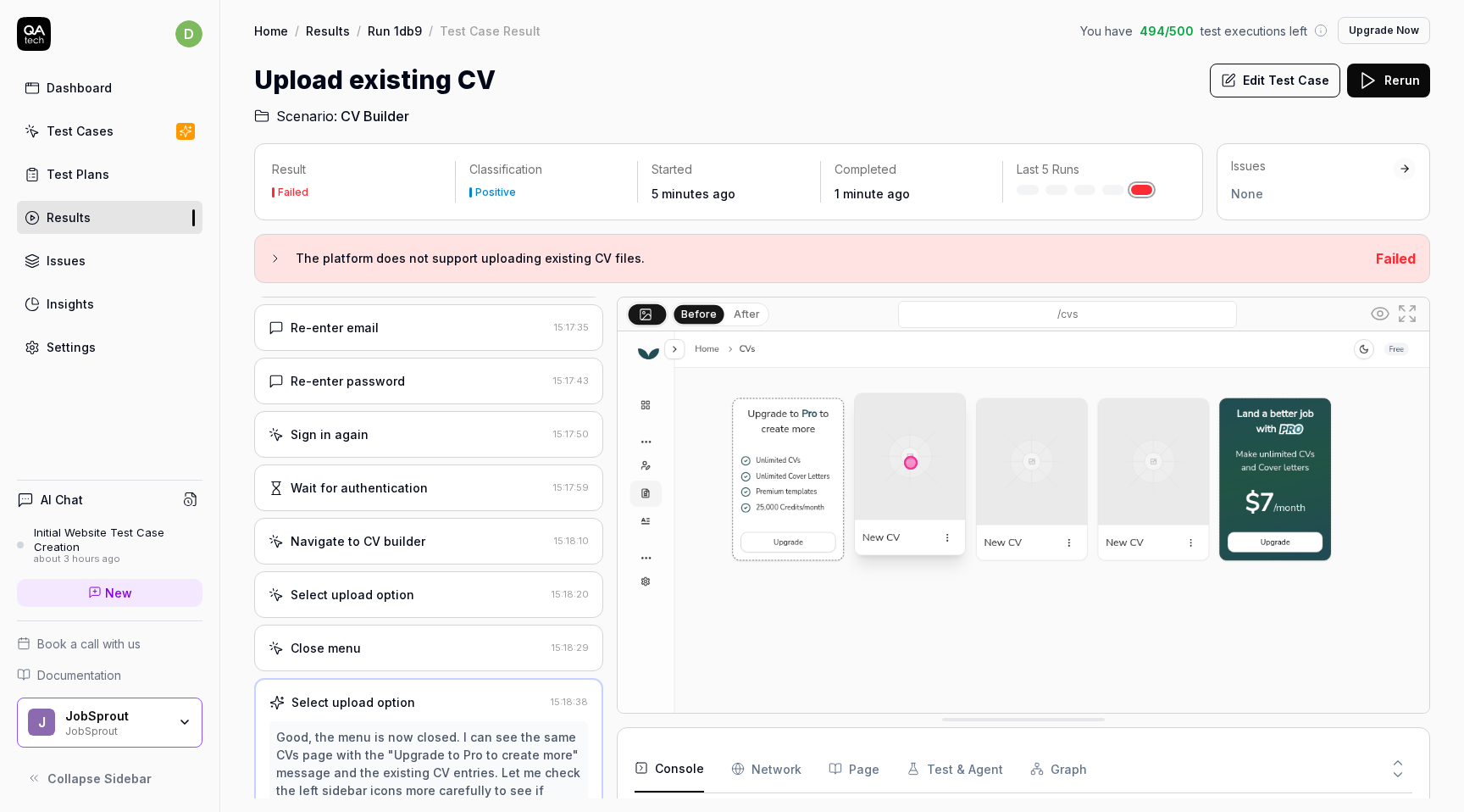
scroll to position [604, 0]
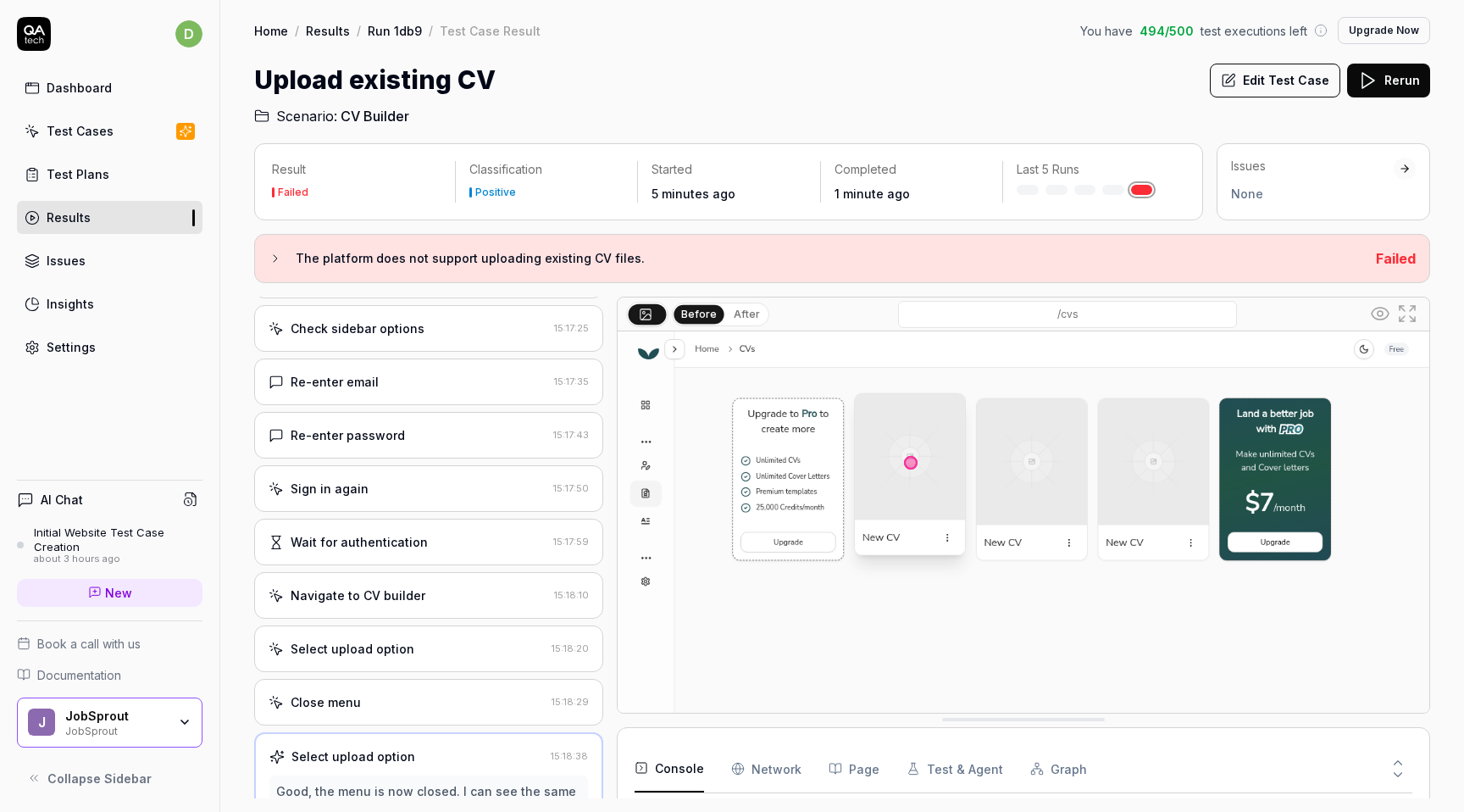
click at [1300, 79] on button "Edit Test Case" at bounding box center [1275, 81] width 131 height 34
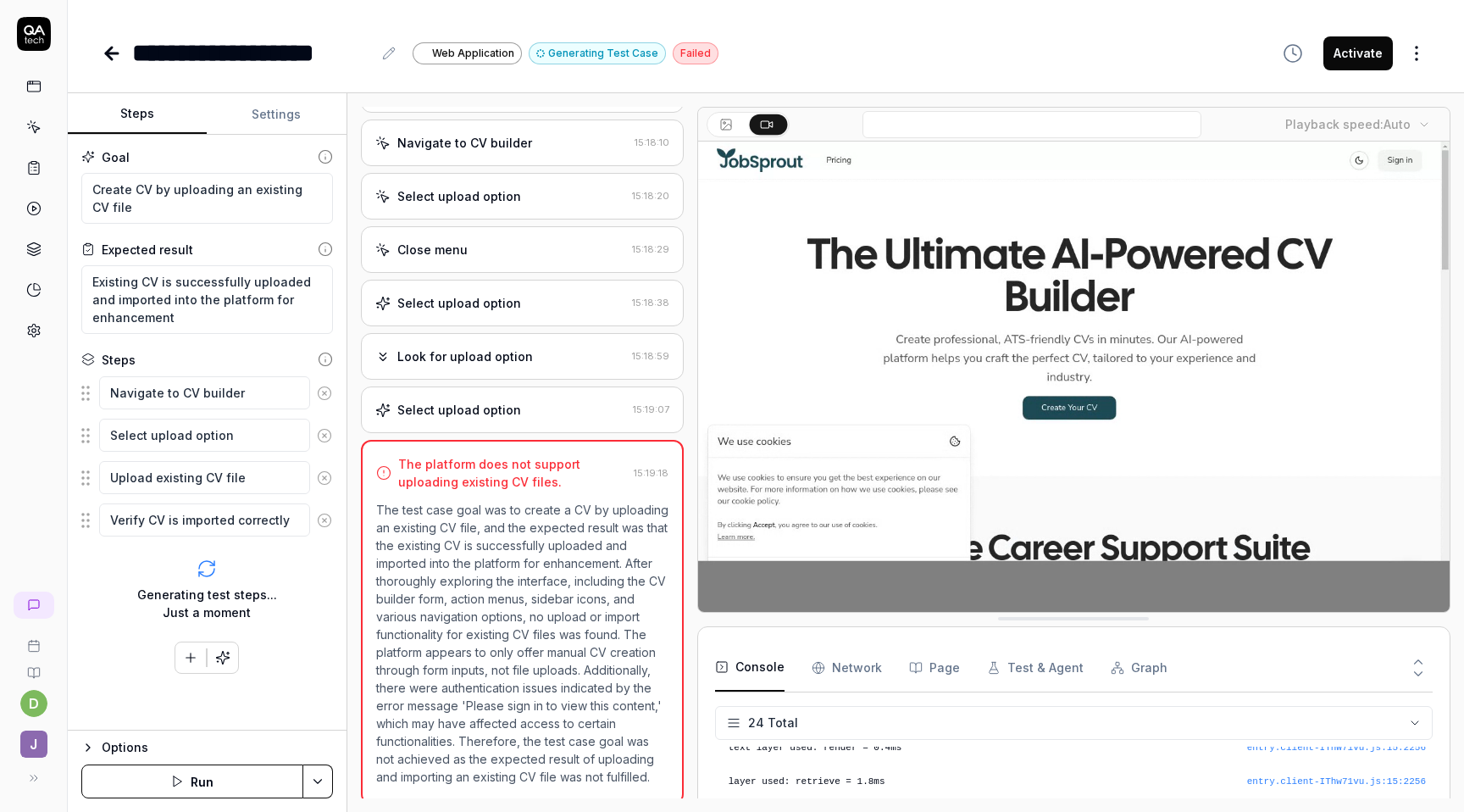
scroll to position [873, 0]
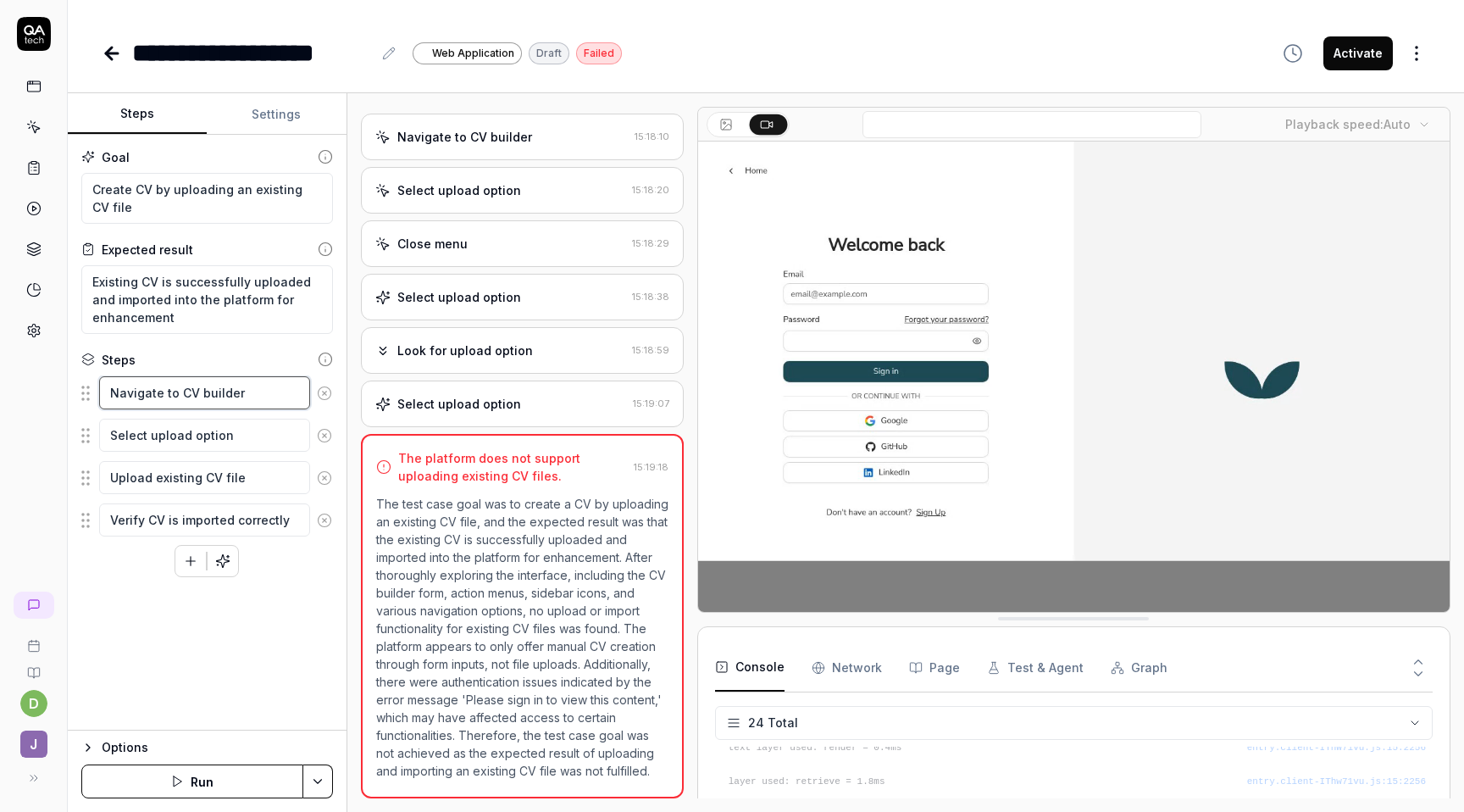
click at [188, 391] on textarea "Navigate to CV builder" at bounding box center [204, 392] width 211 height 33
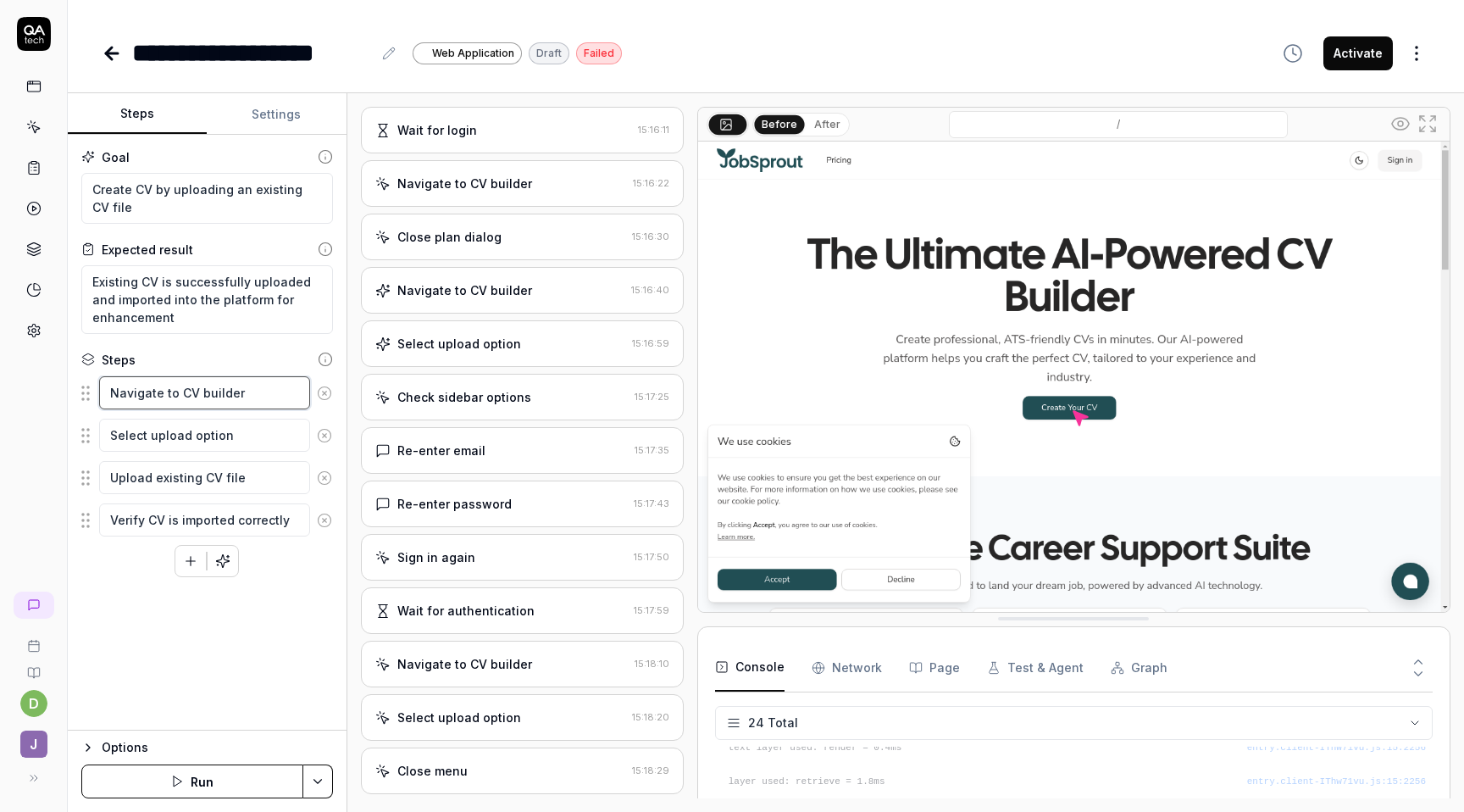
click at [188, 391] on textarea "Navigate to CV builder" at bounding box center [204, 392] width 211 height 33
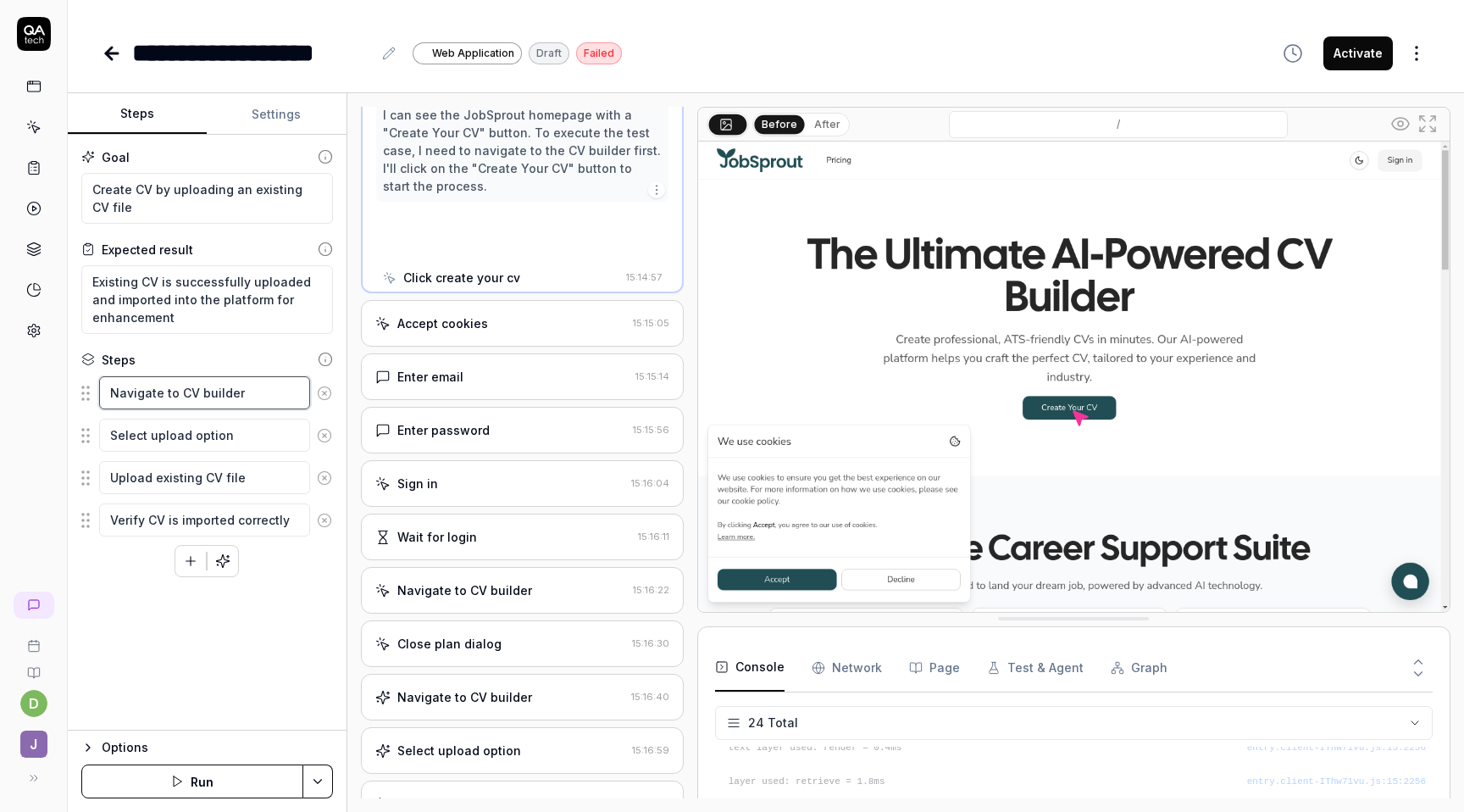
click at [188, 391] on textarea "Navigate to CV builder" at bounding box center [204, 392] width 211 height 33
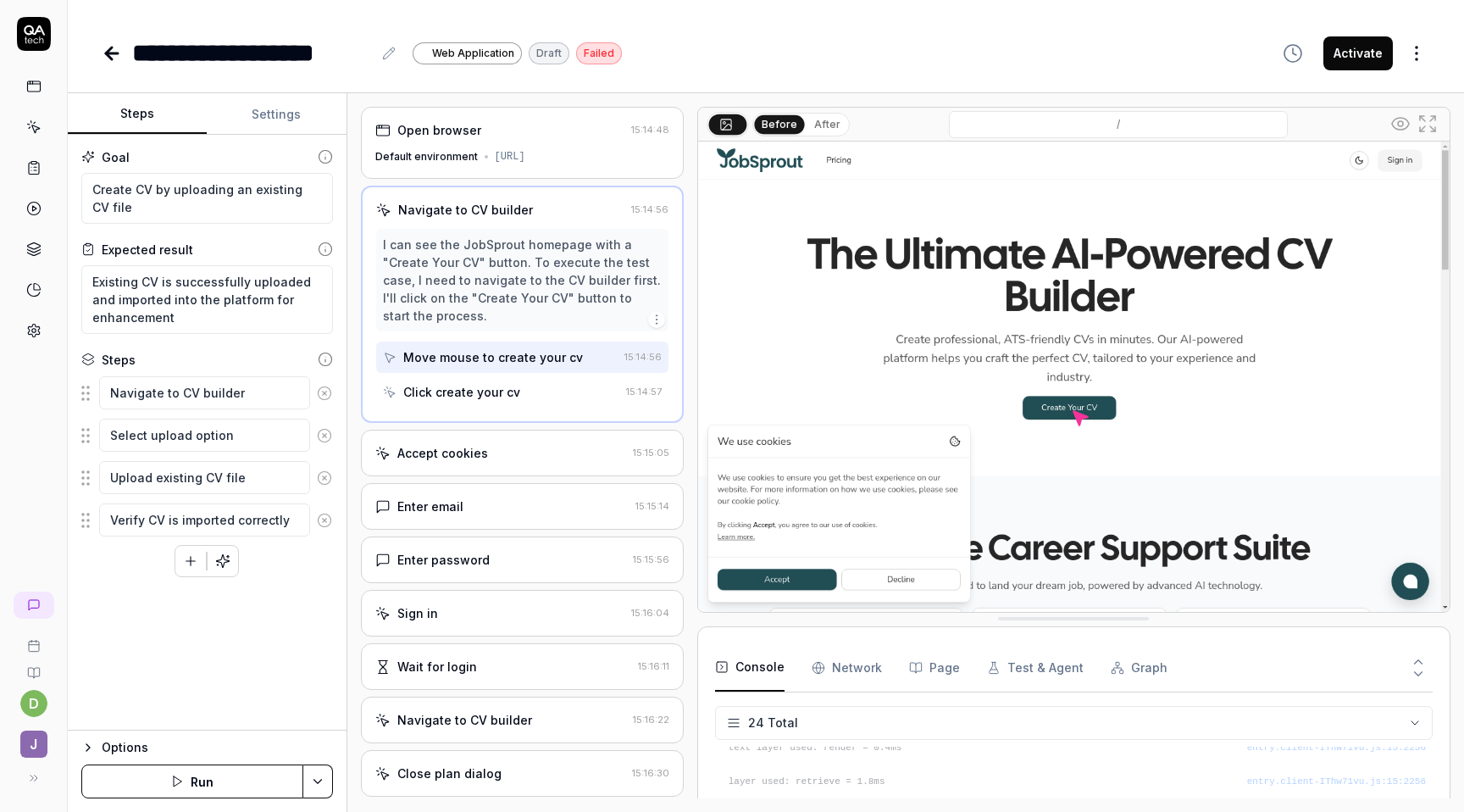
click at [322, 394] on icon at bounding box center [325, 393] width 15 height 15
click at [322, 392] on icon at bounding box center [325, 393] width 15 height 15
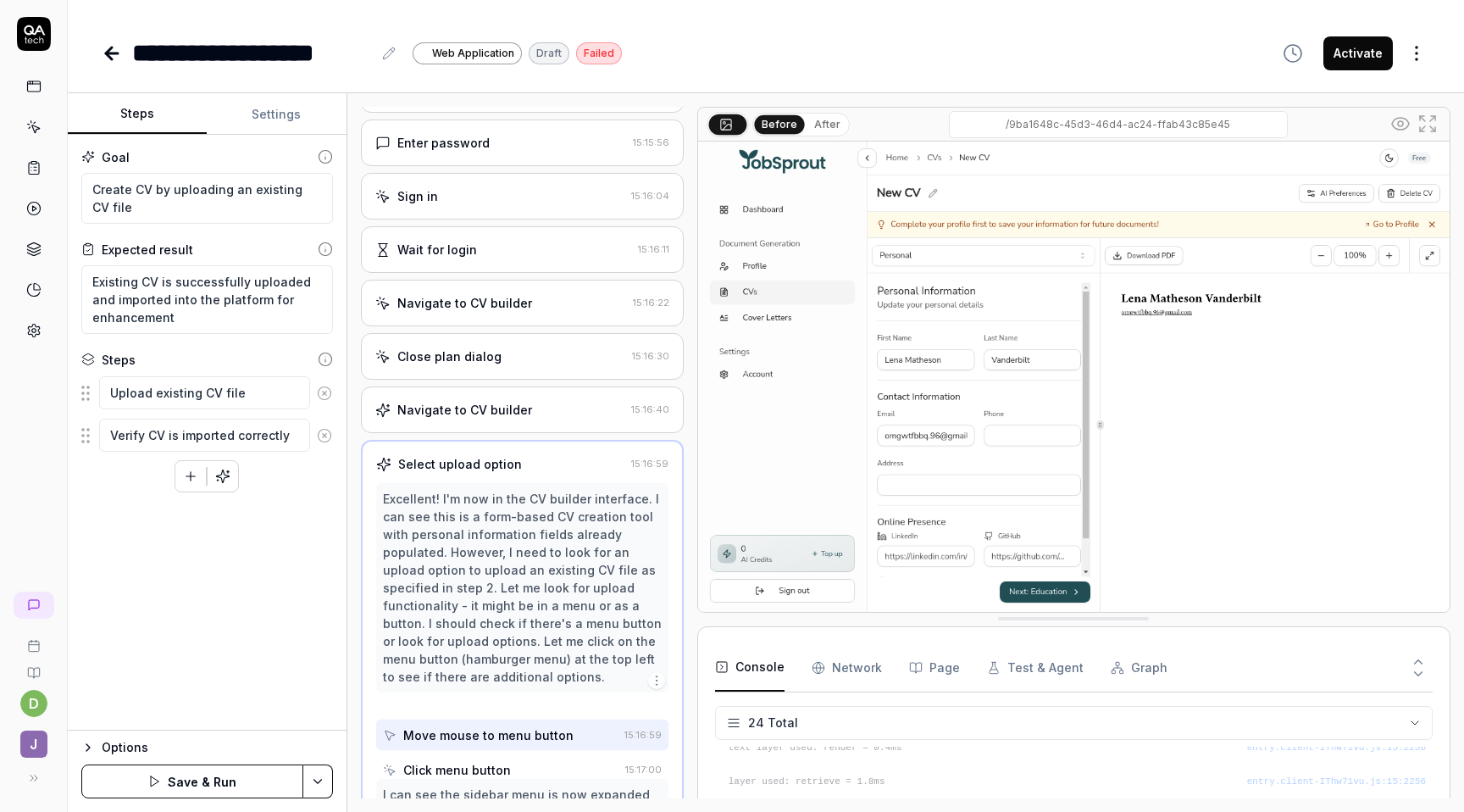
click at [322, 392] on icon at bounding box center [325, 393] width 15 height 15
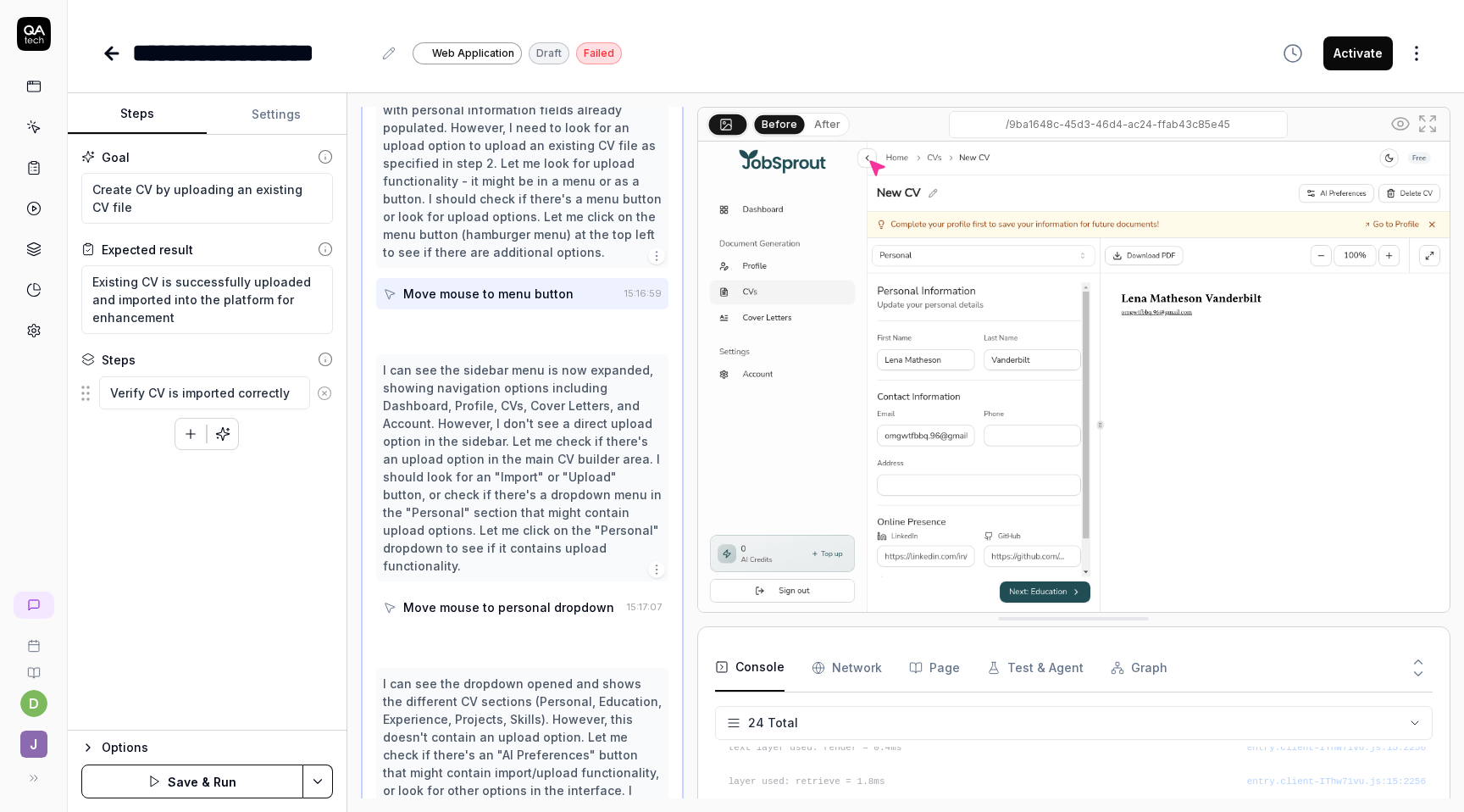
click at [322, 392] on icon at bounding box center [325, 393] width 15 height 15
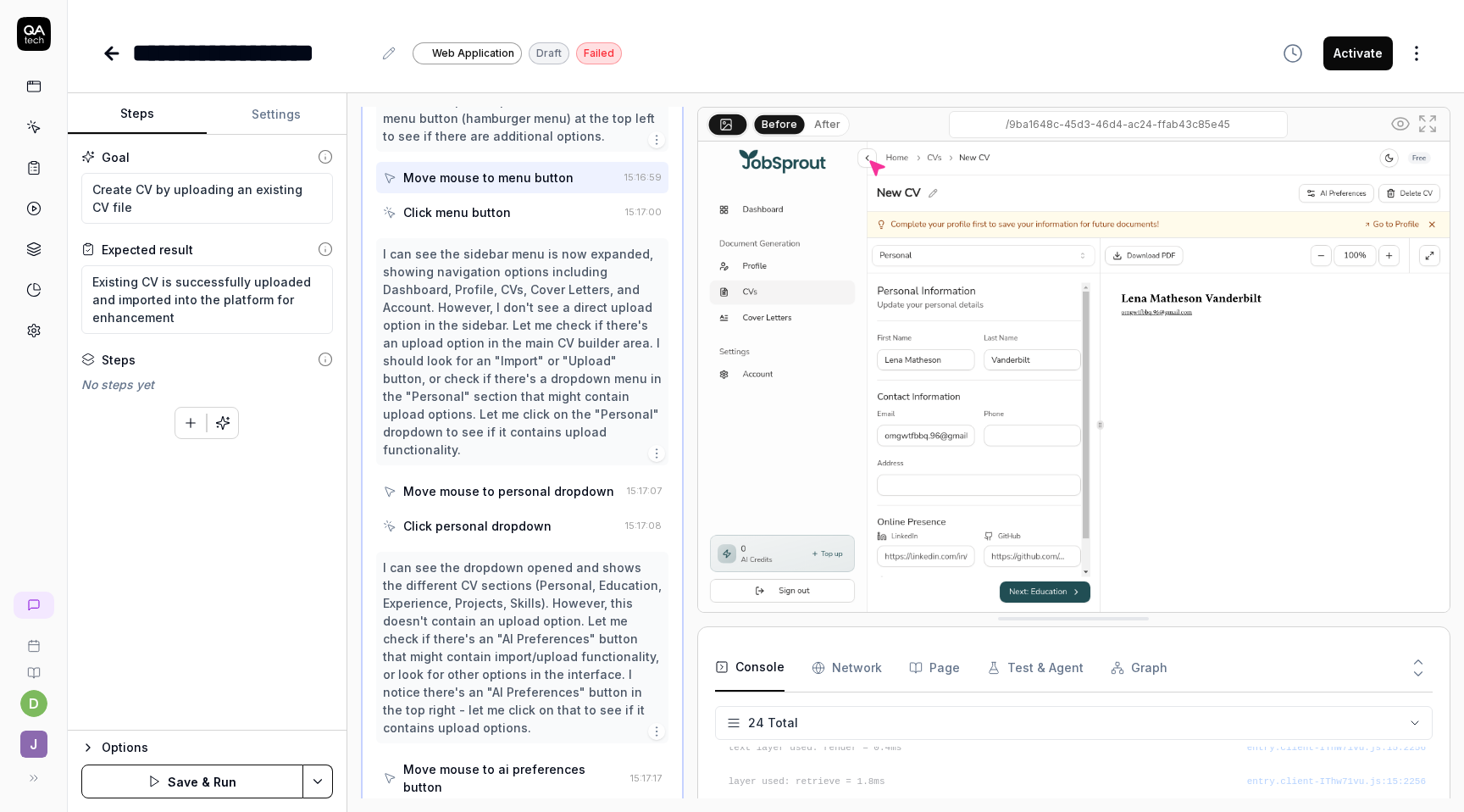
scroll to position [768, 0]
click at [186, 429] on icon "button" at bounding box center [191, 423] width 15 height 15
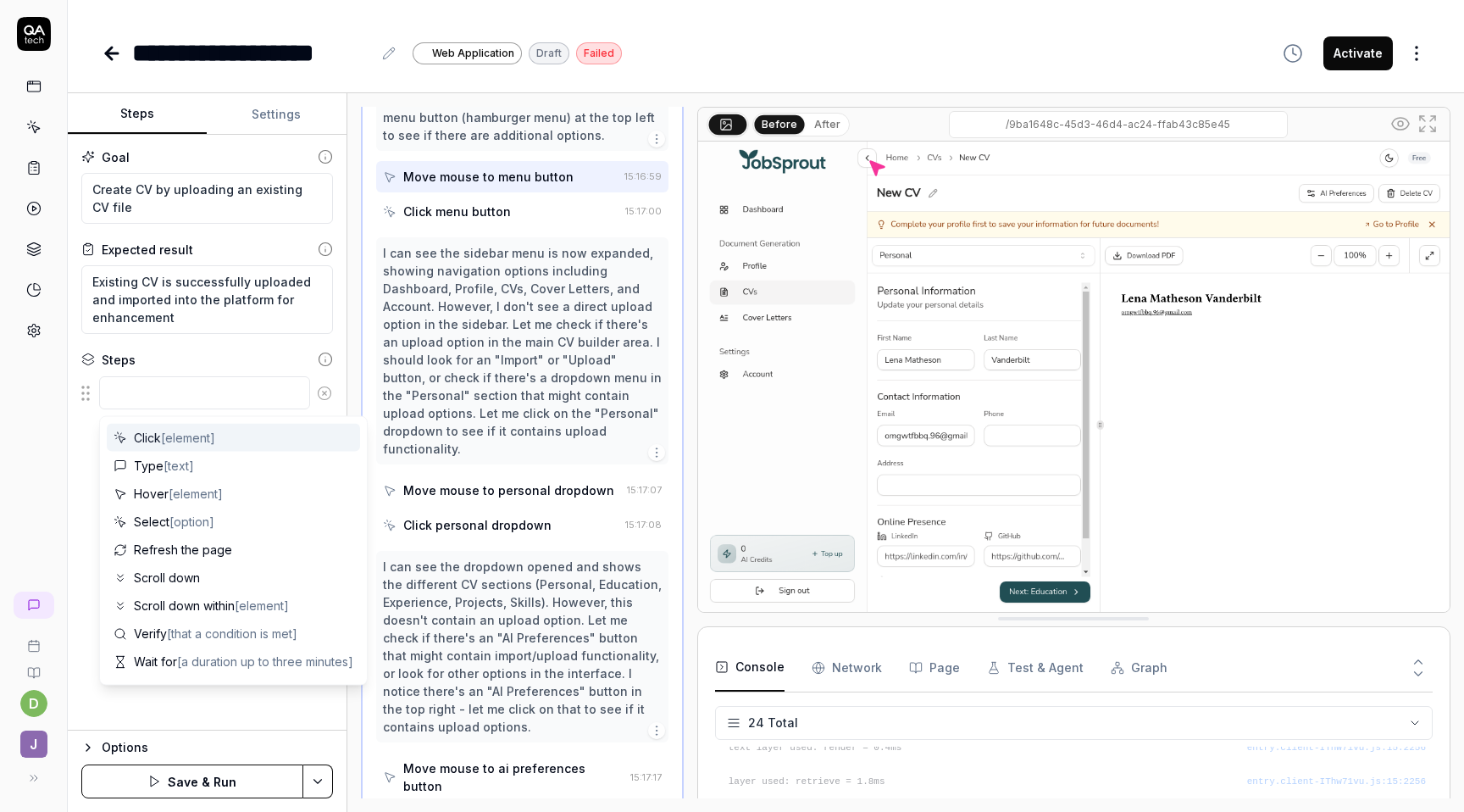
click at [192, 341] on div "Goal Create CV by uploading an existing CV file Expected result Existing CV is …" at bounding box center [207, 432] width 279 height 596
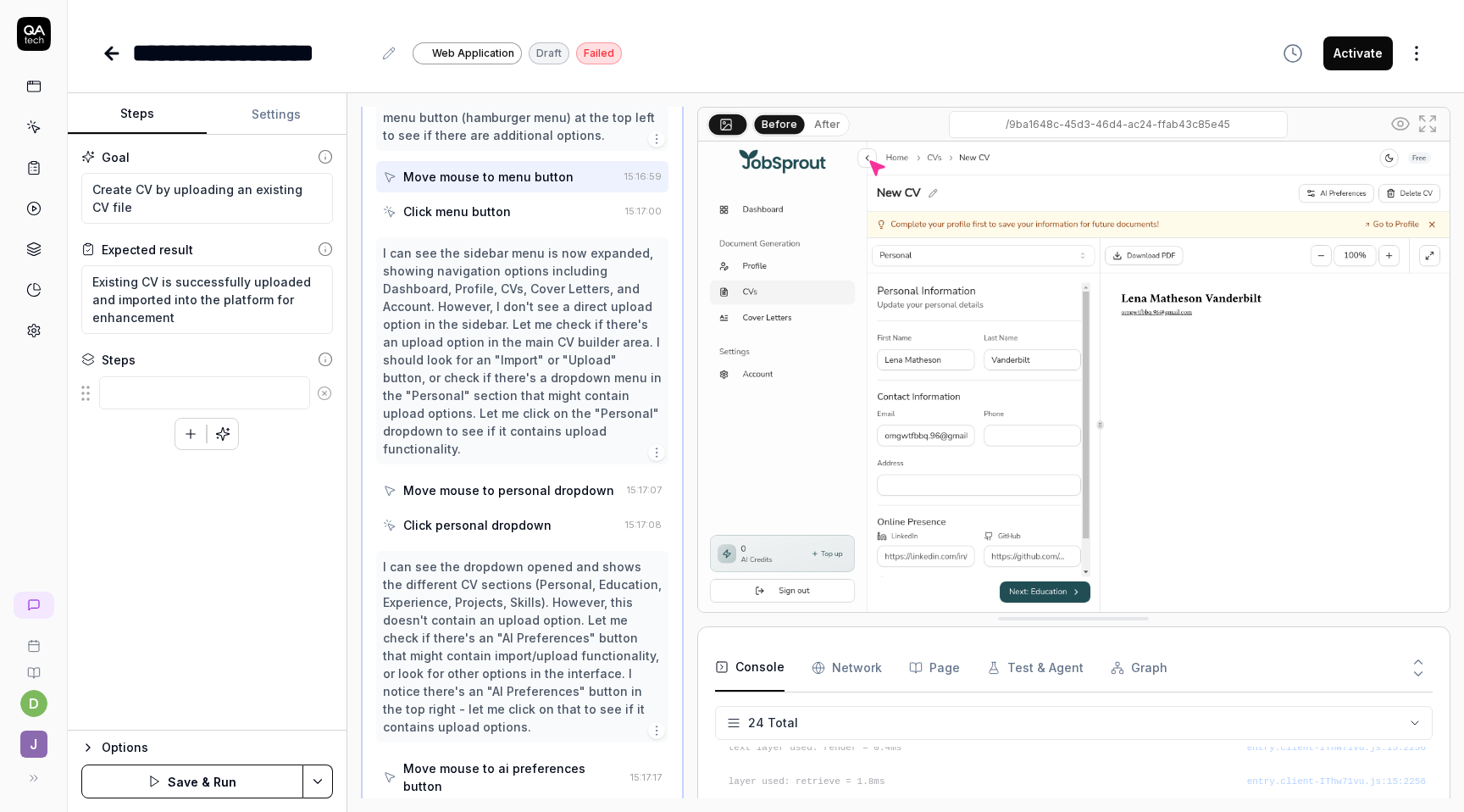
click at [229, 424] on button "button" at bounding box center [223, 434] width 31 height 31
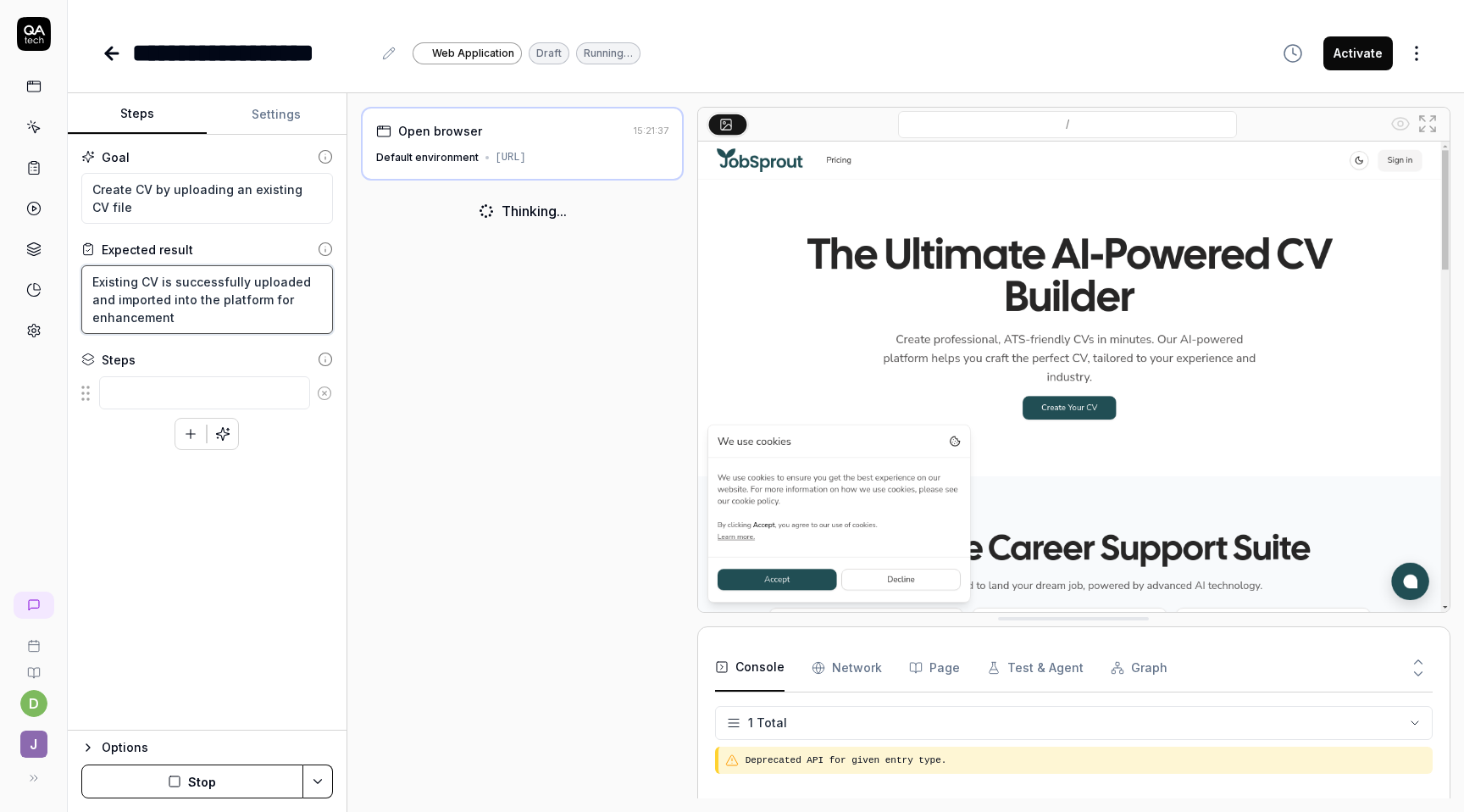
click at [238, 312] on textarea "Existing CV is successfully uploaded and imported into the platform for enhance…" at bounding box center [207, 299] width 252 height 69
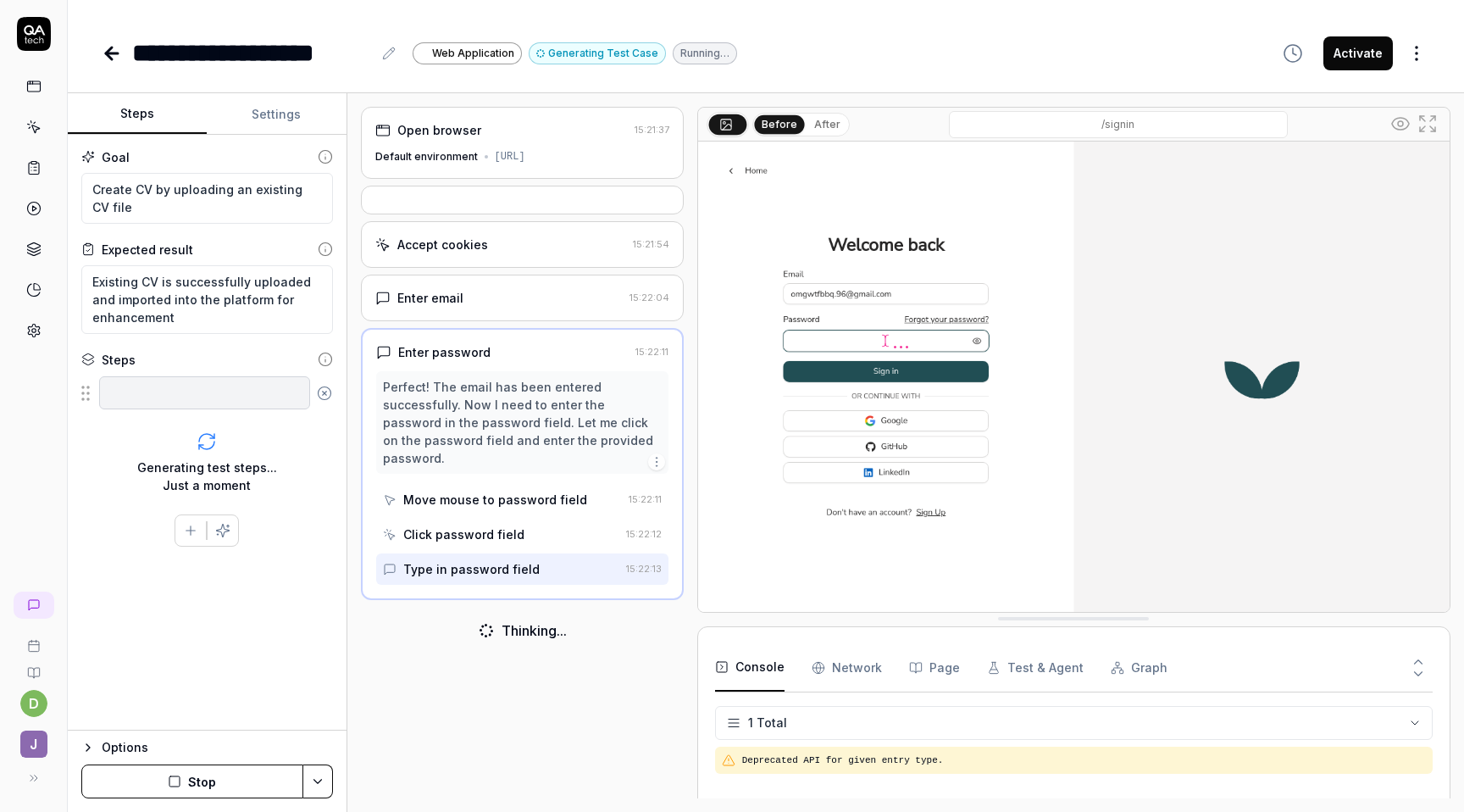
click at [204, 793] on button "Stop" at bounding box center [192, 781] width 222 height 34
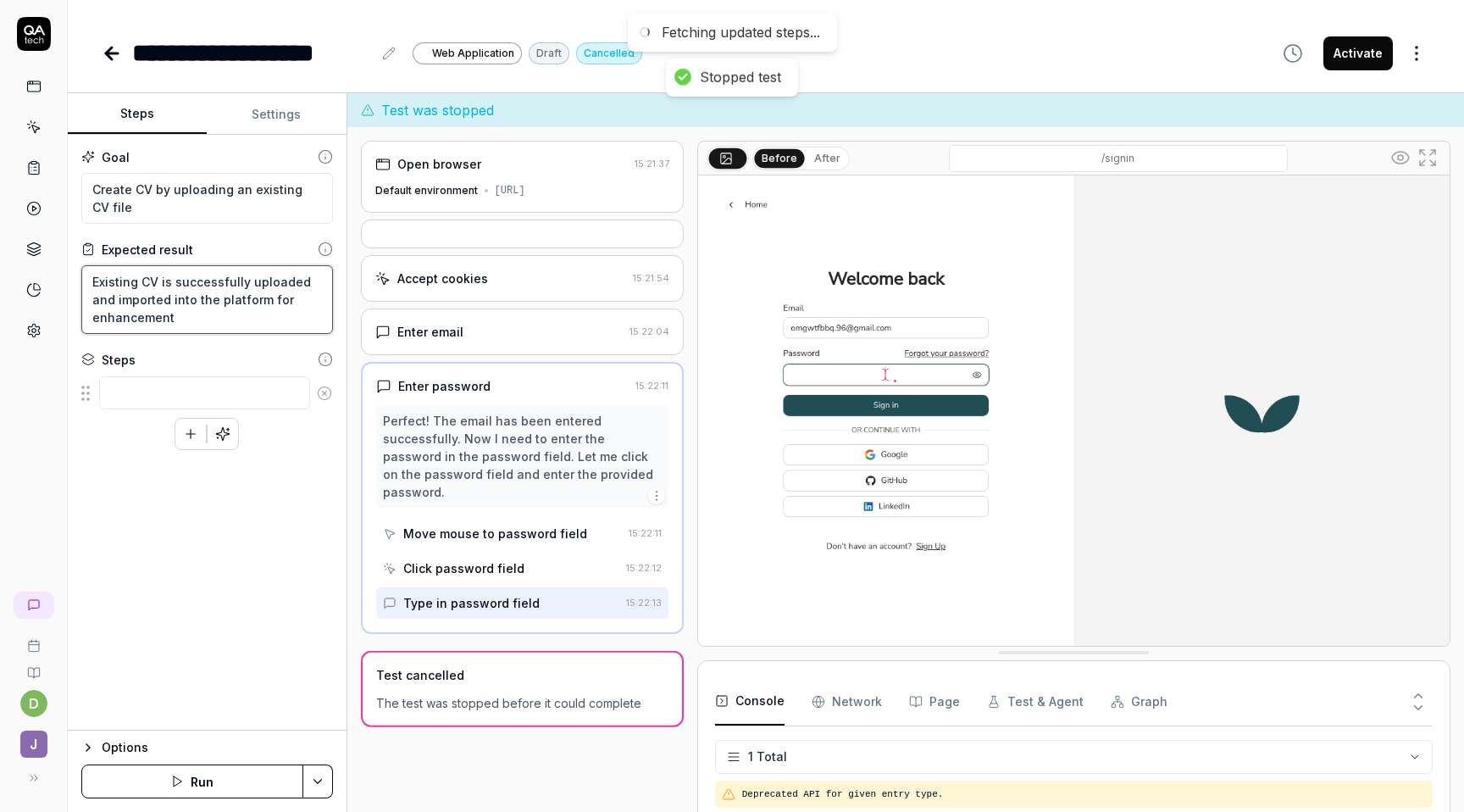
type textarea "*"
click at [215, 301] on textarea "Existing CV is successfully uploaded and imported into the platform for enhance…" at bounding box center [207, 299] width 252 height 69
click at [209, 310] on textarea "Existing CV is successfully uploaded and imported into the platform for enhance…" at bounding box center [207, 299] width 252 height 69
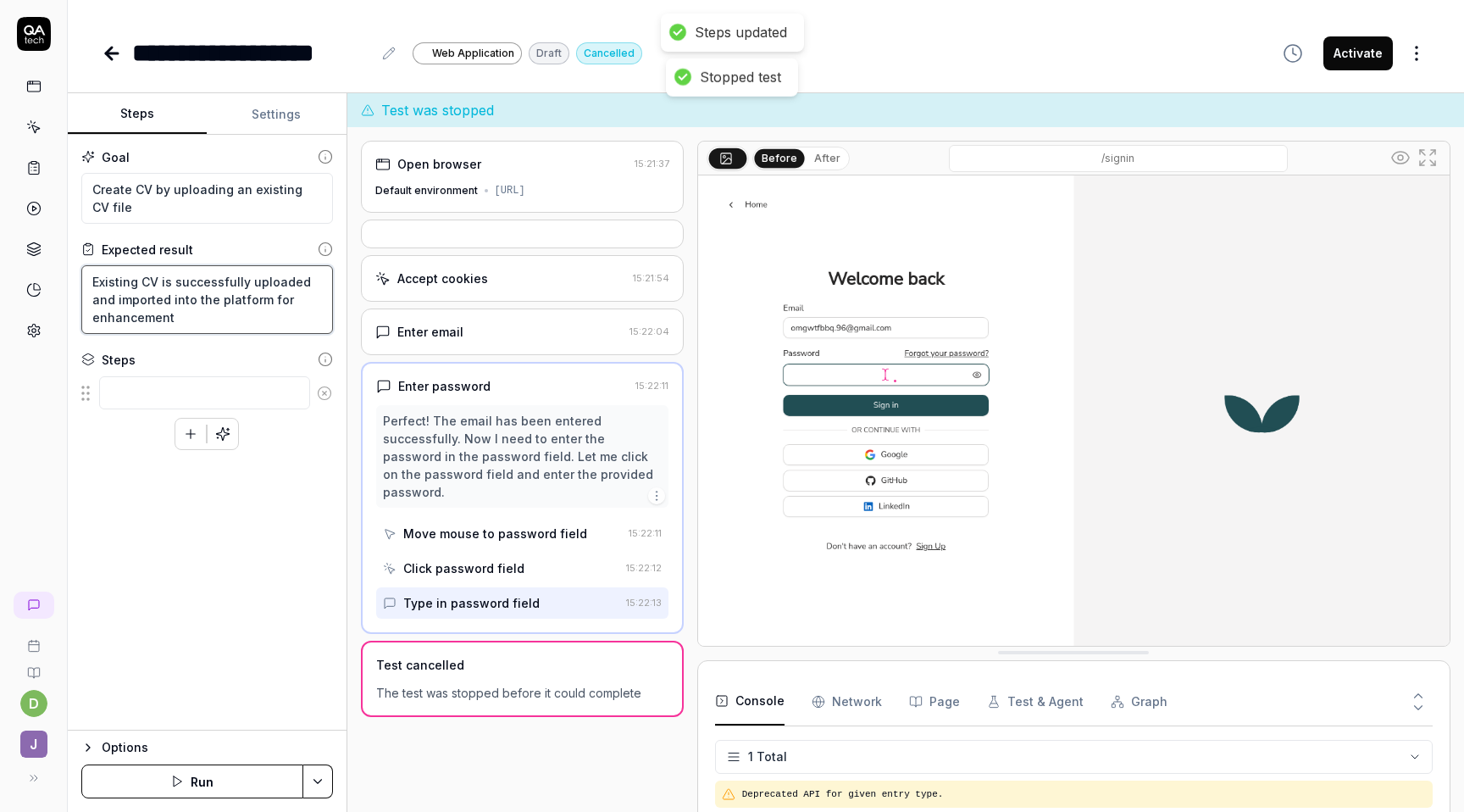
click at [209, 310] on textarea "Existing CV is successfully uploaded and imported into the platform for enhance…" at bounding box center [207, 299] width 252 height 69
click at [203, 316] on textarea "Existing CV is successfully uploaded and imported into the platform for enhance…" at bounding box center [207, 299] width 252 height 69
type textarea "E"
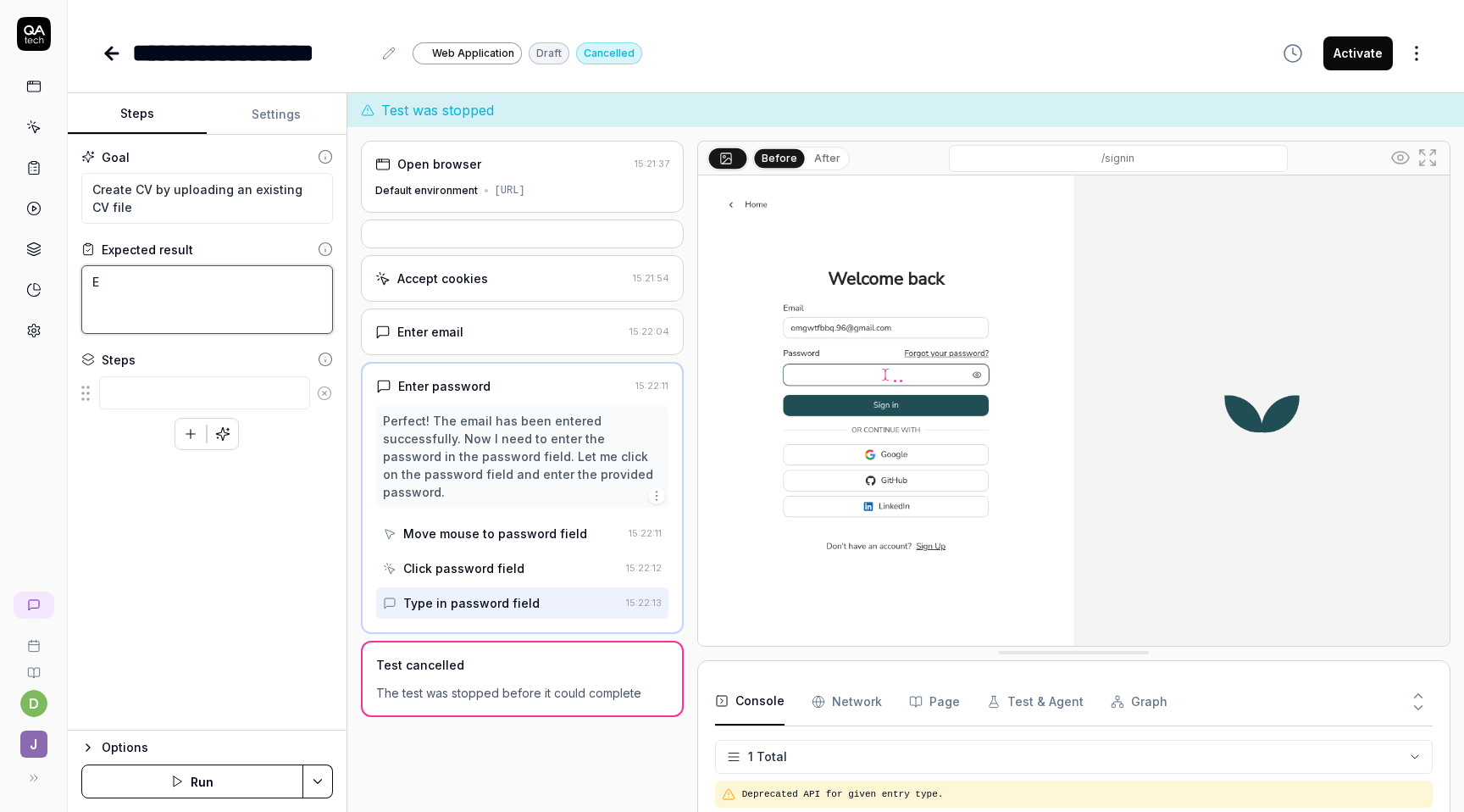
type textarea "*"
type textarea "Ex"
type textarea "*"
type textarea "Exz"
type textarea "*"
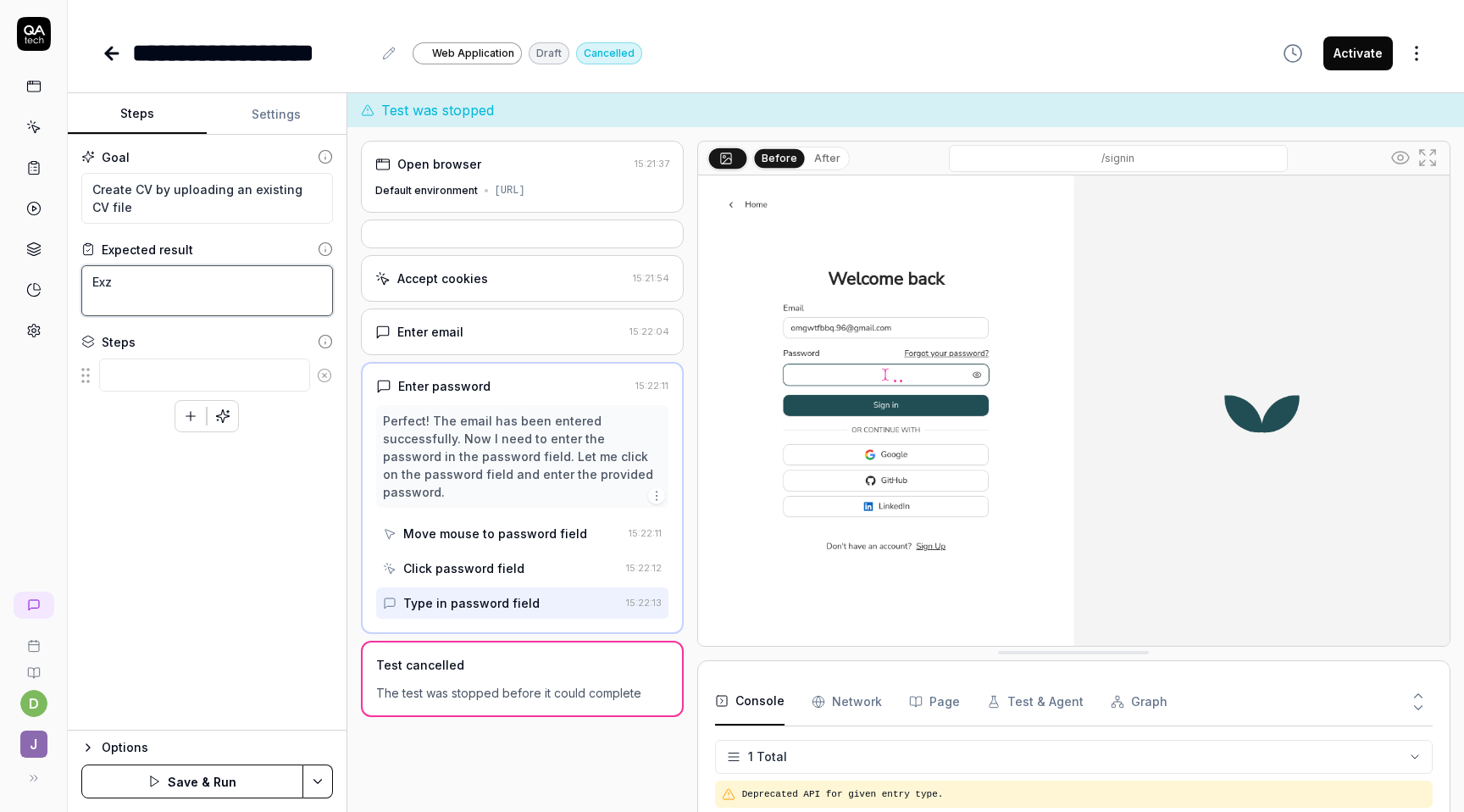
type textarea "Exzi"
type textarea "*"
type textarea "Exzis"
type textarea "*"
type textarea "Exzi"
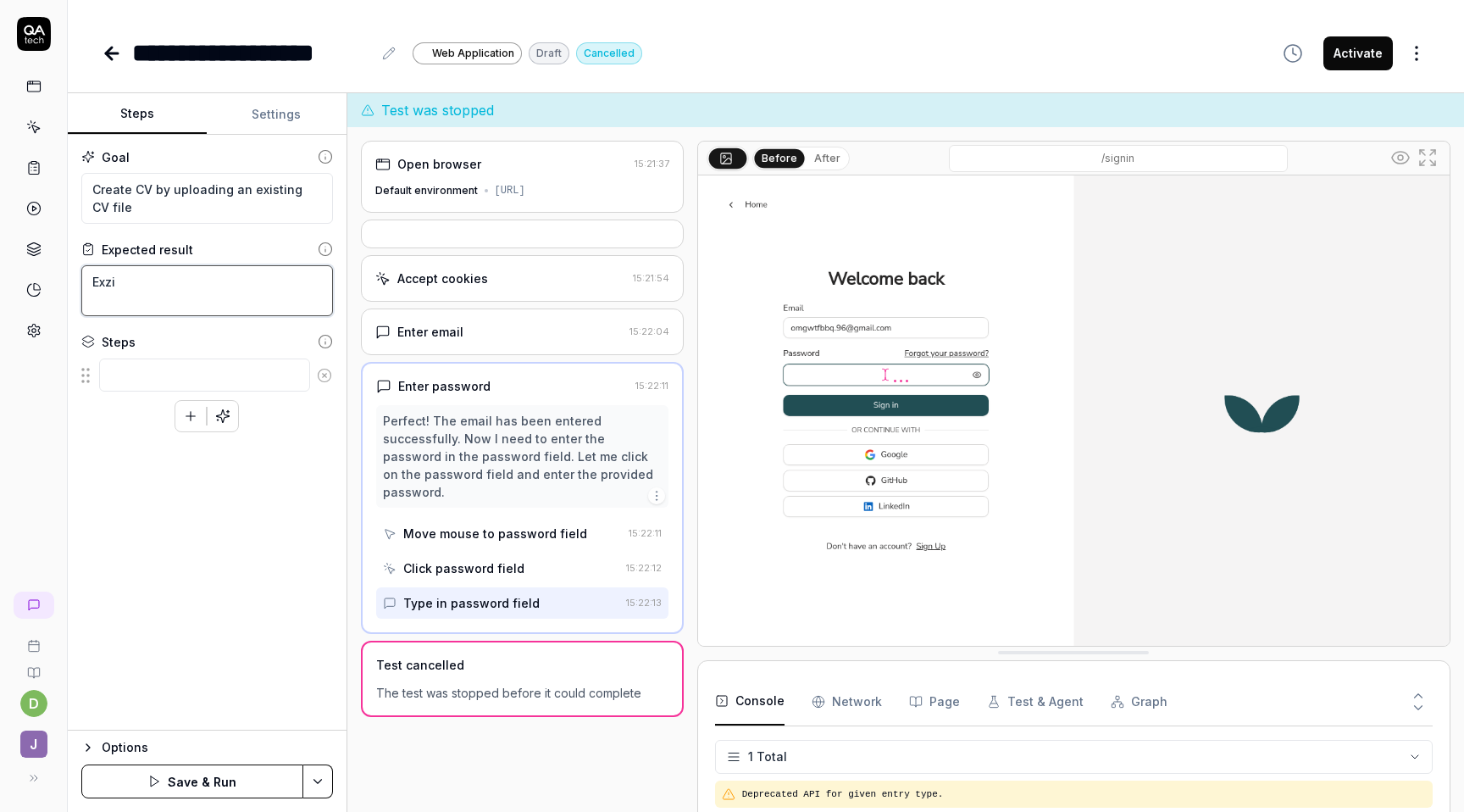
type textarea "*"
type textarea "Exz"
type textarea "*"
type textarea "Ex"
type textarea "*"
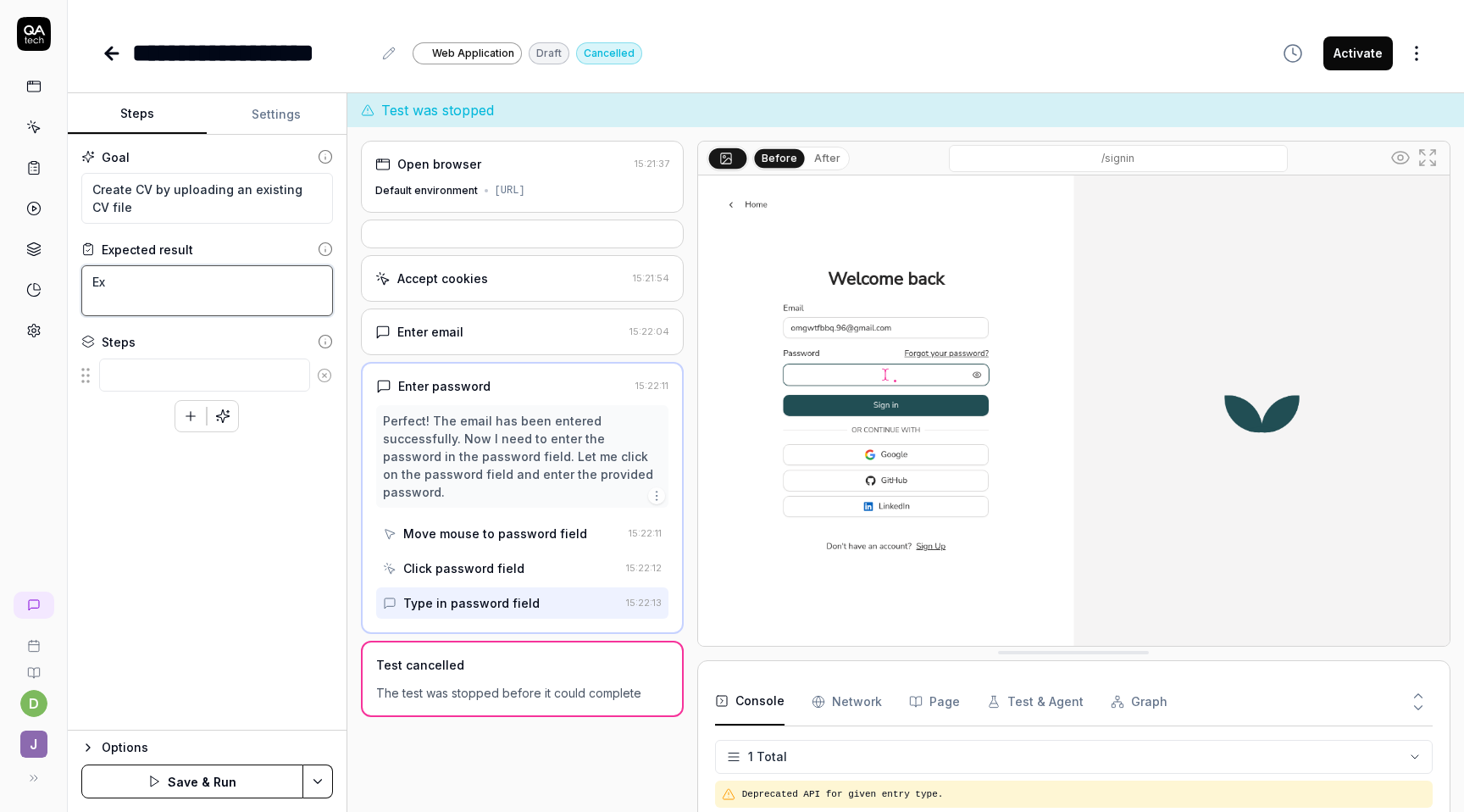
type textarea "Exi"
type textarea "*"
type textarea "Exis"
type textarea "*"
type textarea "Exist"
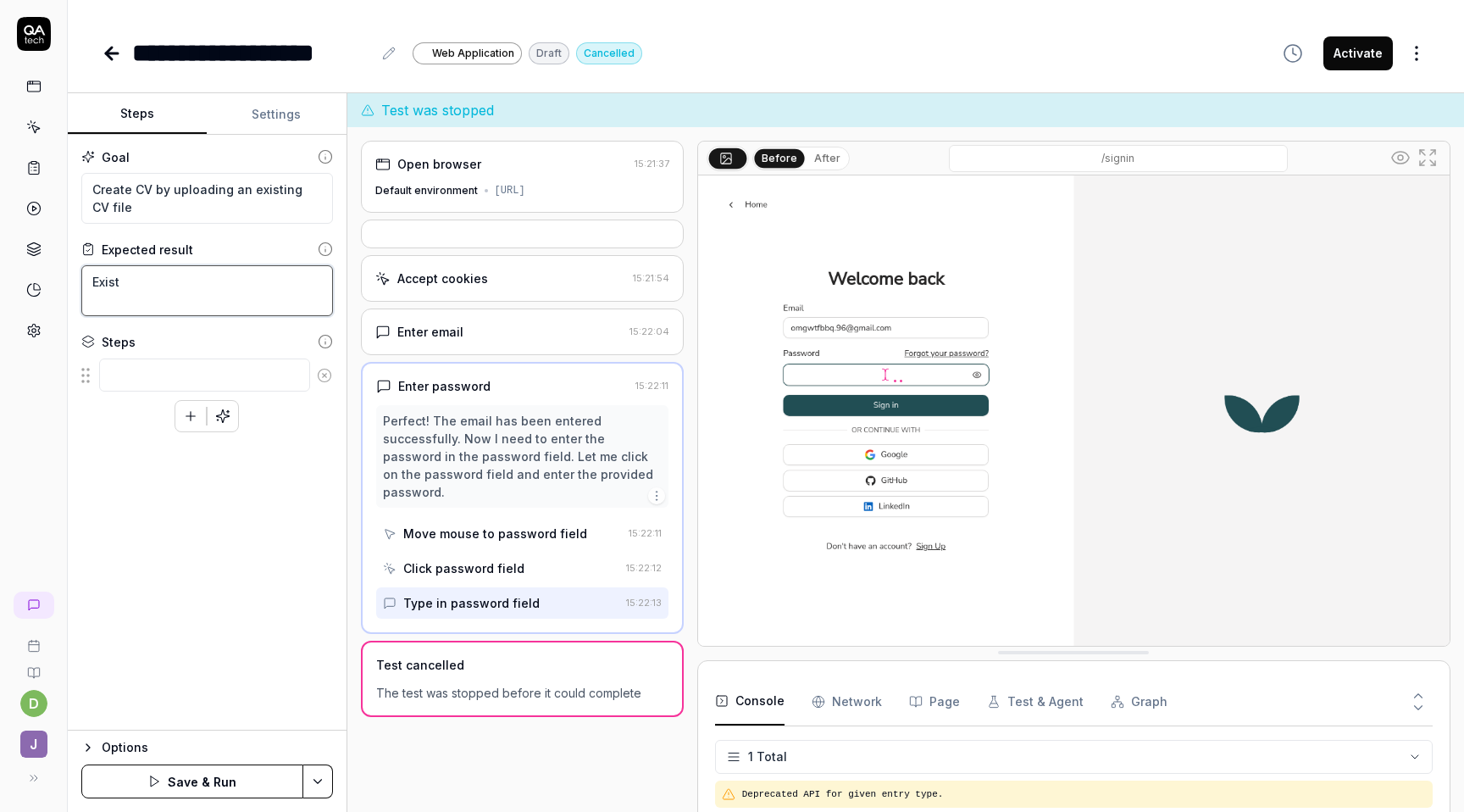
type textarea "*"
type textarea "Existi"
type textarea "*"
type textarea "Existing"
type textarea "*"
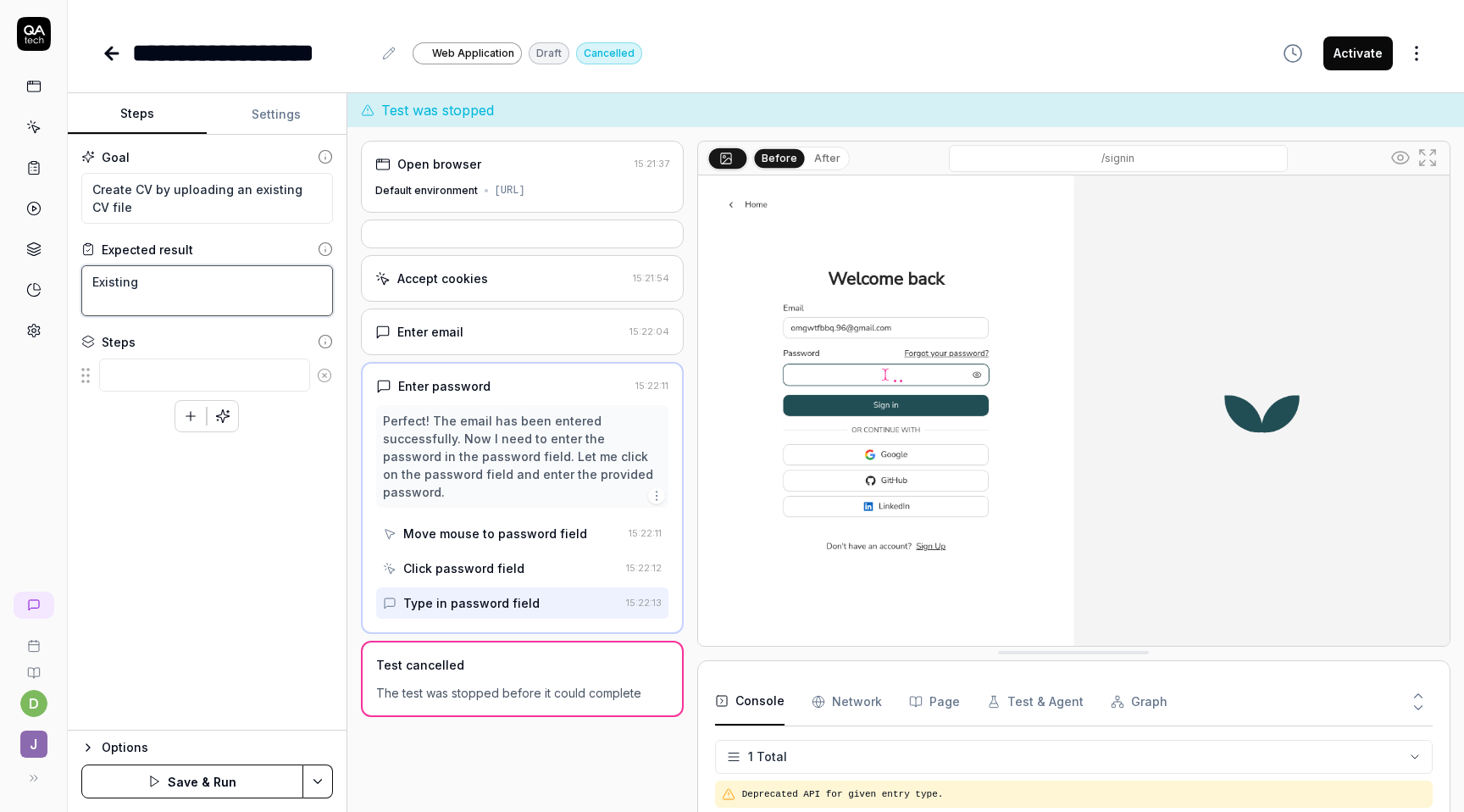
type textarea "Existing"
type textarea "*"
type textarea "Existing c"
type textarea "*"
type textarea "Existing cv"
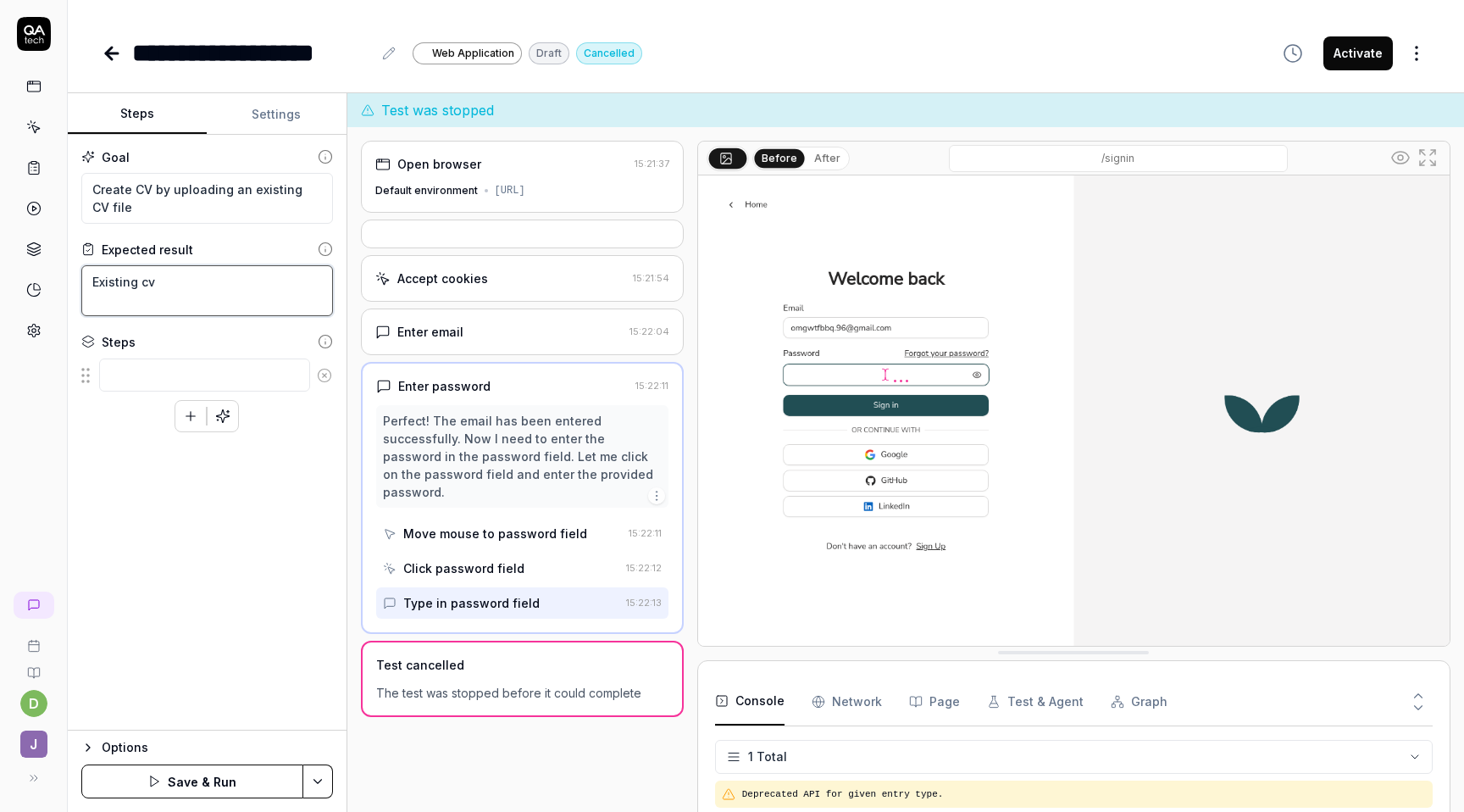
type textarea "*"
type textarea "Existing cv"
type textarea "*"
type textarea "Existing cv c"
type textarea "*"
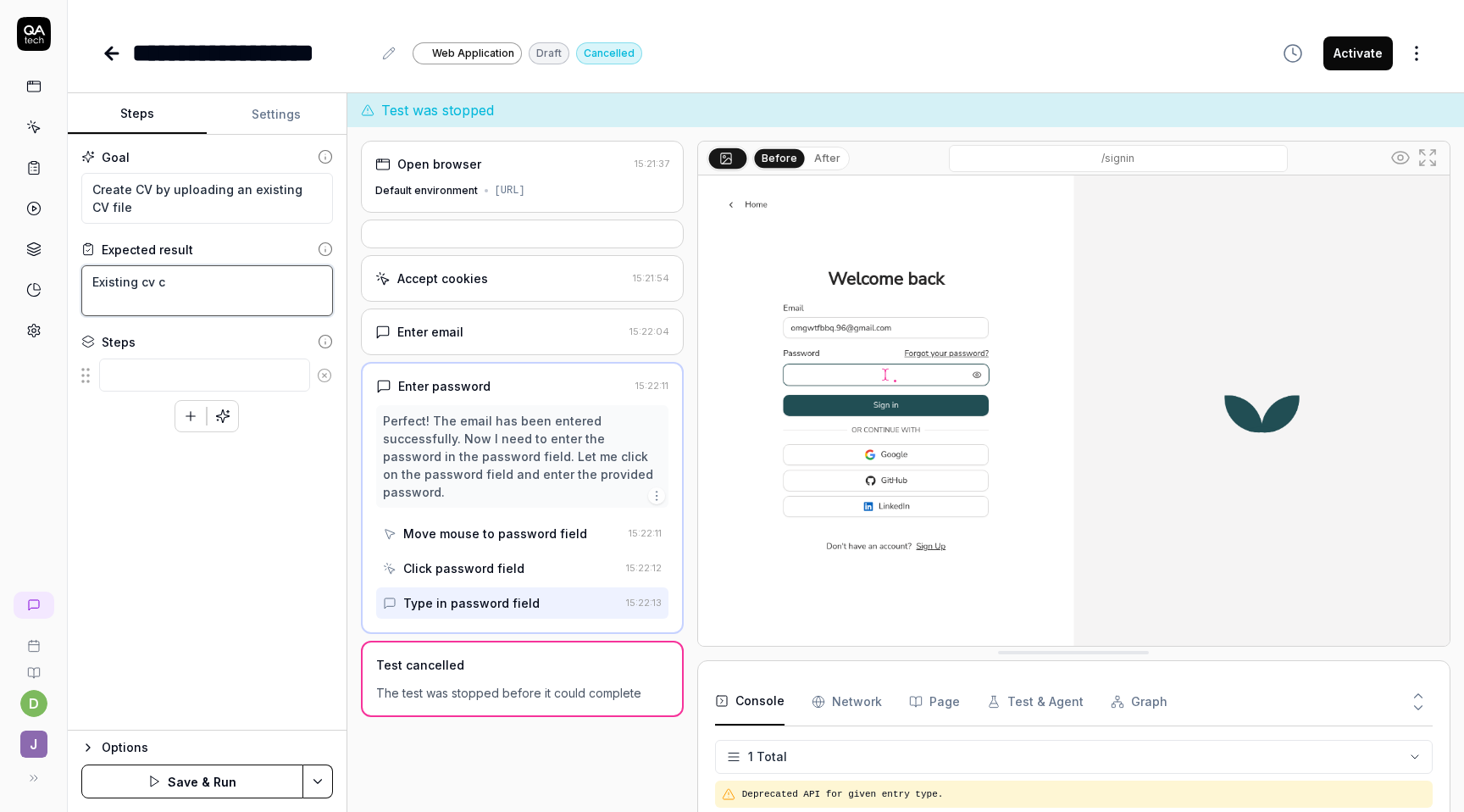
type textarea "Existing cv ca"
type textarea "*"
type textarea "Existing cv can"
type textarea "*"
type textarea "Existing cv can"
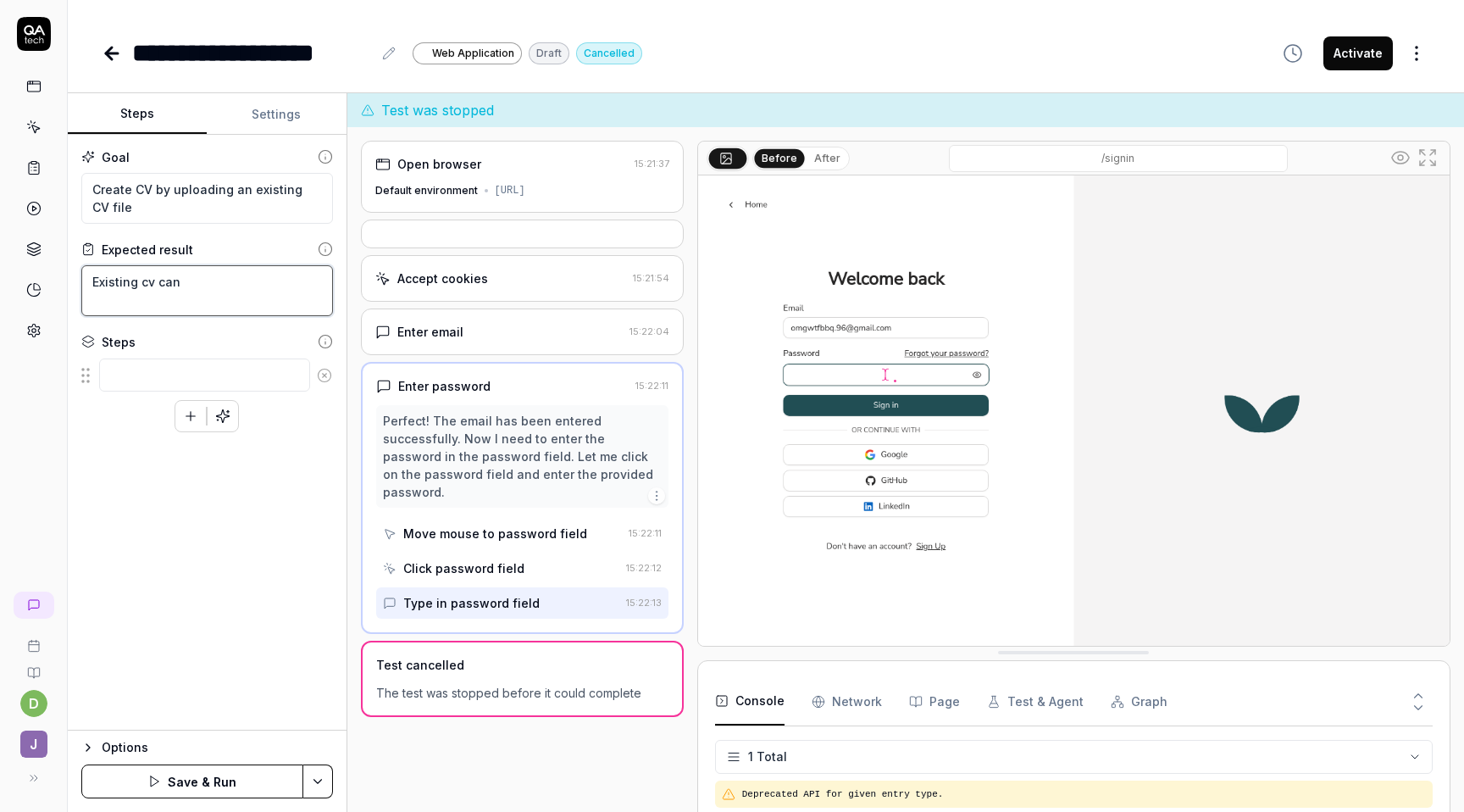
type textarea "*"
type textarea "Existing cv can b"
type textarea "*"
type textarea "Existing cv can be"
type textarea "*"
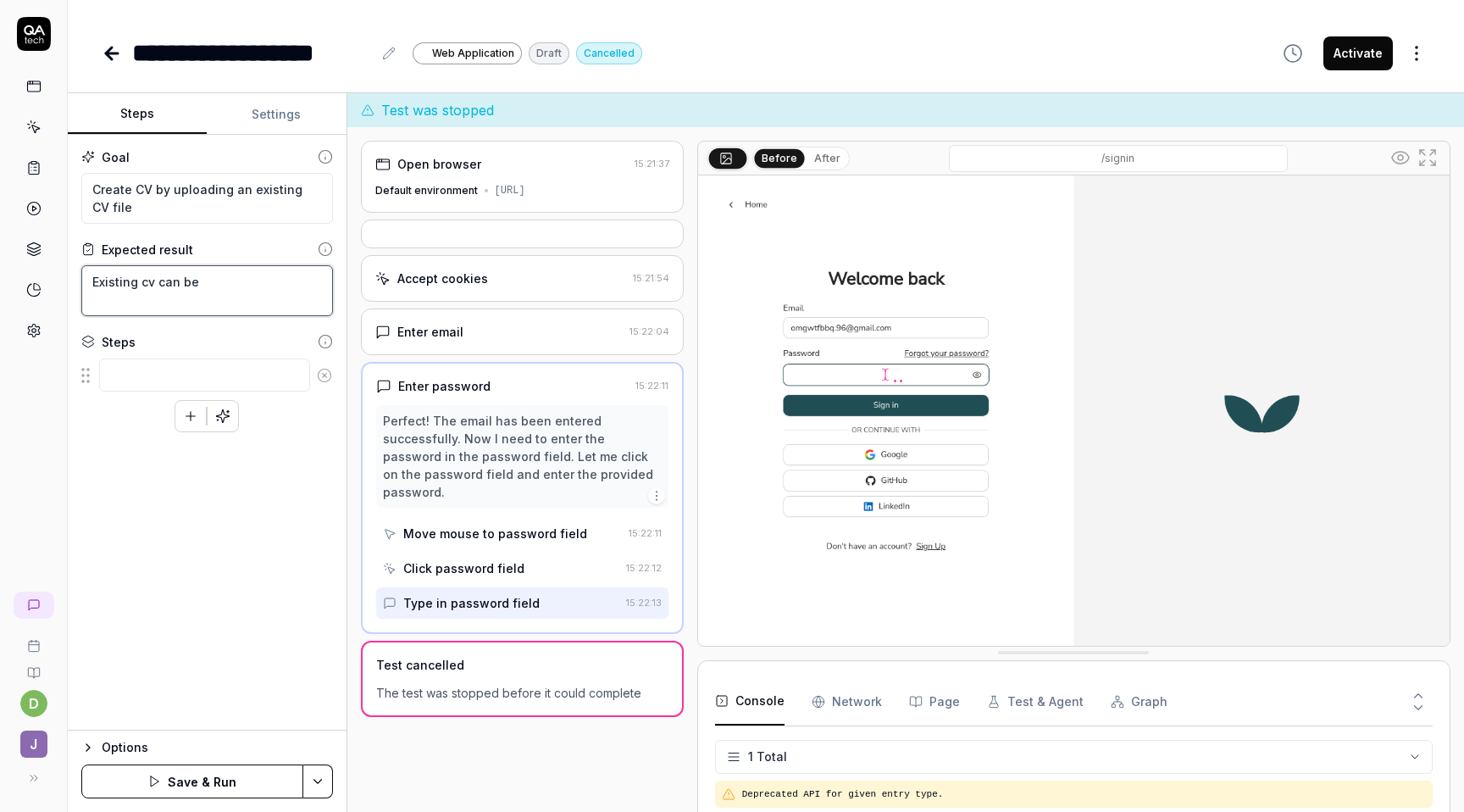
type textarea "Existing cv can be"
type textarea "*"
type textarea "Existing cv can be u"
type textarea "*"
type textarea "Existing cv can be up"
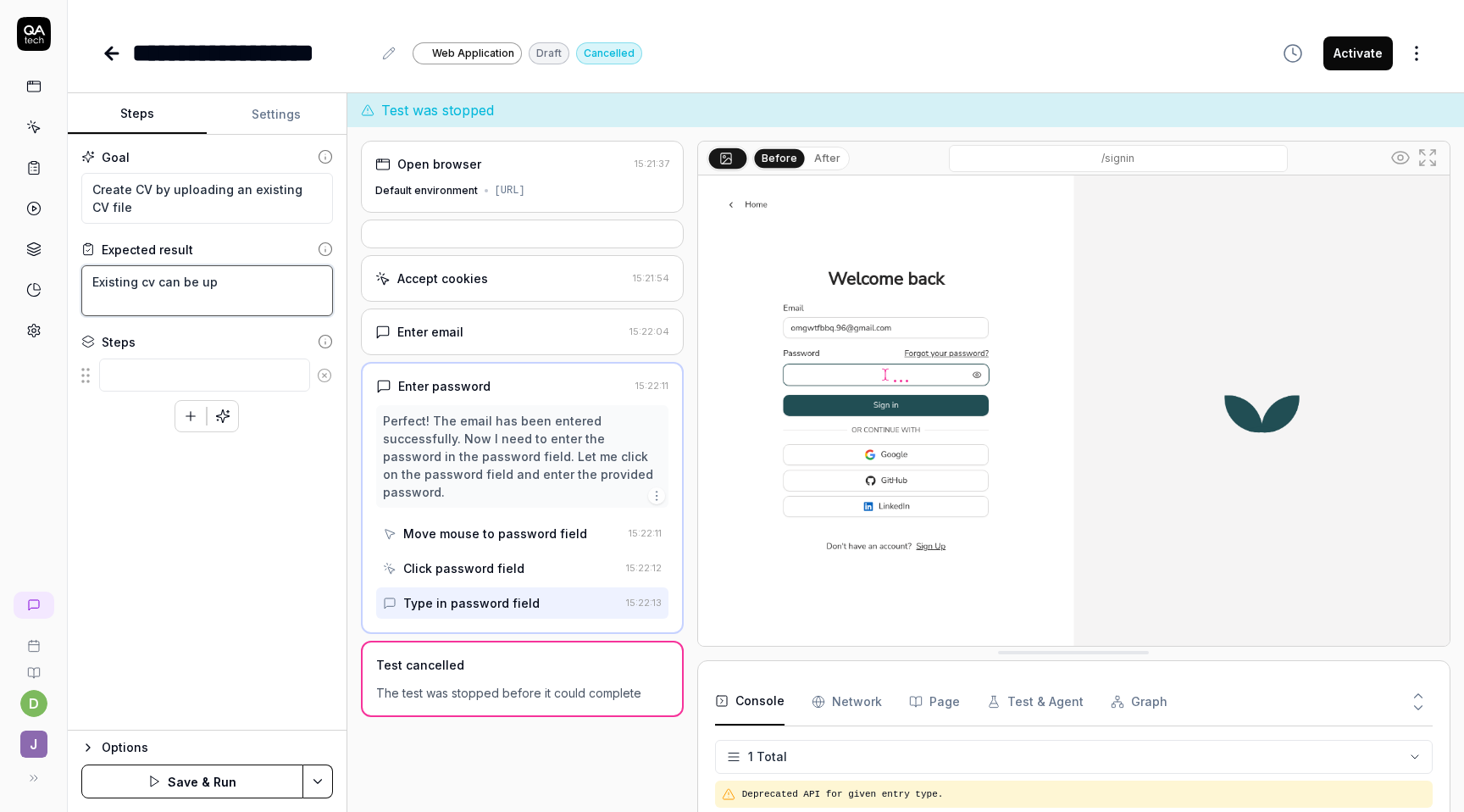
type textarea "*"
type textarea "Existing cv can be upl"
type textarea "*"
type textarea "Existing cv can be uploa"
type textarea "*"
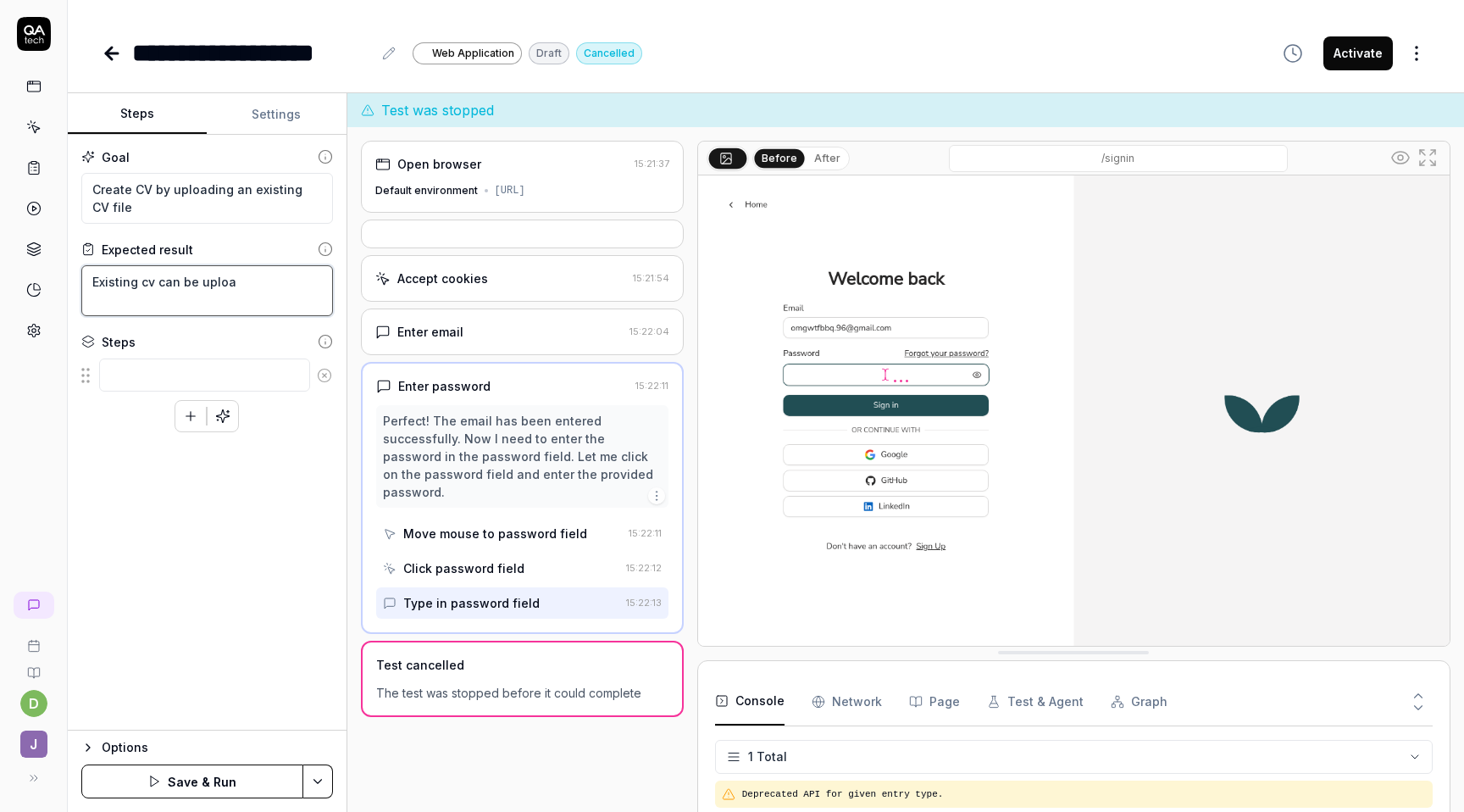
type textarea "Existing cv can be upload"
type textarea "*"
type textarea "Existing cv can be uploade"
type textarea "*"
type textarea "Existing cv can be uploaded"
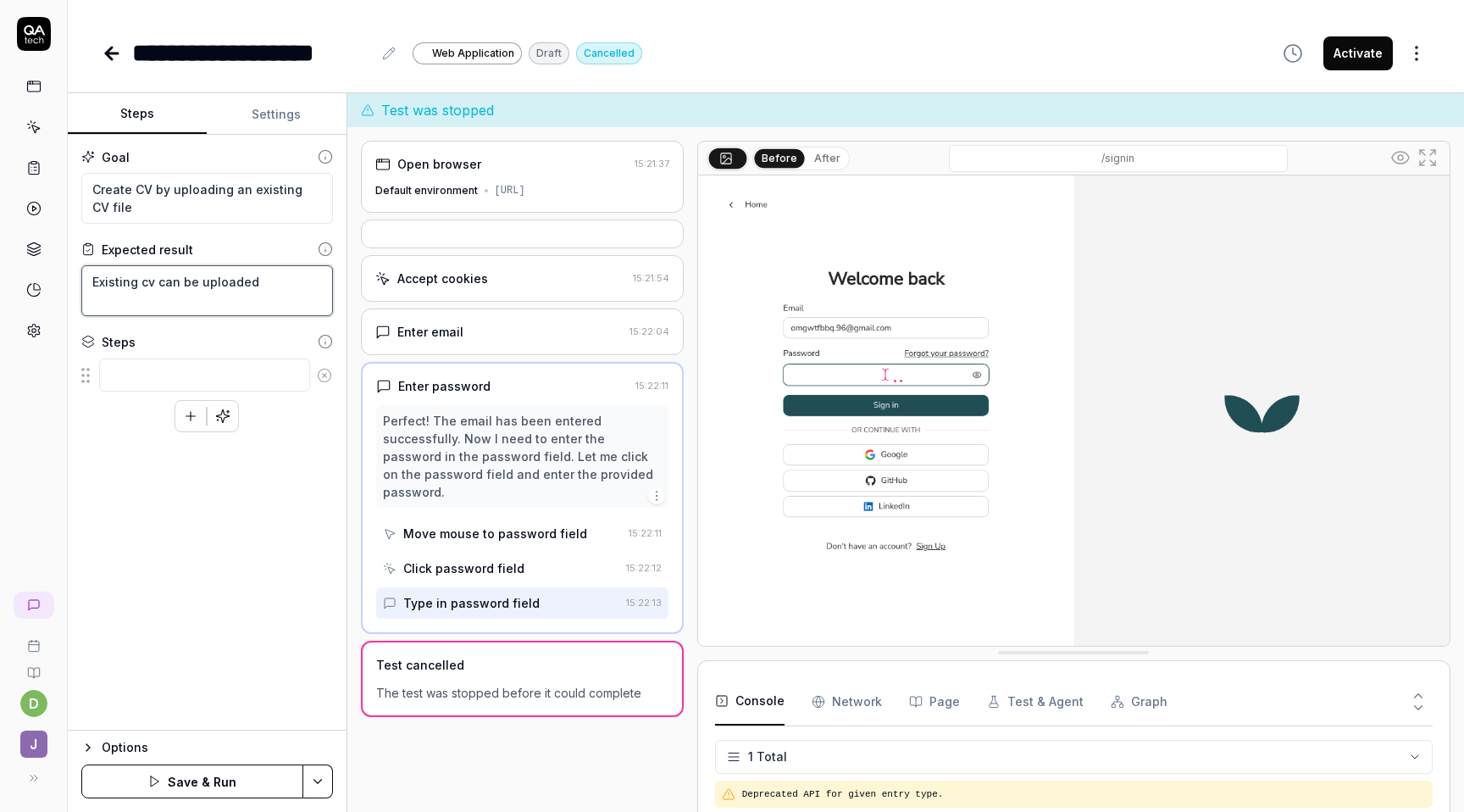
type textarea "*"
type textarea "Existing cv can be uploaded"
type textarea "*"
type textarea "Existing cv can be uploaded f"
type textarea "*"
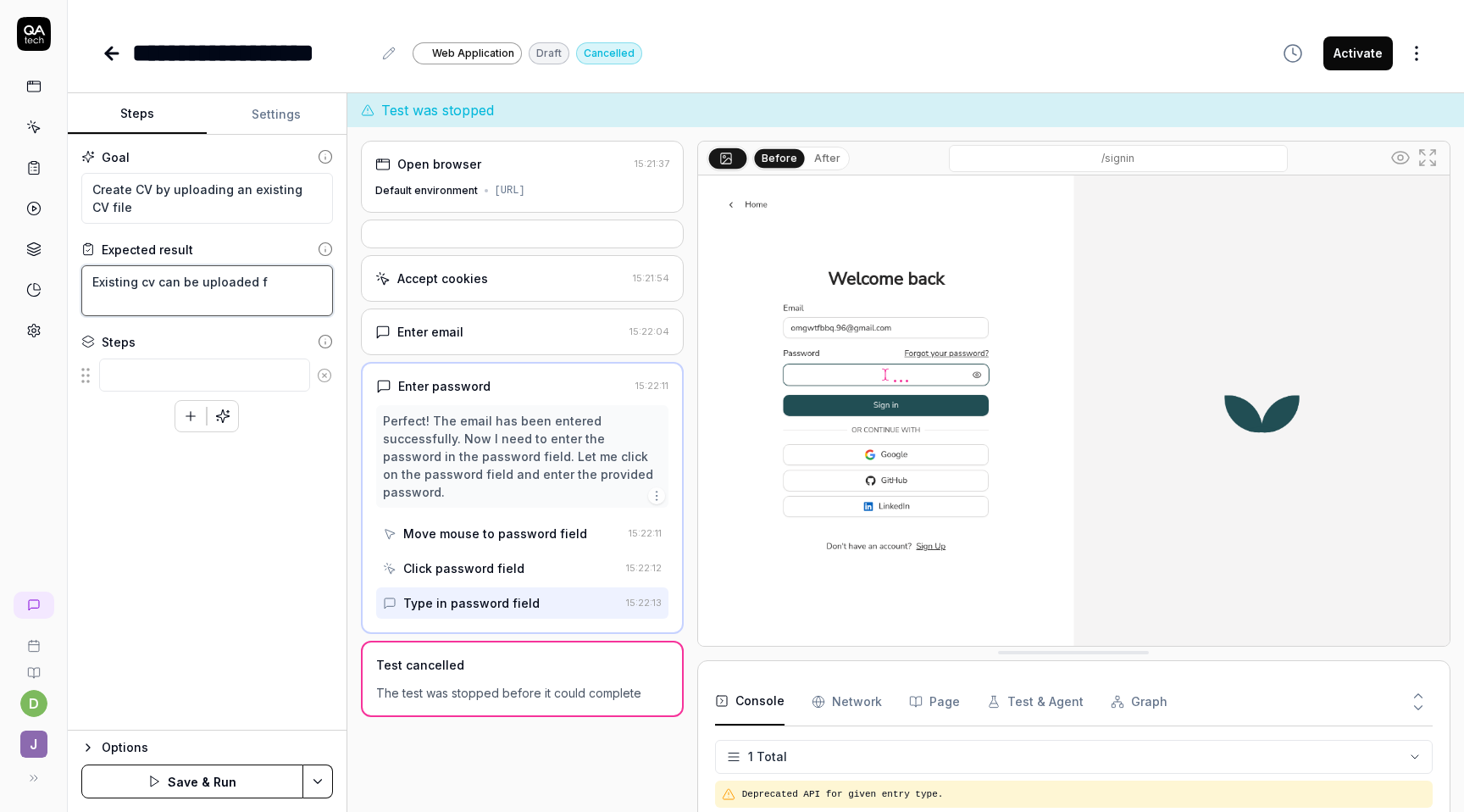
type textarea "Existing cv can be uploaded fr"
type textarea "*"
type textarea "Existing cv can be uploaded fro"
type textarea "*"
type textarea "Existing cv can be uploaded from"
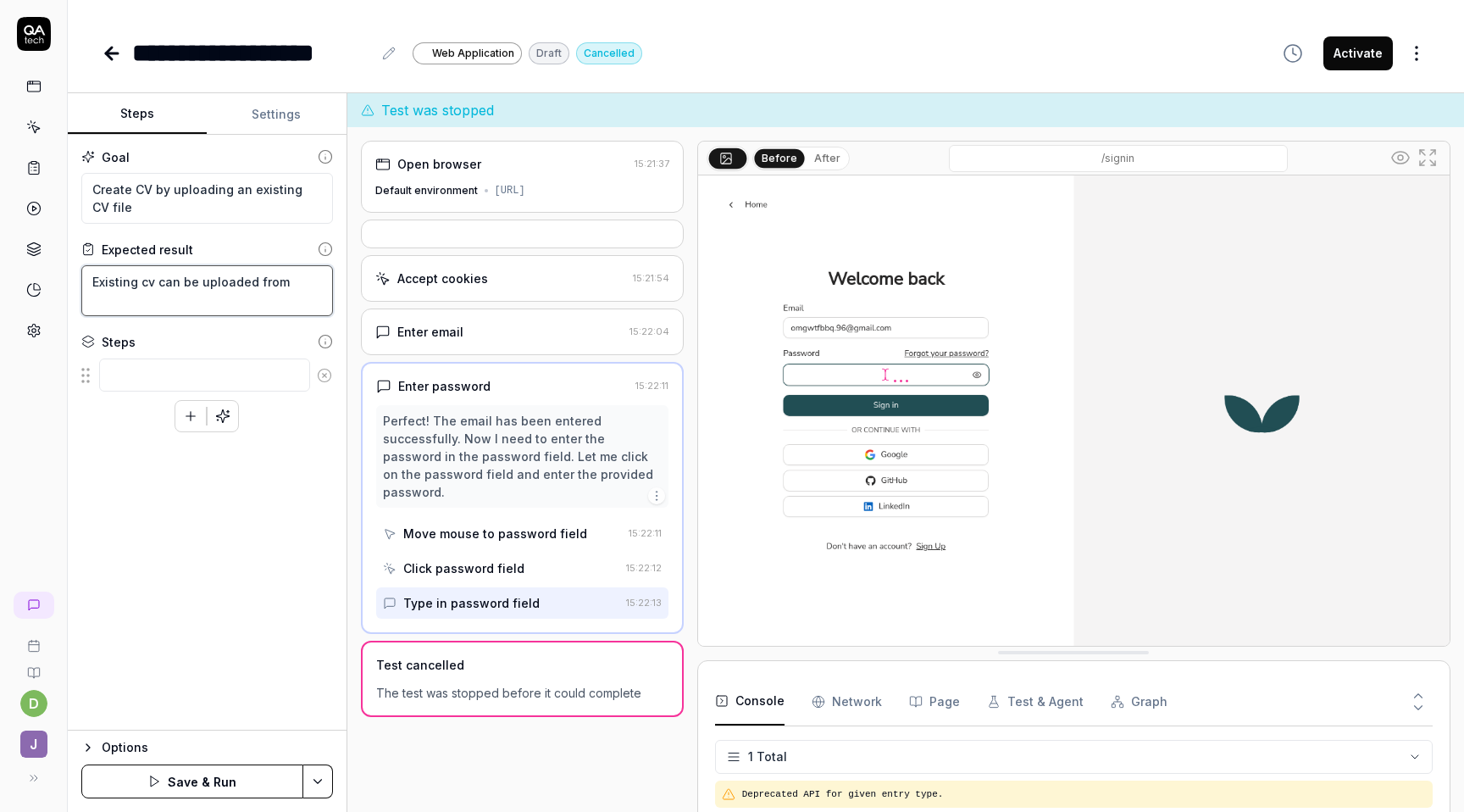
type textarea "*"
type textarea "Existing cv can be uploaded from"
type textarea "*"
type textarea "Existing cv can be uploaded from t"
type textarea "*"
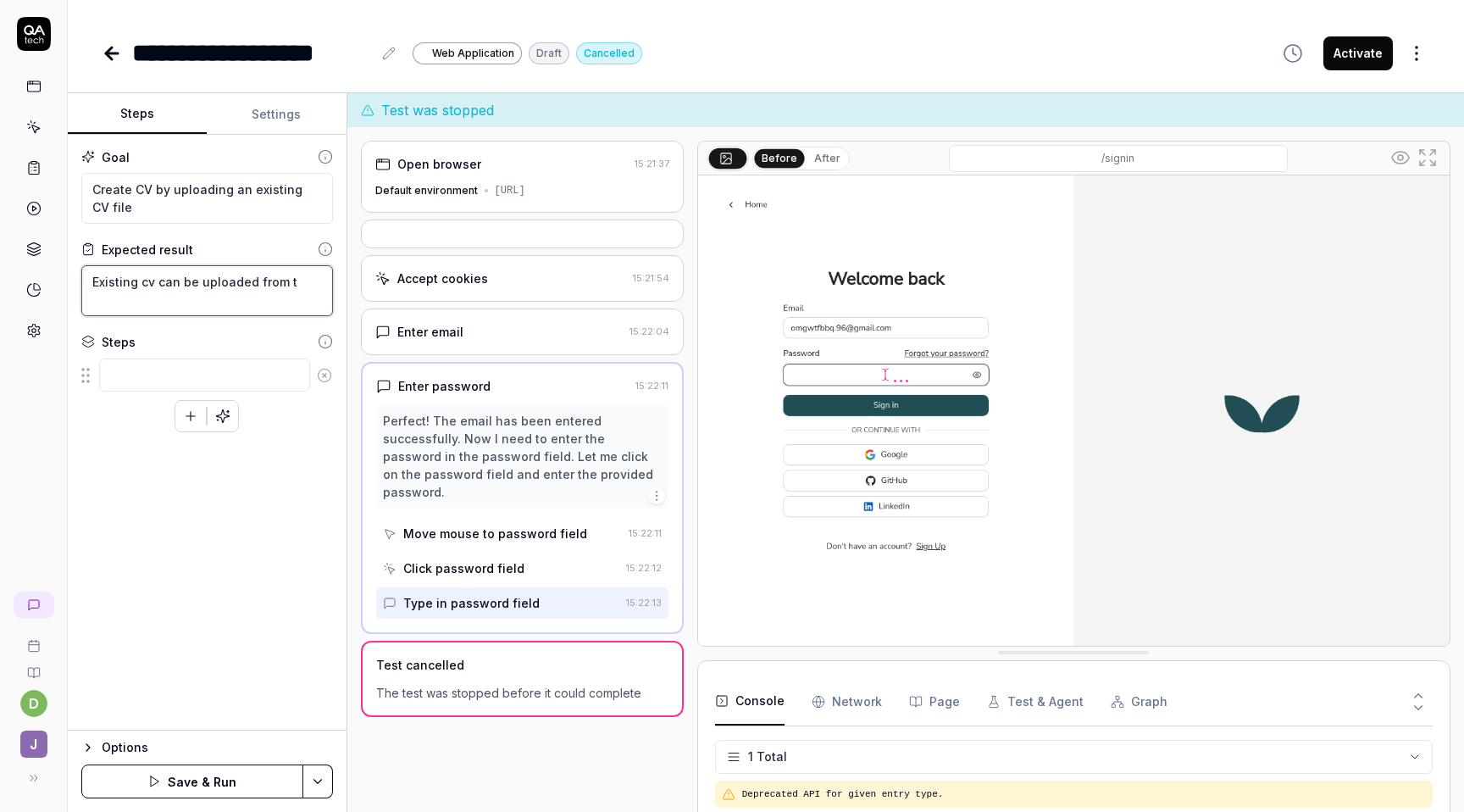
type textarea "Existing cv can be uploaded from th"
type textarea "*"
type textarea "Existing cv can be uploaded from the"
type textarea "*"
type textarea "Existing cv can be uploaded from the"
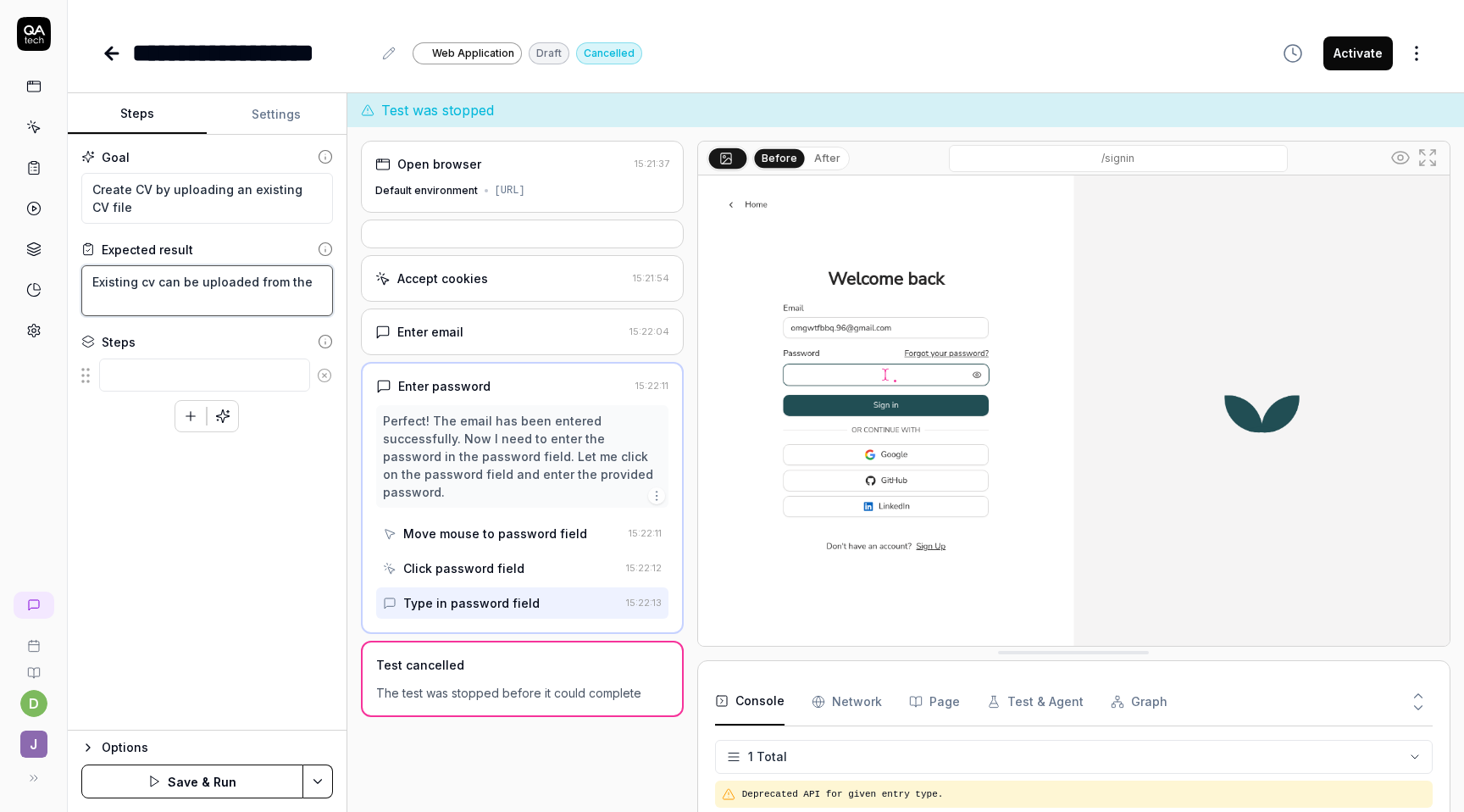
type textarea "*"
type textarea "Existing cv can be uploaded from the /"
type textarea "*"
type textarea "Existing cv can be uploaded from the /p"
type textarea "*"
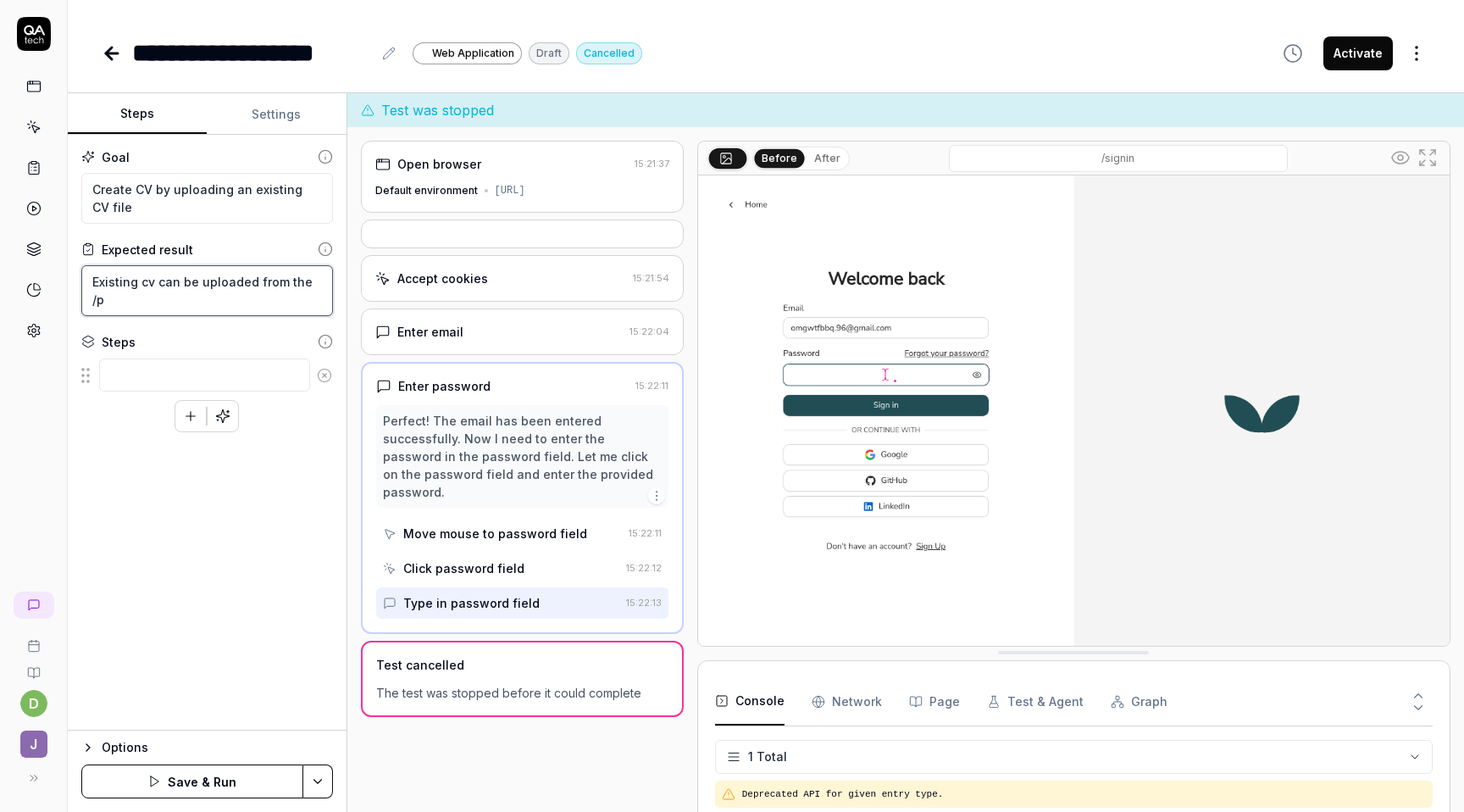
type textarea "Existing cv can be uploaded from the /pr"
type textarea "*"
type textarea "Existing cv can be uploaded from the /pro"
type textarea "*"
type textarea "Existing cv can be uploaded from the /prof"
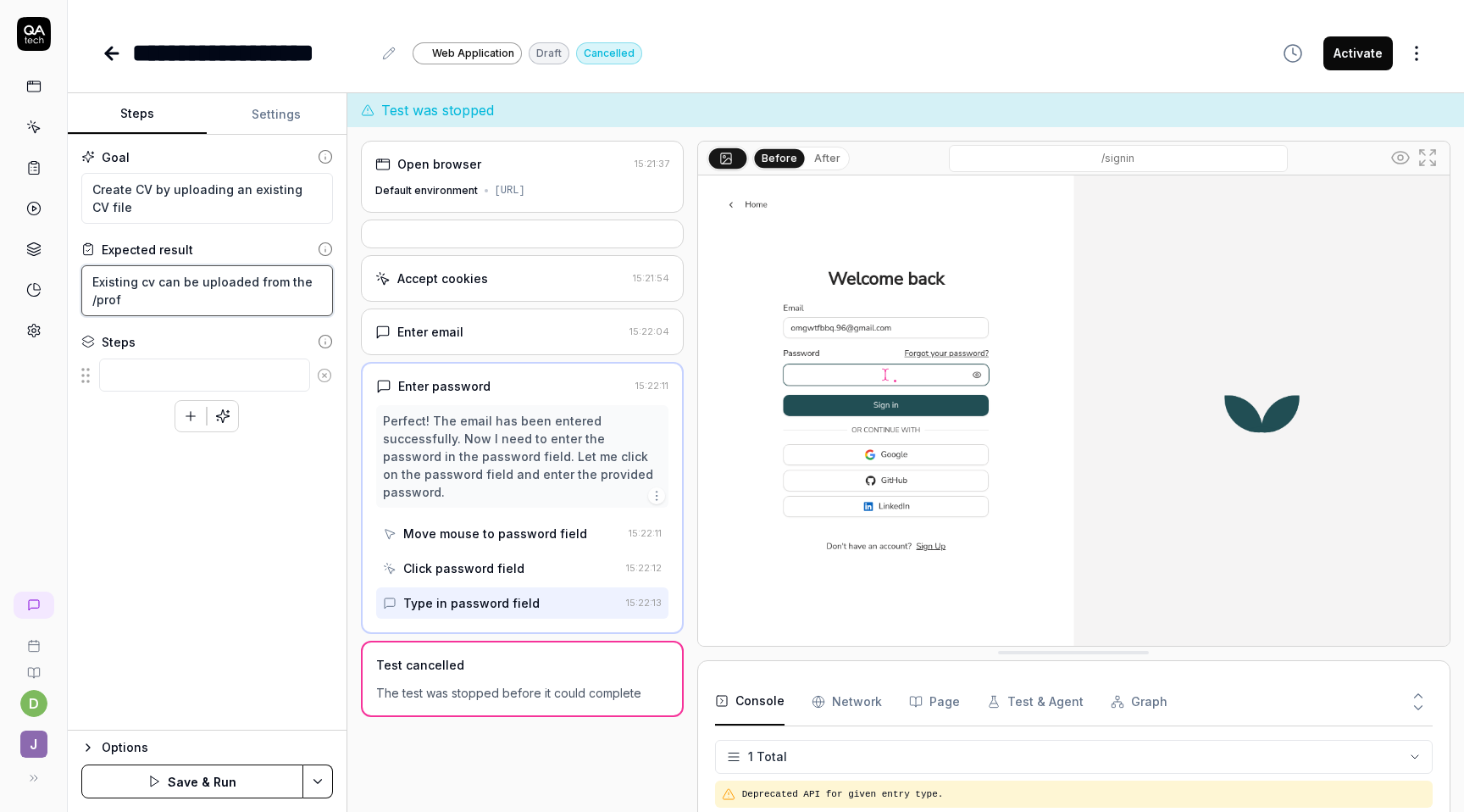
type textarea "*"
type textarea "Existing cv can be uploaded from the /profi"
type textarea "*"
type textarea "Existing cv can be uploaded from the /profile"
type textarea "*"
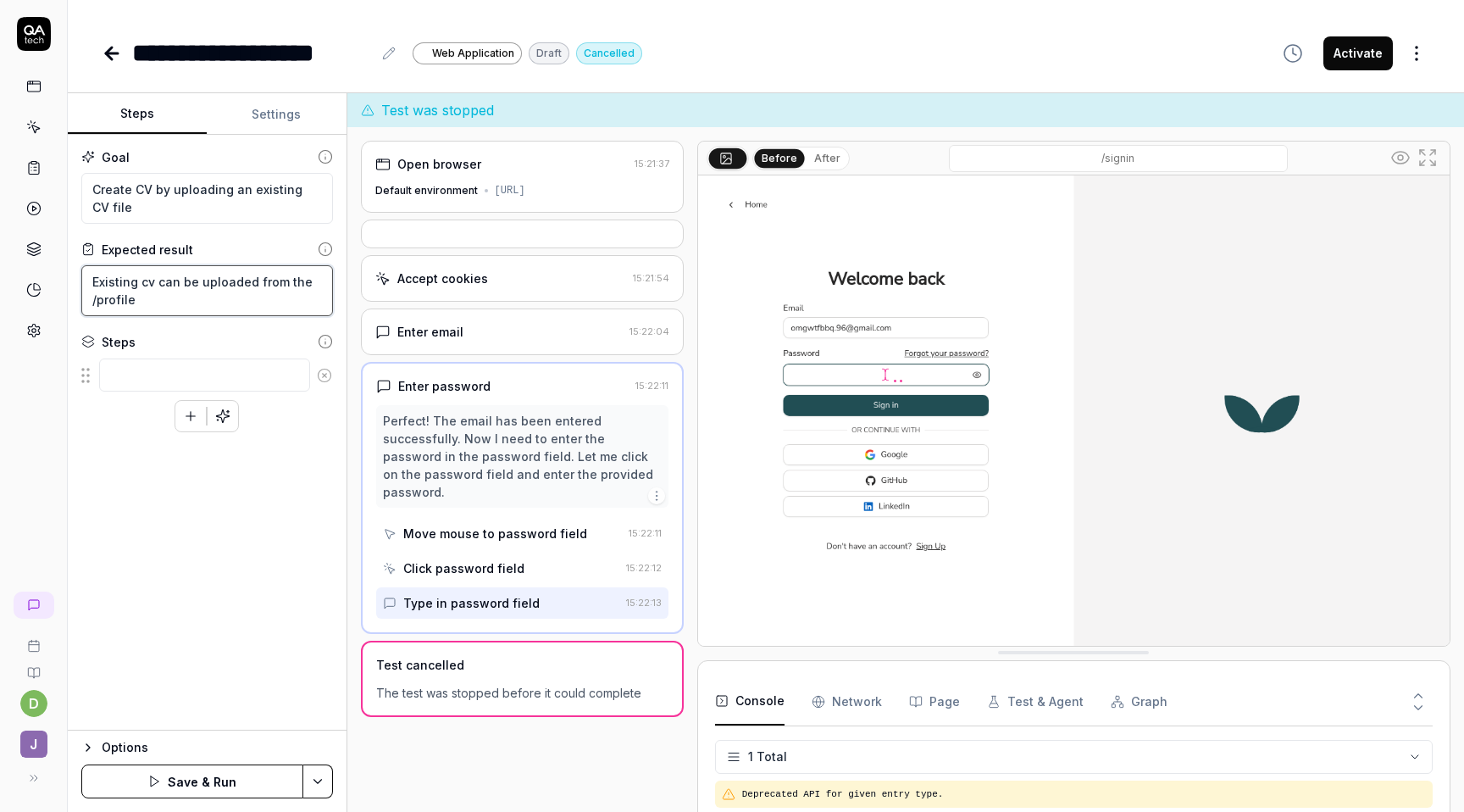
type textarea "Existing cv can be uploaded from the /profile"
type textarea "*"
type textarea "Existing cv can be uploaded from the /profile r"
type textarea "*"
type textarea "Existing cv can be uploaded from the /profile ro"
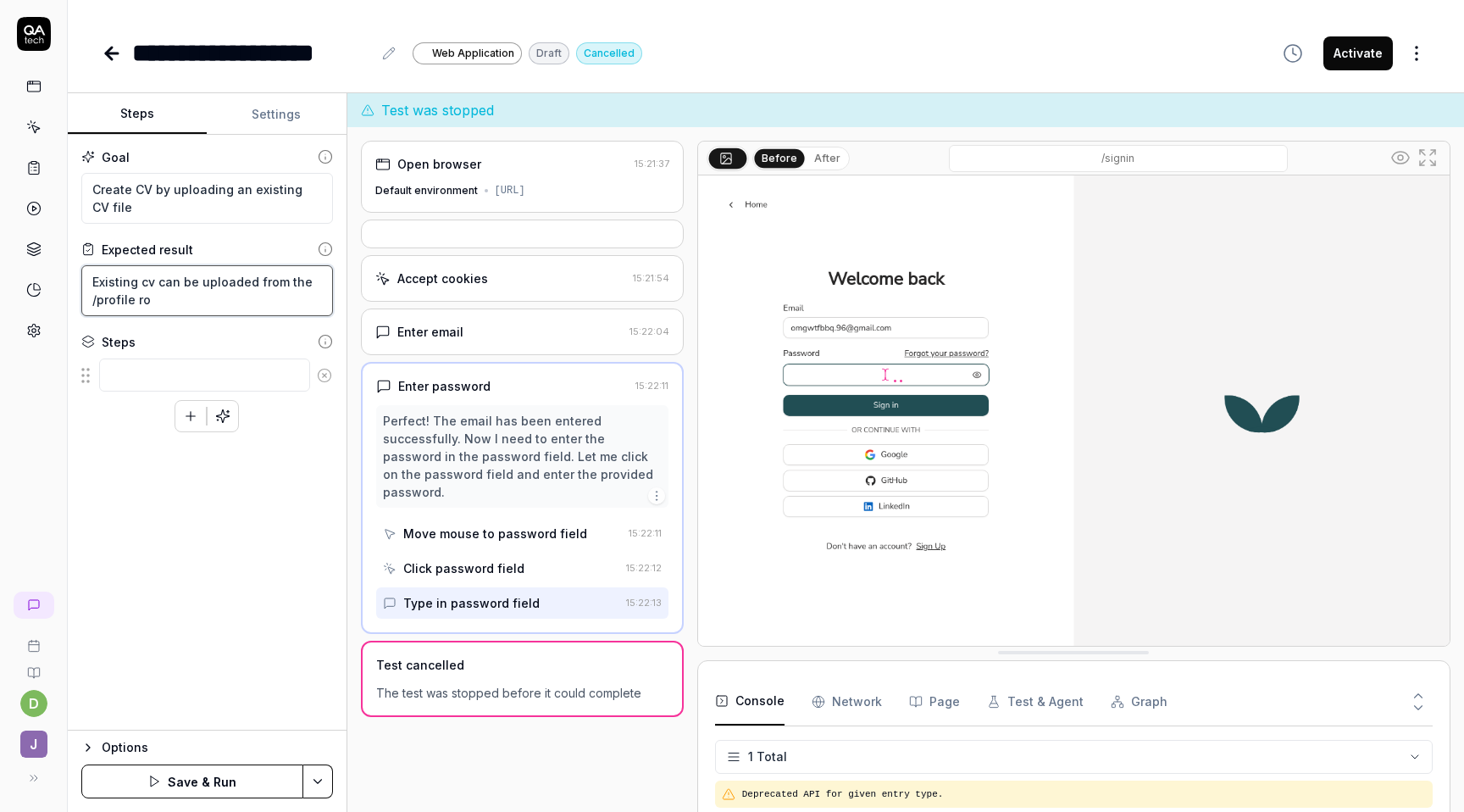
type textarea "*"
type textarea "Existing cv can be uploaded from the /profile rou"
type textarea "*"
type textarea "Existing cv can be uploaded from the /profile rout"
type textarea "*"
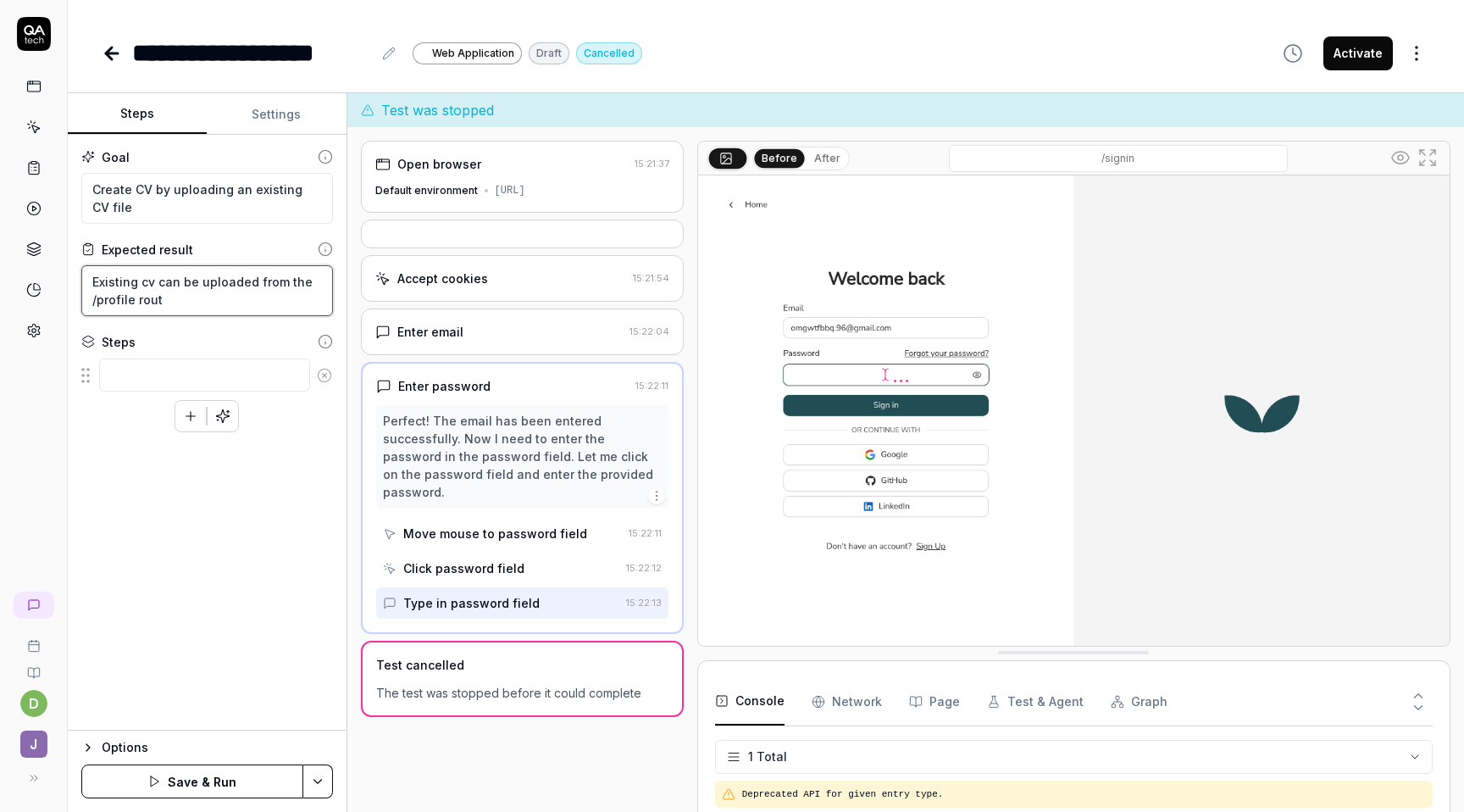
type textarea "Existing cv can be uploaded from the /profile route"
type textarea "*"
type textarea "Existing cv can be uploaded from the /profile route."
type textarea "*"
type textarea "Existing cv can be uploaded from the /profile route."
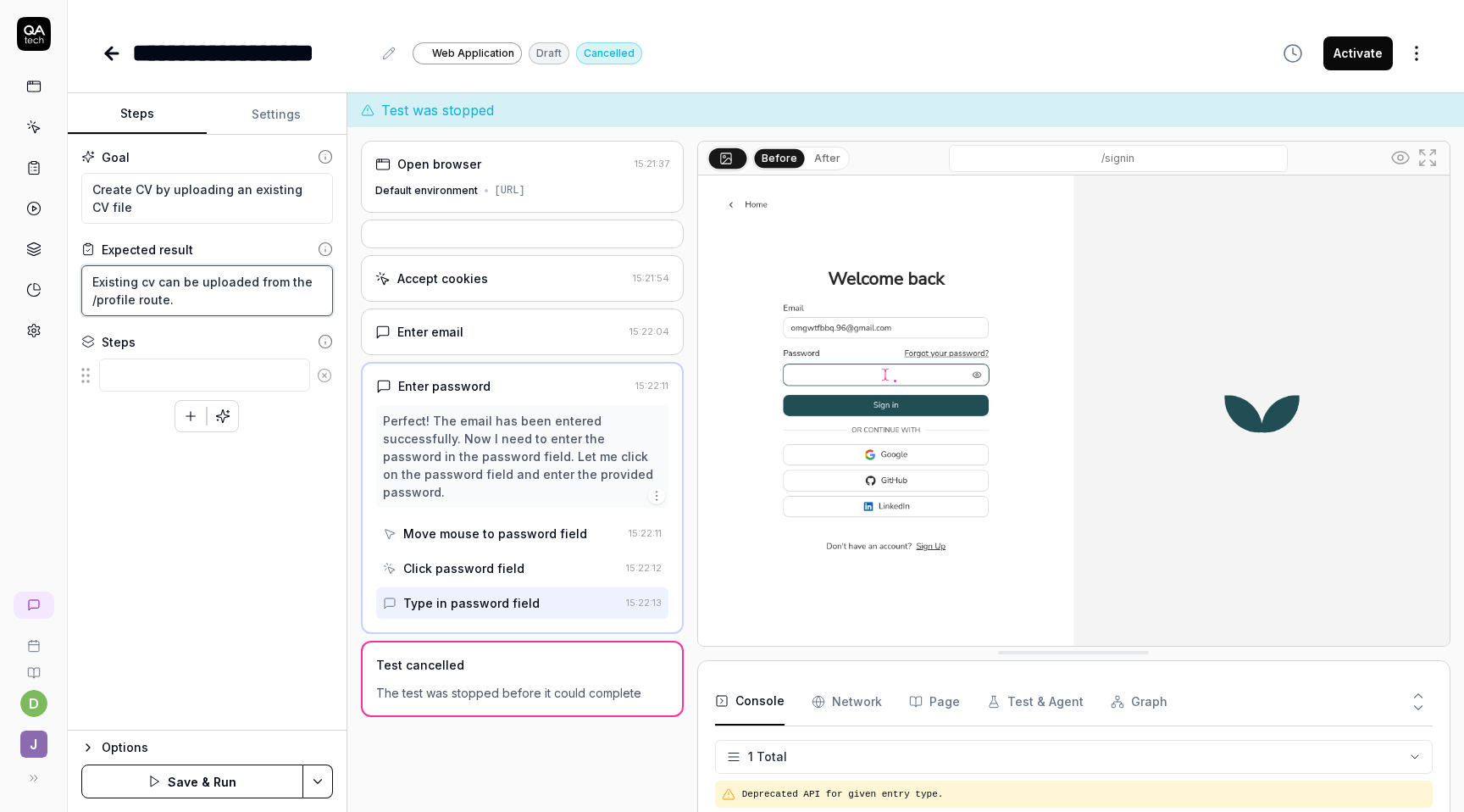
type textarea "*"
type textarea "Existing cv can be uploaded from the /profile route. c"
type textarea "*"
type textarea "Existing cv can be uploaded from the /profile route. cl"
type textarea "*"
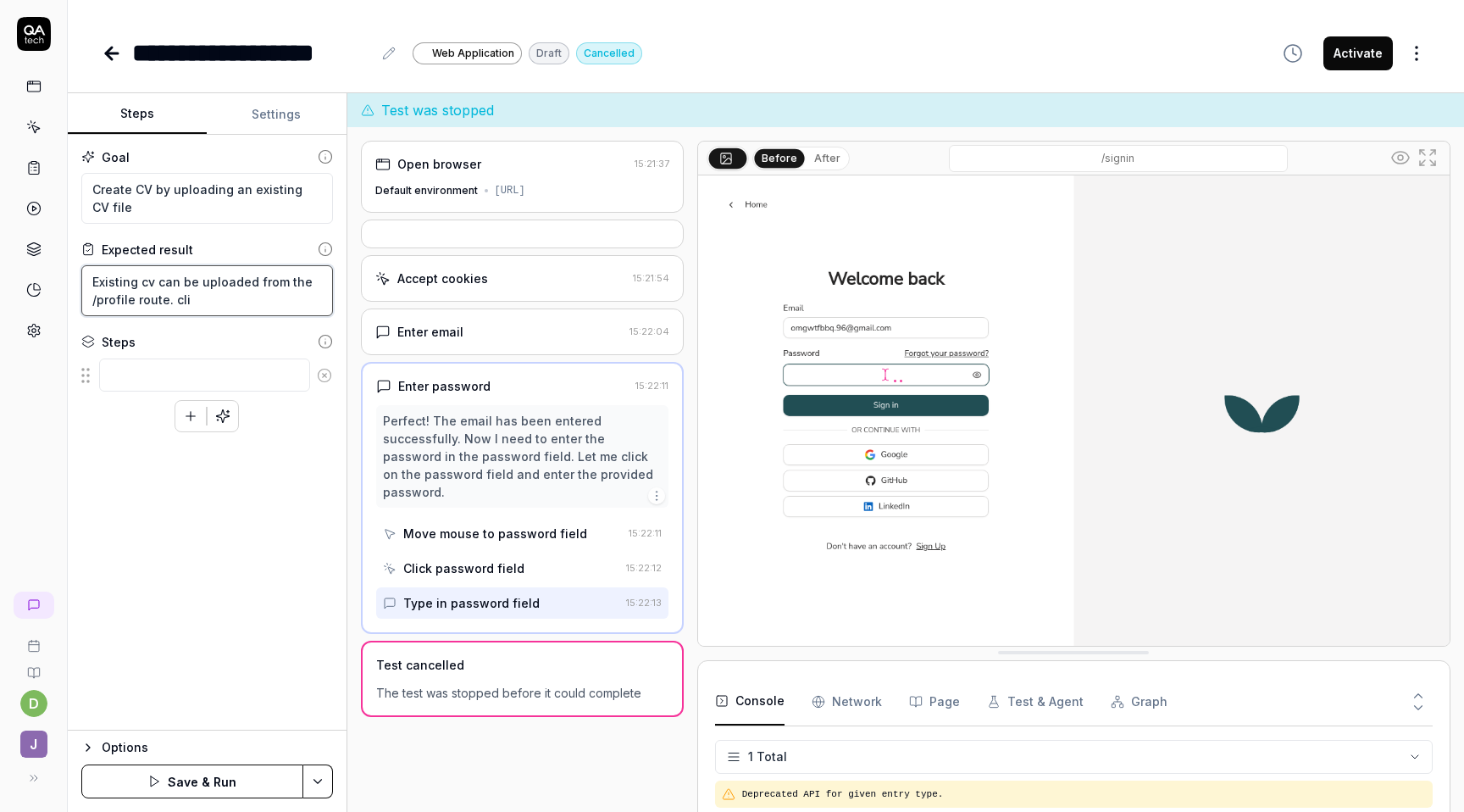
type textarea "Existing cv can be uploaded from the /profile route. clic"
type textarea "*"
type textarea "Existing cv can be uploaded from the /profile route. click"
type textarea "*"
type textarea "Existing cv can be uploaded from the /profile route. click"
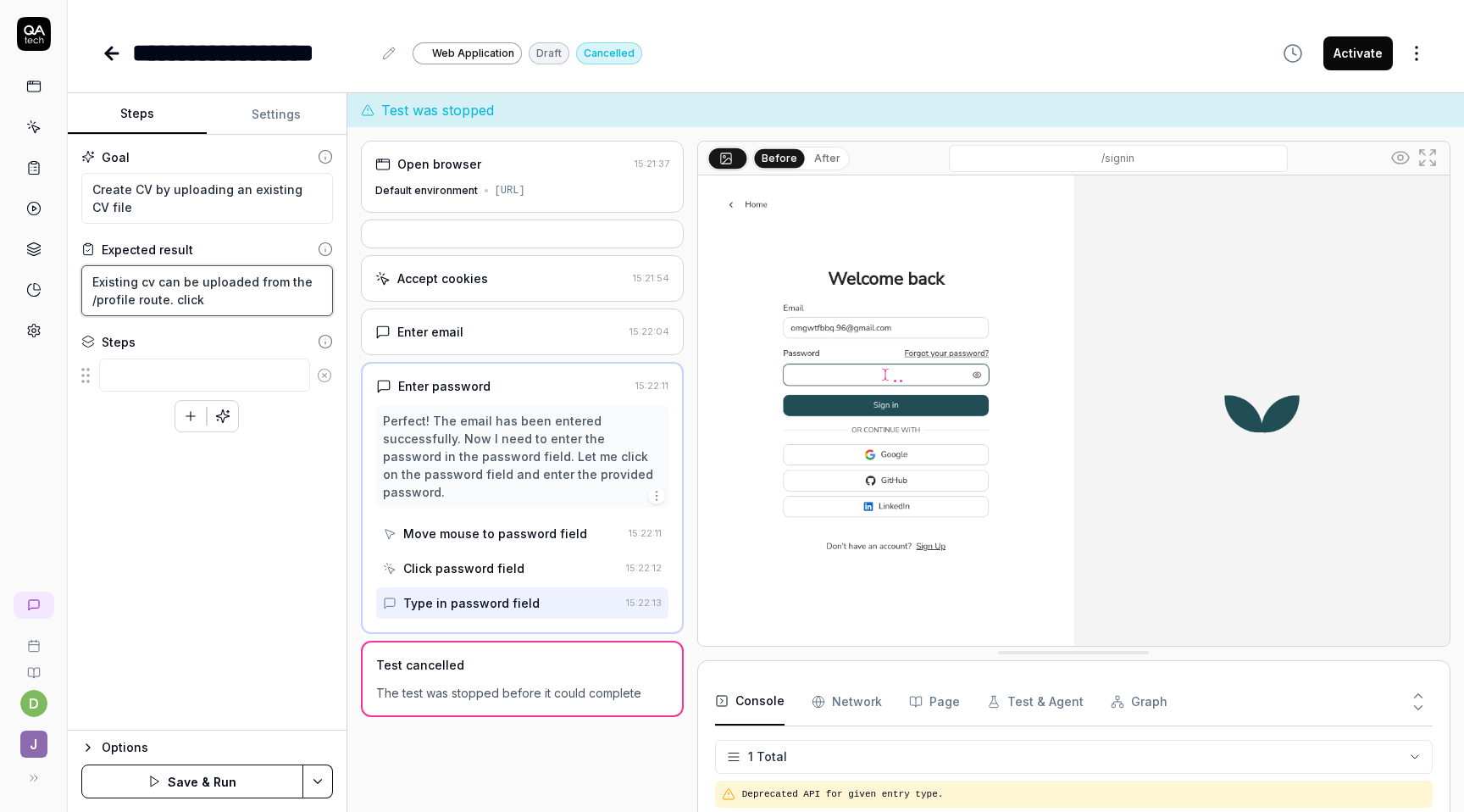
type textarea "*"
type textarea "Existing cv can be uploaded from the /profile route. click t"
type textarea "*"
type textarea "Existing cv can be uploaded from the /profile route. click the"
type textarea "*"
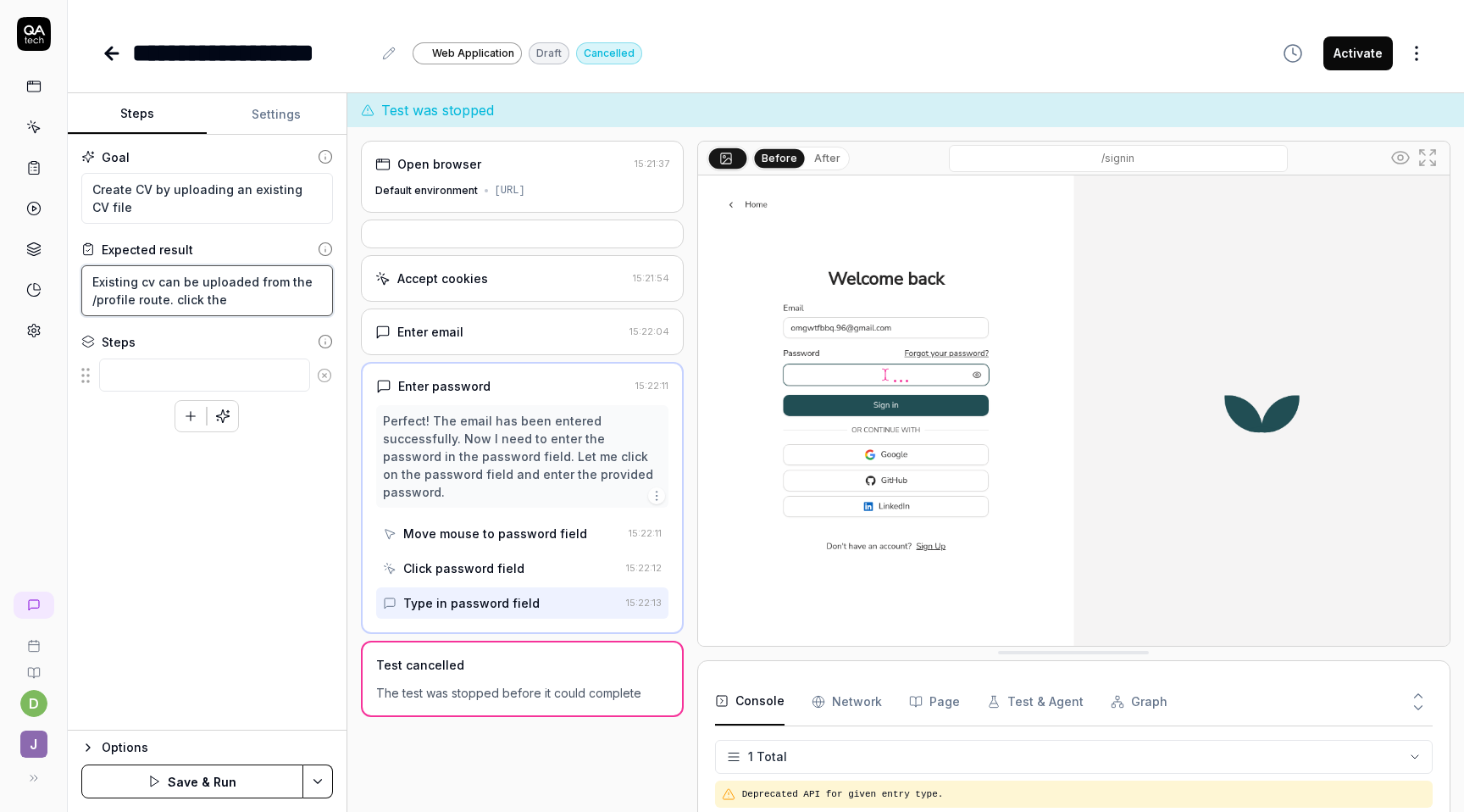
type textarea "Existing cv can be uploaded from the /profile route. click the"
type textarea "*"
type textarea "Existing cv can be uploaded from the /profile route. click the b"
type textarea "*"
type textarea "Existing cv can be uploaded from the /profile route. click the bu"
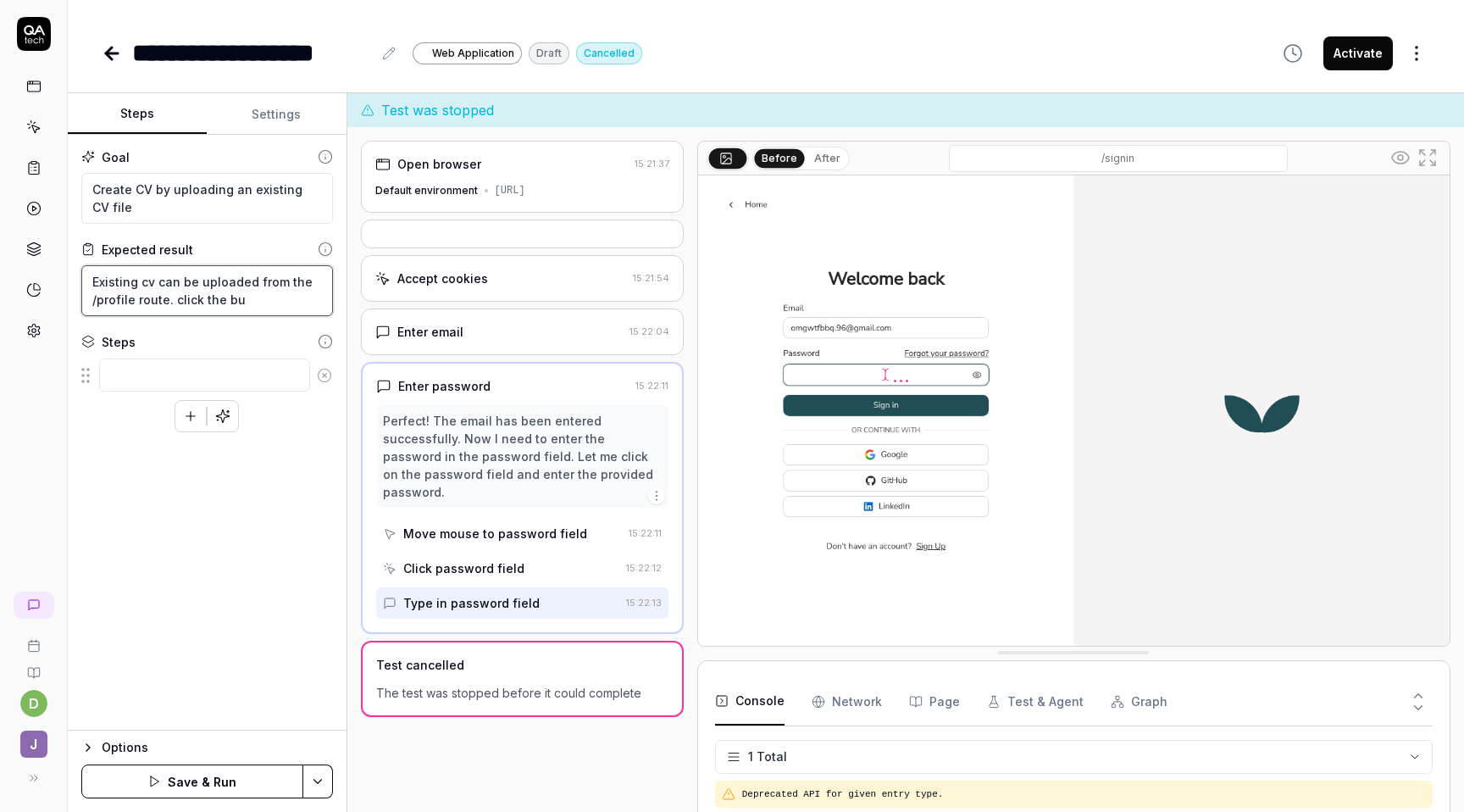
type textarea "*"
type textarea "Existing cv can be uploaded from the /profile route. click the but"
type textarea "*"
type textarea "Existing cv can be uploaded from the /profile route. click the butt"
type textarea "*"
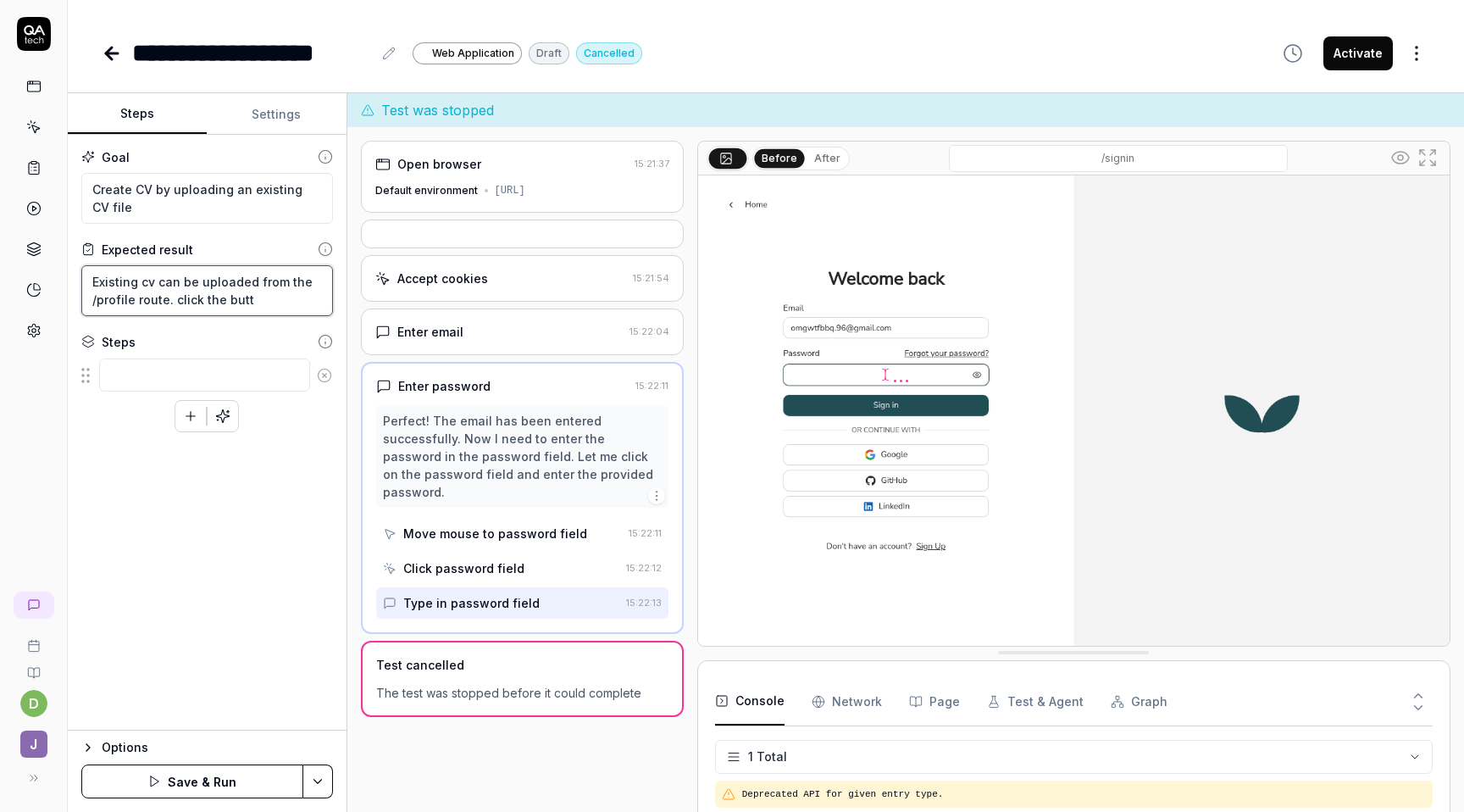
type textarea "Existing cv can be uploaded from the /profile route. click the butto"
type textarea "*"
type textarea "Existing cv can be uploaded from the /profile route. click the button"
type textarea "*"
type textarea "Existing cv can be uploaded from the /profile route. click the button"
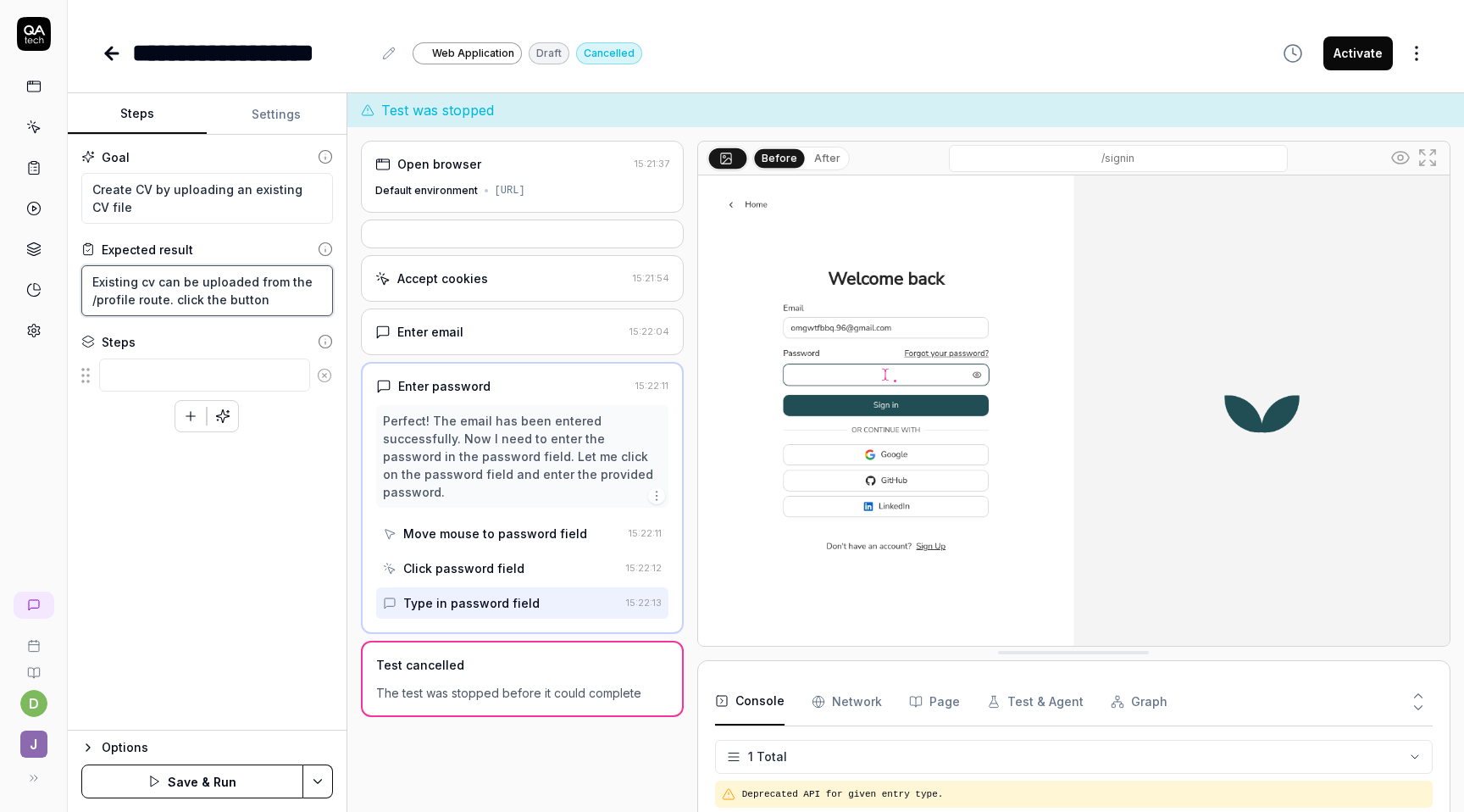
type textarea "*"
type textarea "Existing cv can be uploaded from the /profile route. click the button t"
type textarea "*"
type textarea "Existing cv can be uploaded from the /profile route. click the button to"
type textarea "*"
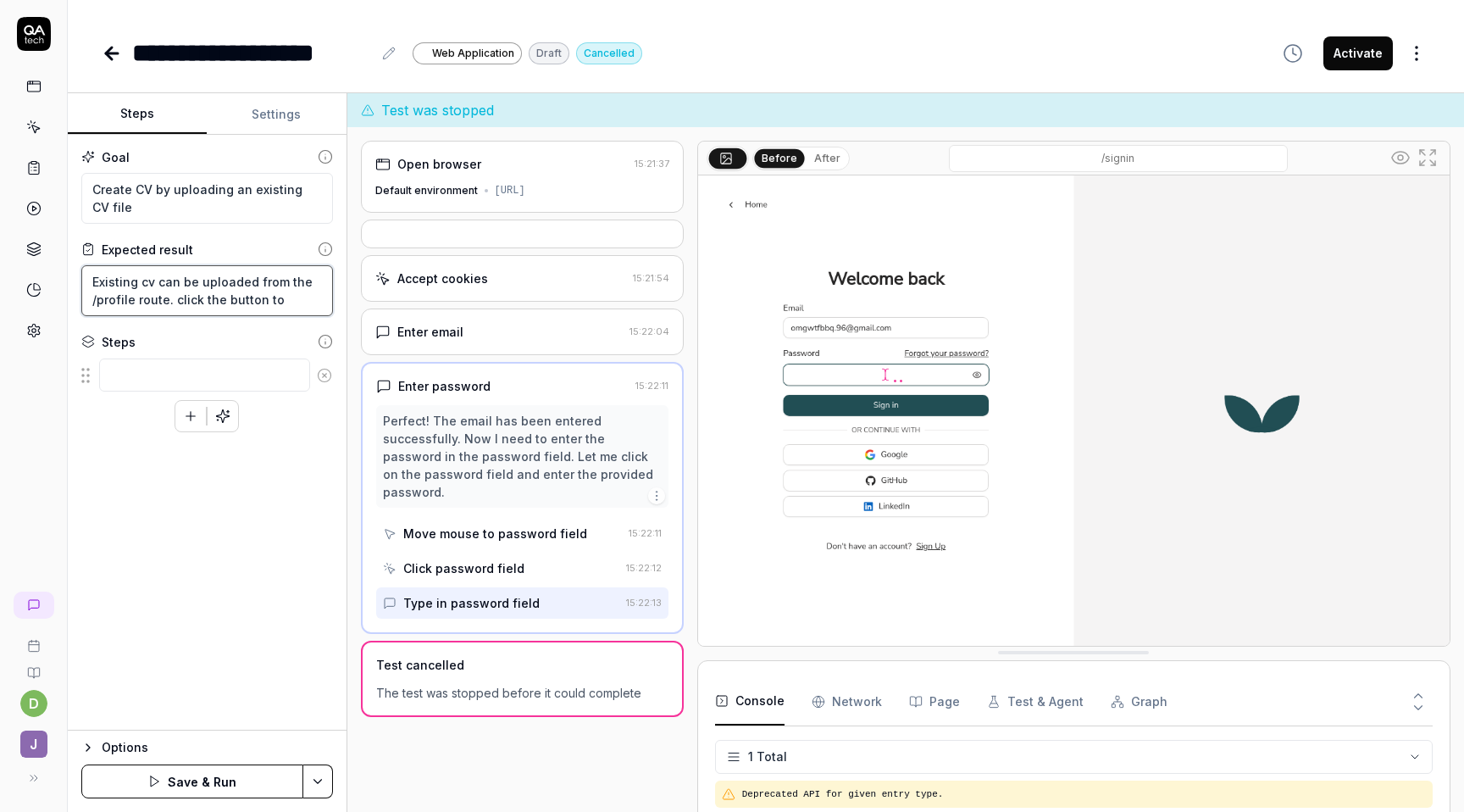
type textarea "Existing cv can be uploaded from the /profile route. click the button to"
type textarea "*"
type textarea "Existing cv can be uploaded from the /profile route. click the button to u"
type textarea "*"
type textarea "Existing cv can be uploaded from the /profile route. click the button to up"
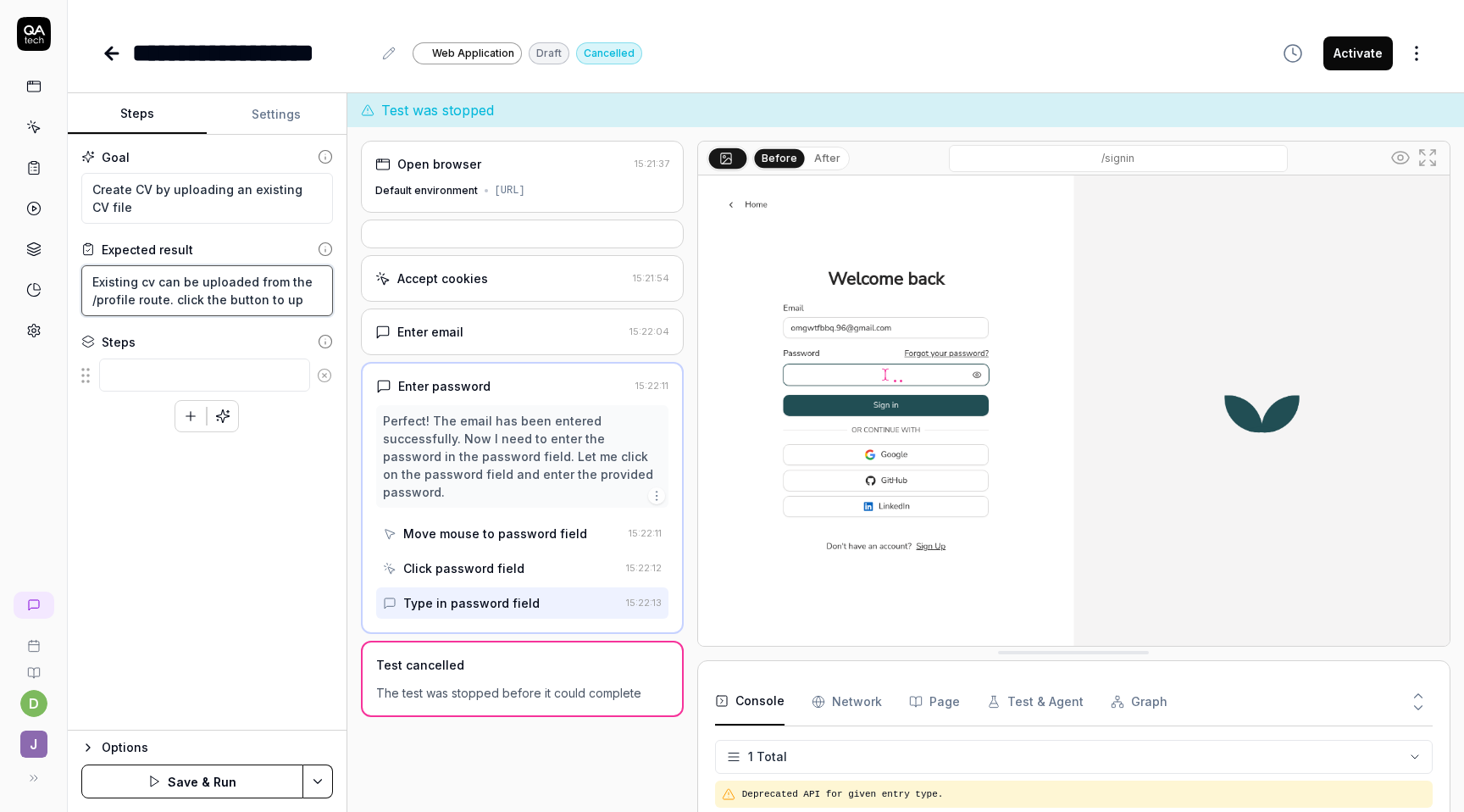
type textarea "*"
type textarea "Existing cv can be uploaded from the /profile route. click the button to upl"
type textarea "*"
type textarea "Existing cv can be uploaded from the /profile route. click the button to uploa"
type textarea "*"
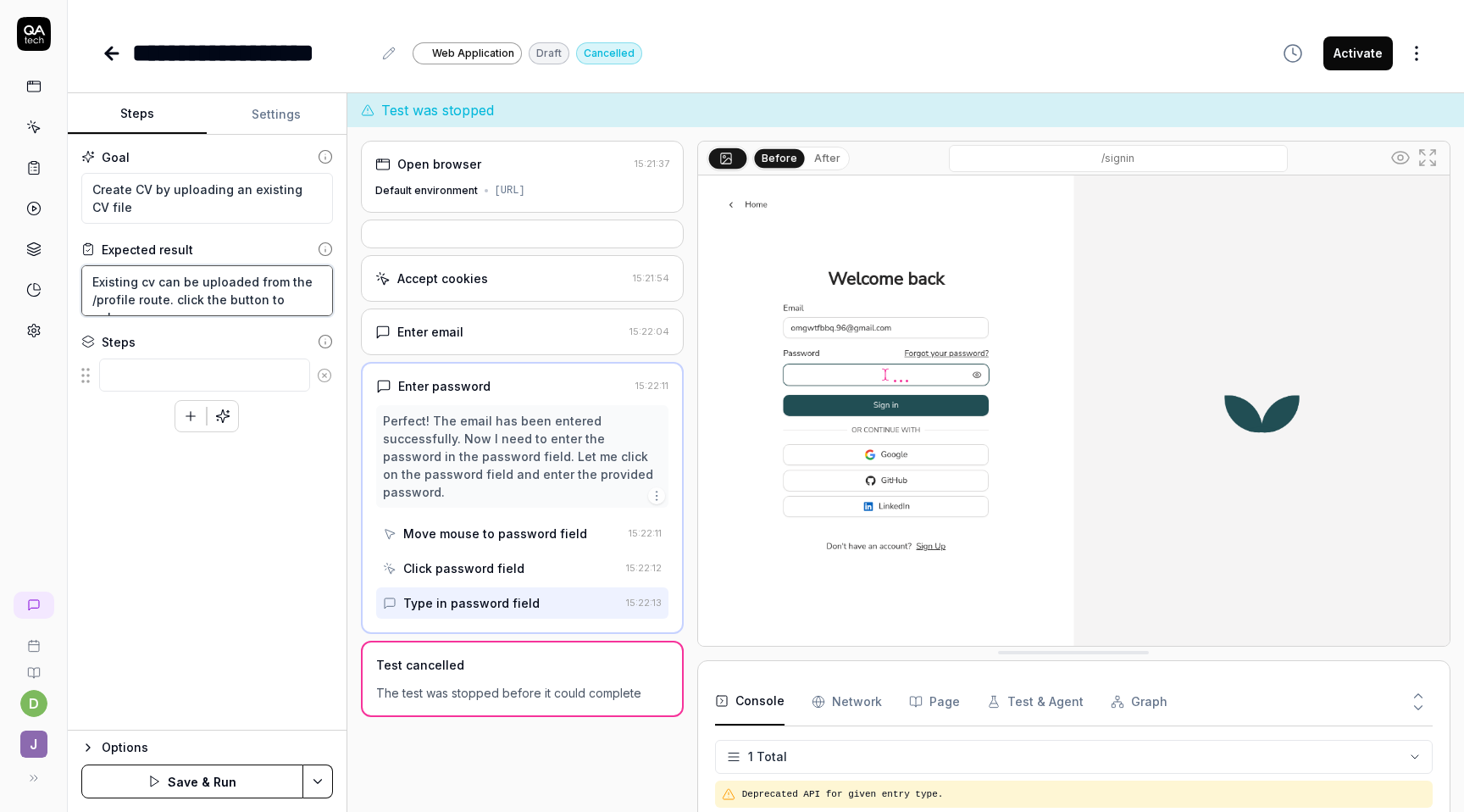
type textarea "Existing cv can be uploaded from the /profile route. click the button to upload"
type textarea "*"
type textarea "Existing cv can be uploaded from the /profile route. click the button to upload"
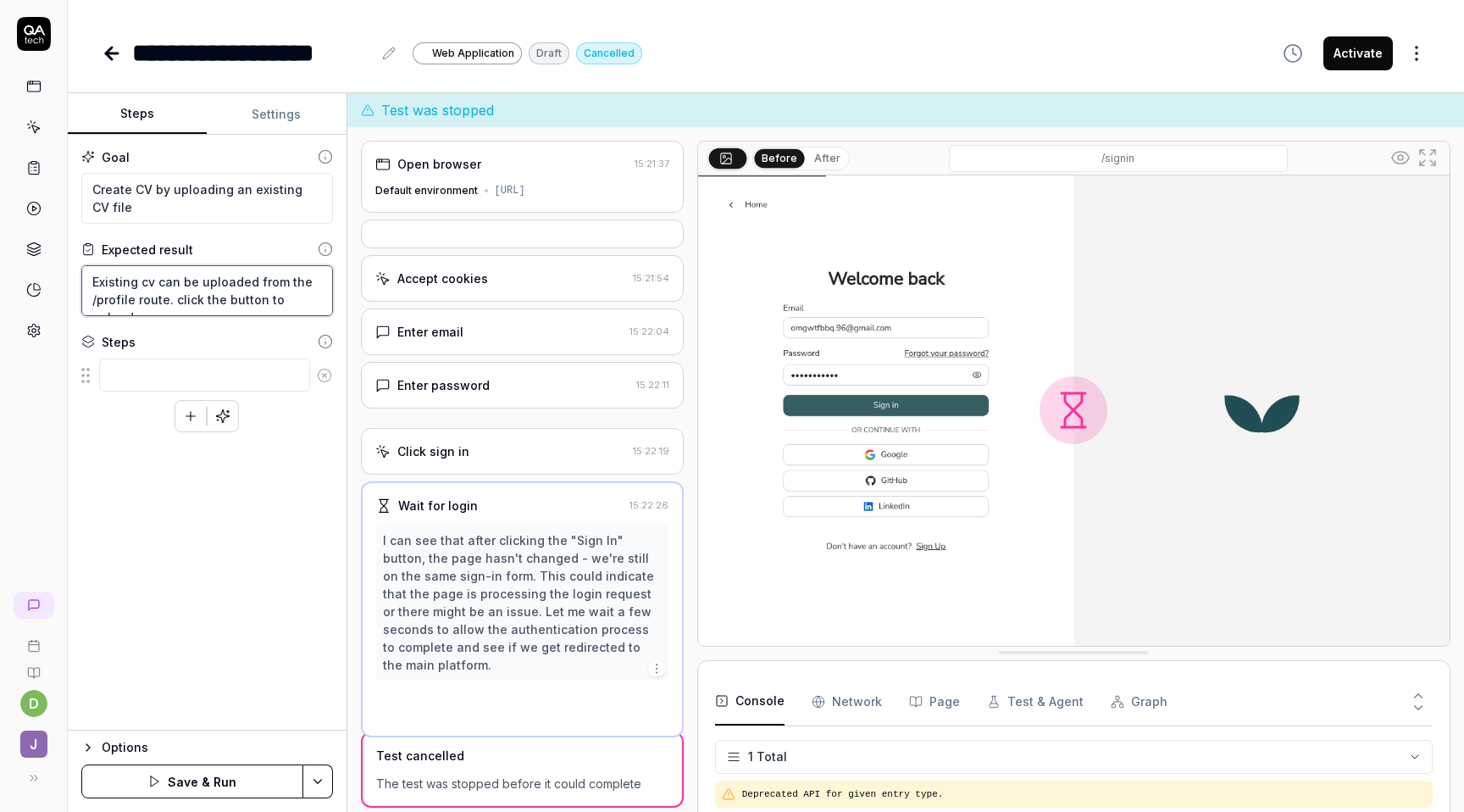
type textarea "*"
type textarea "Existing cv can be uploaded from the /profile route. click the button to"
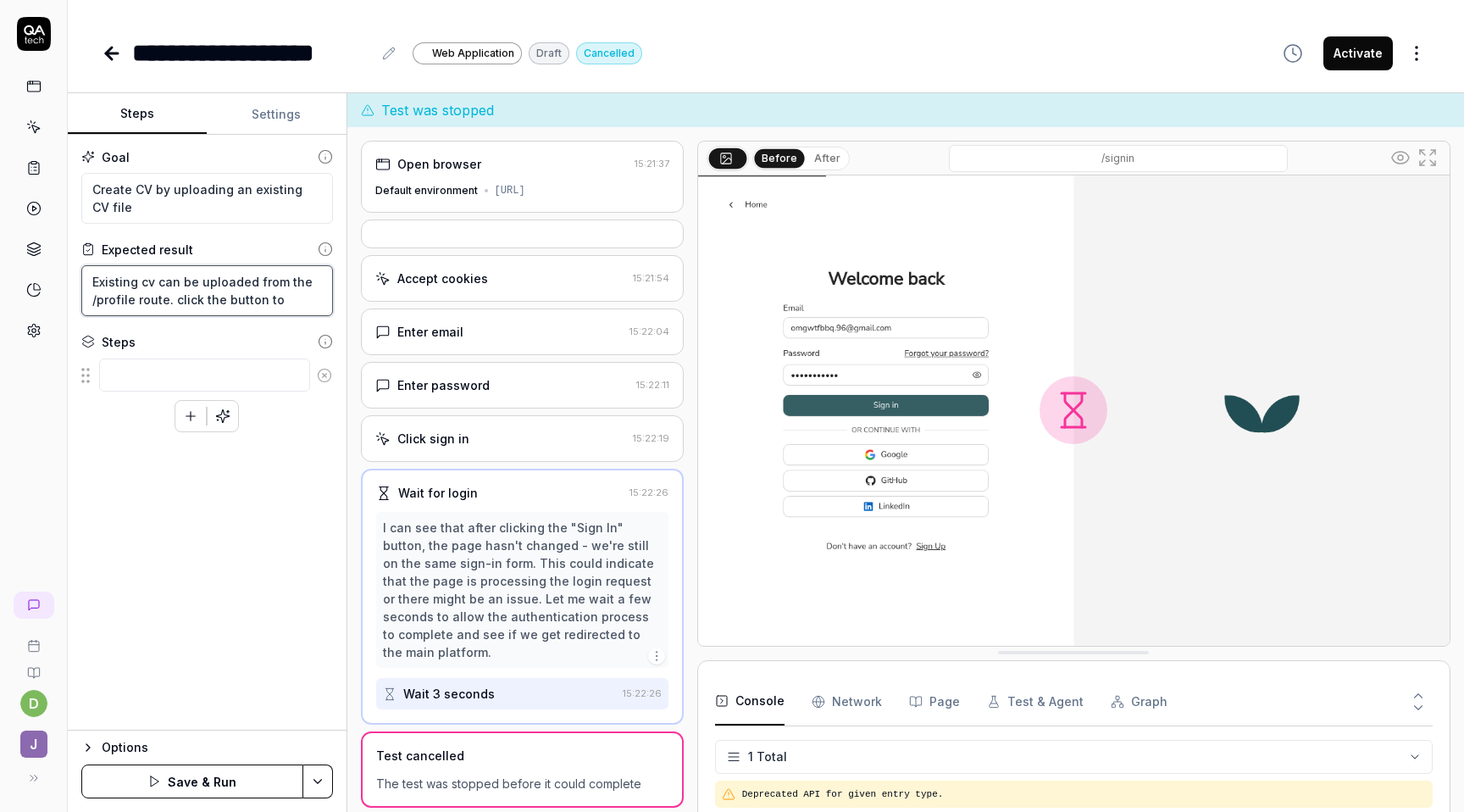
type textarea "*"
type textarea "Existing cv can be uploaded from the /profile route. click the button to ""
type textarea "*"
type textarea "Existing cv can be uploaded from the /profile route. click the button to "I"
type textarea "*"
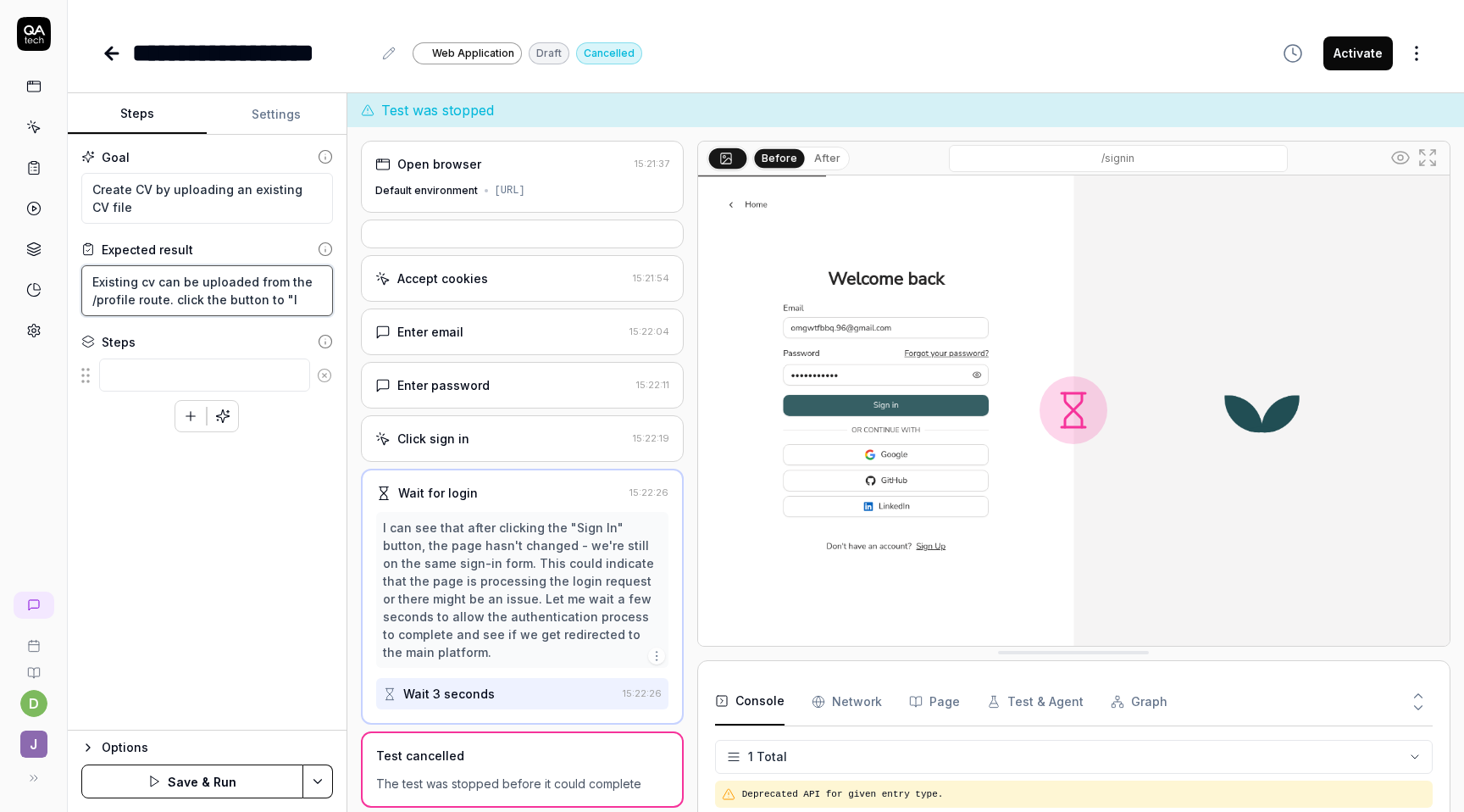
type textarea "Existing cv can be uploaded from the /profile route. click the button to "Im"
type textarea "*"
type textarea "Existing cv can be uploaded from the /profile route. click the button to "Imp"
type textarea "*"
type textarea "Existing cv can be uploaded from the /profile route. click the button to "Impo"
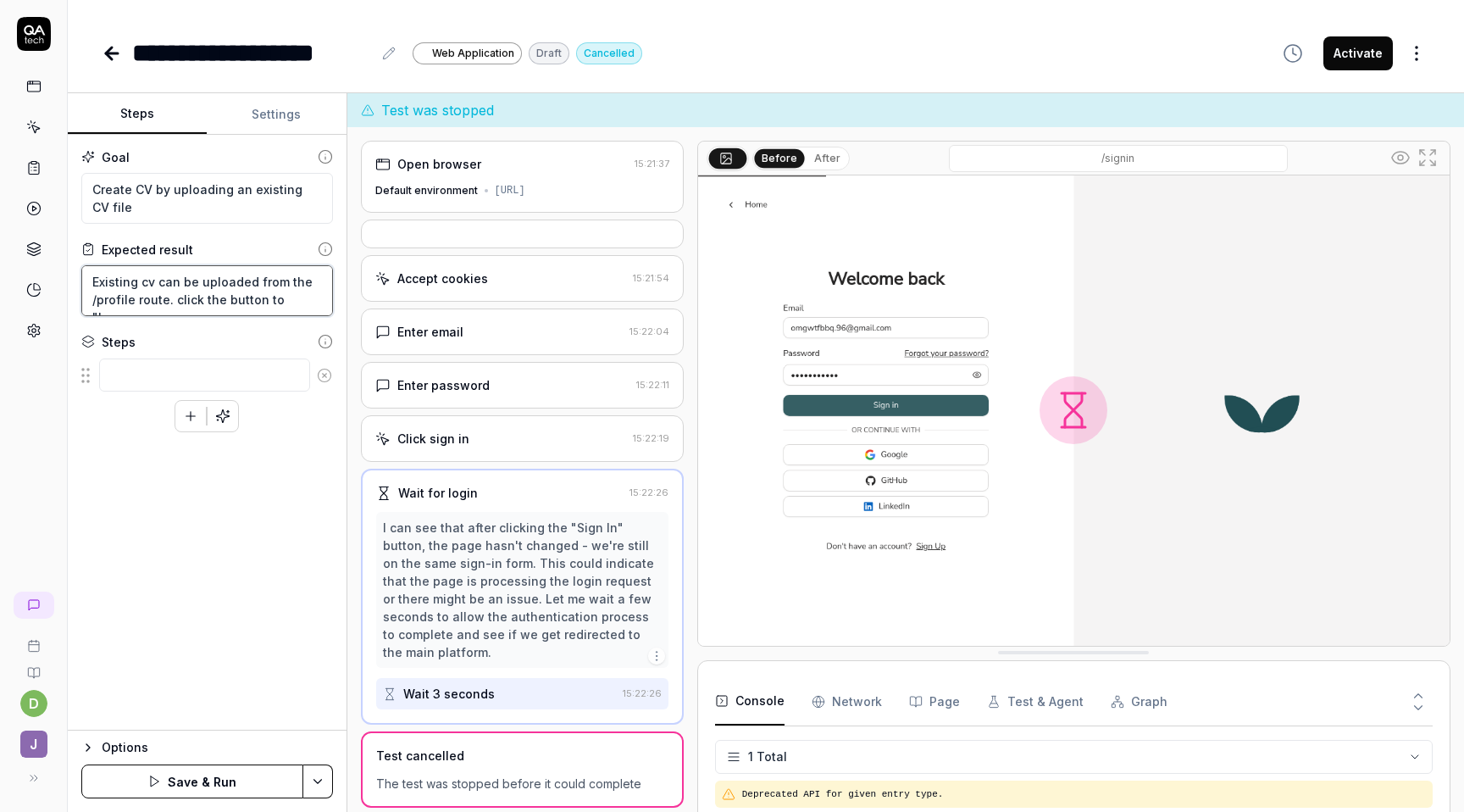
type textarea "*"
type textarea "Existing cv can be uploaded from the /profile route. click the button to "Impor"
type textarea "*"
type textarea "Existing cv can be uploaded from the /profile route. click the button to "Import"
type textarea "*"
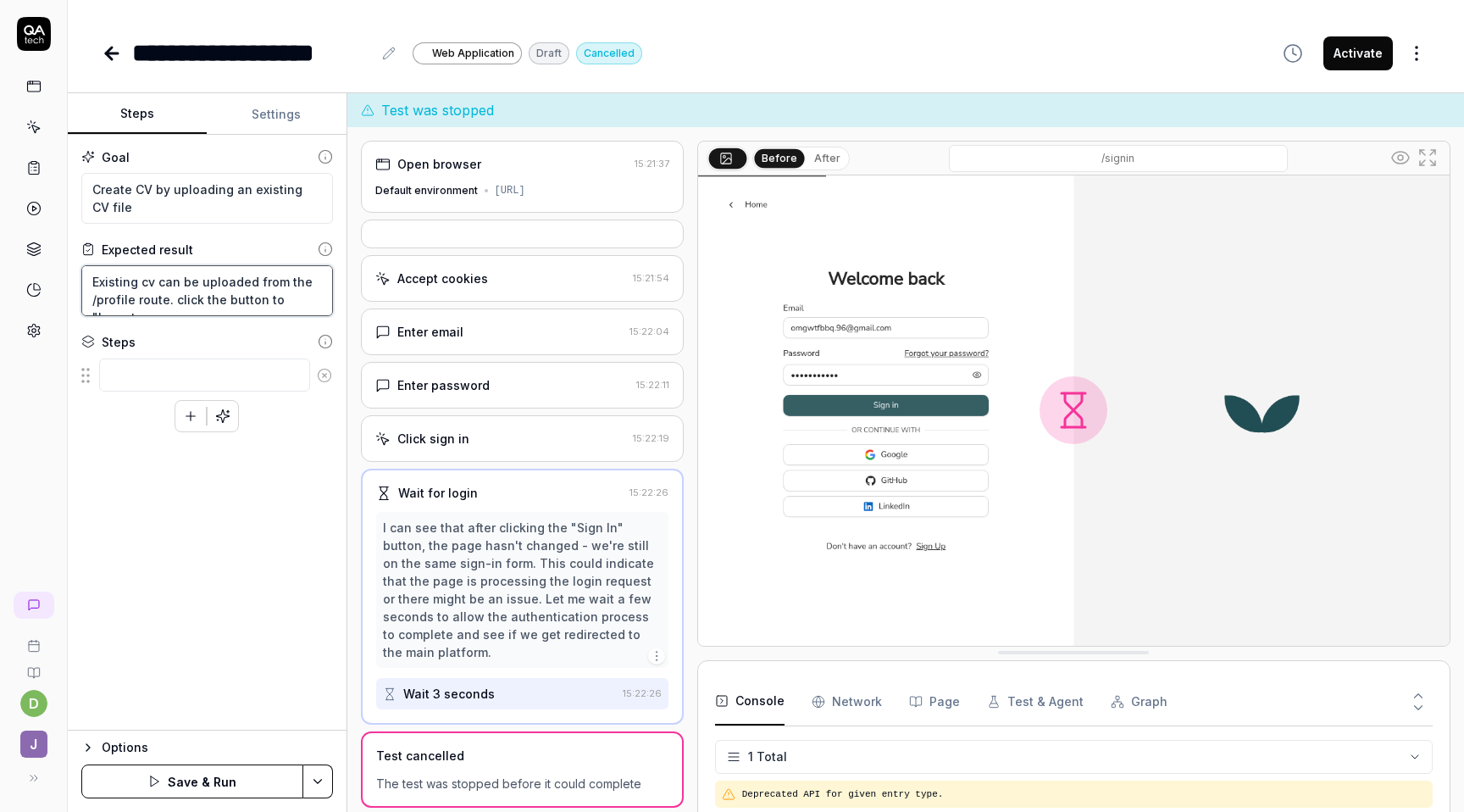
type textarea "Existing cv can be uploaded from the /profile route. click the button to "Import"
type textarea "*"
type textarea "Existing cv can be uploaded from the /profile route. click the button to "Impor…"
type textarea "*"
type textarea "Existing cv can be uploaded from the /profile route. click the button to "Impor…"
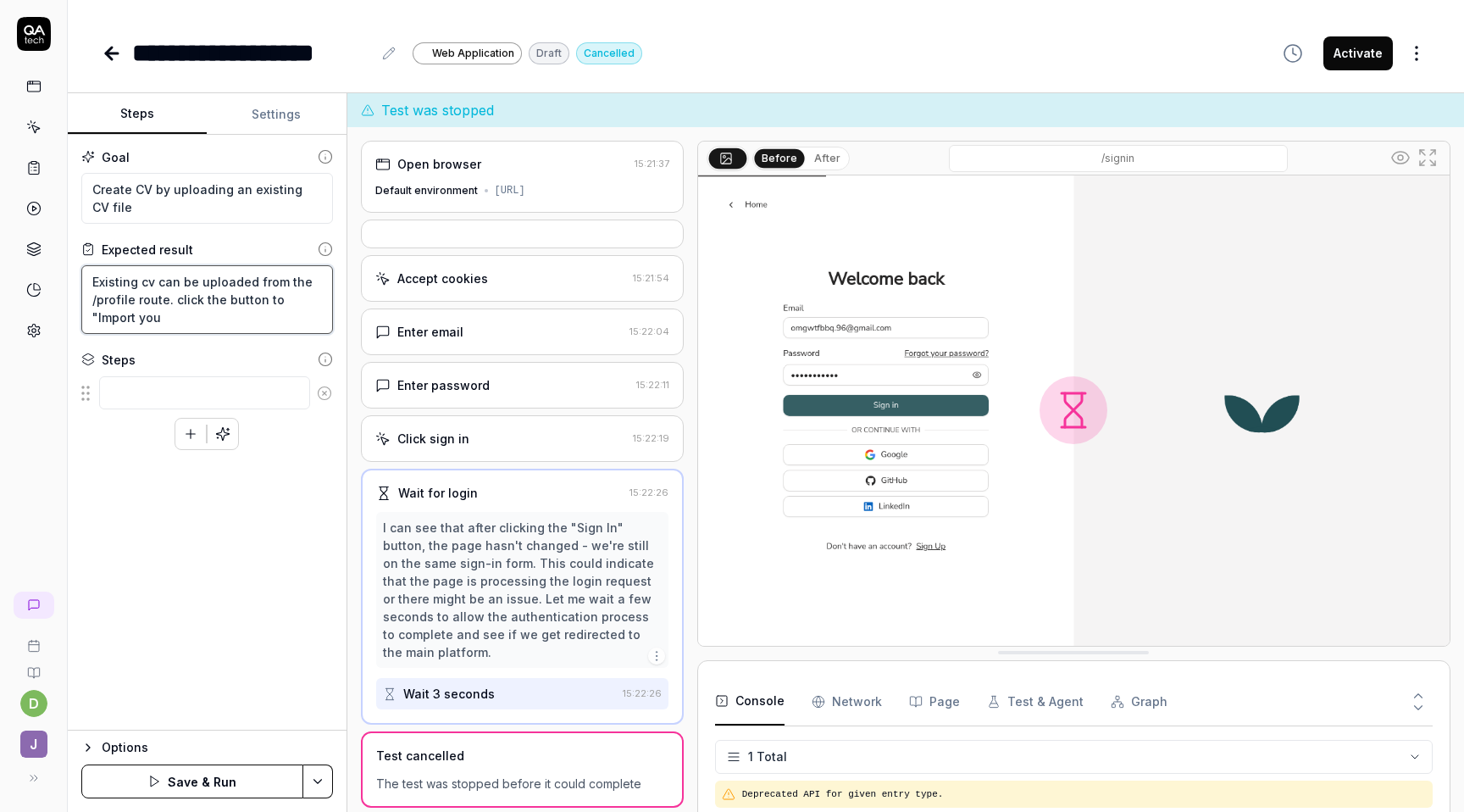
type textarea "*"
type textarea "Existing cv can be uploaded from the /profile route. click the button to "Impor…"
type textarea "*"
type textarea "Existing cv can be uploaded from the /profile route. click the button to "Impor…"
type textarea "*"
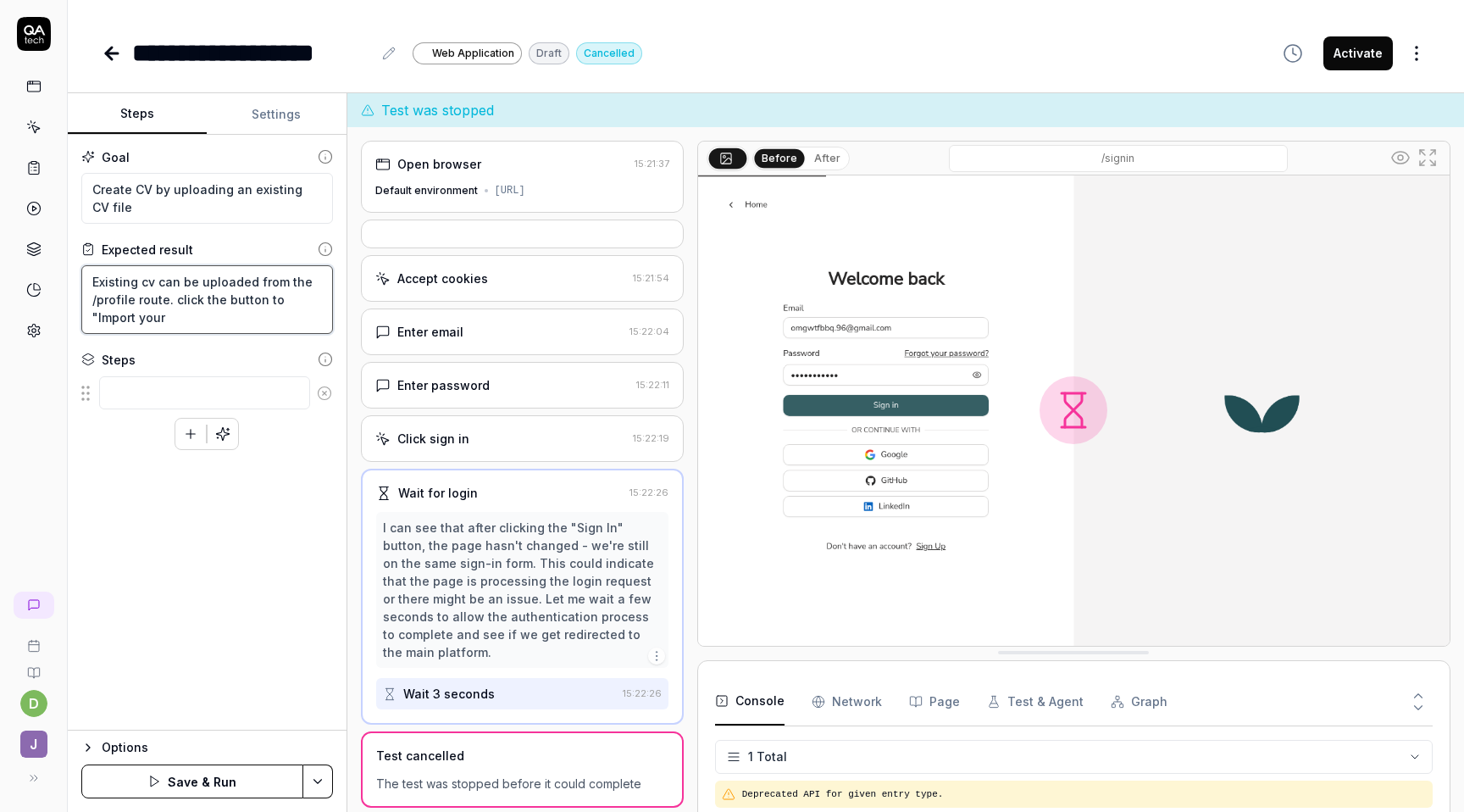
type textarea "Existing cv can be uploaded from the /profile route. click the button to "Impor…"
type textarea "*"
type textarea "Existing cv can be uploaded from the /profile route. click the button to "Impor…"
type textarea "*"
type textarea "Existing cv can be uploaded from the /profile route. click the button to "Impor…"
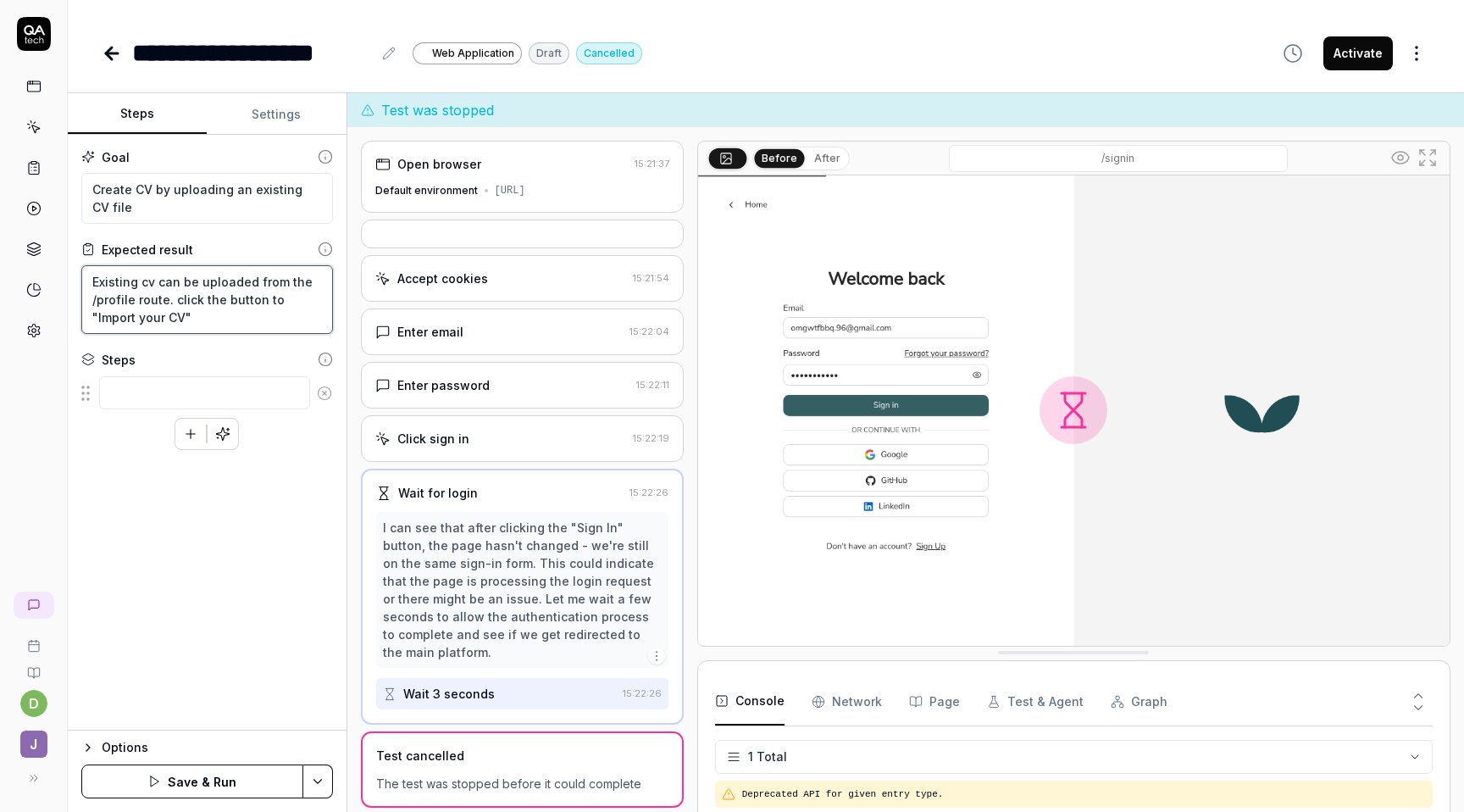
type textarea "*"
type textarea "Existing cv can be uploaded from the /profile route. click the button to "Impor…"
type textarea "*"
type textarea "Existing cv can be uploaded from the /profile route. click the button to "Impor…"
type textarea "*"
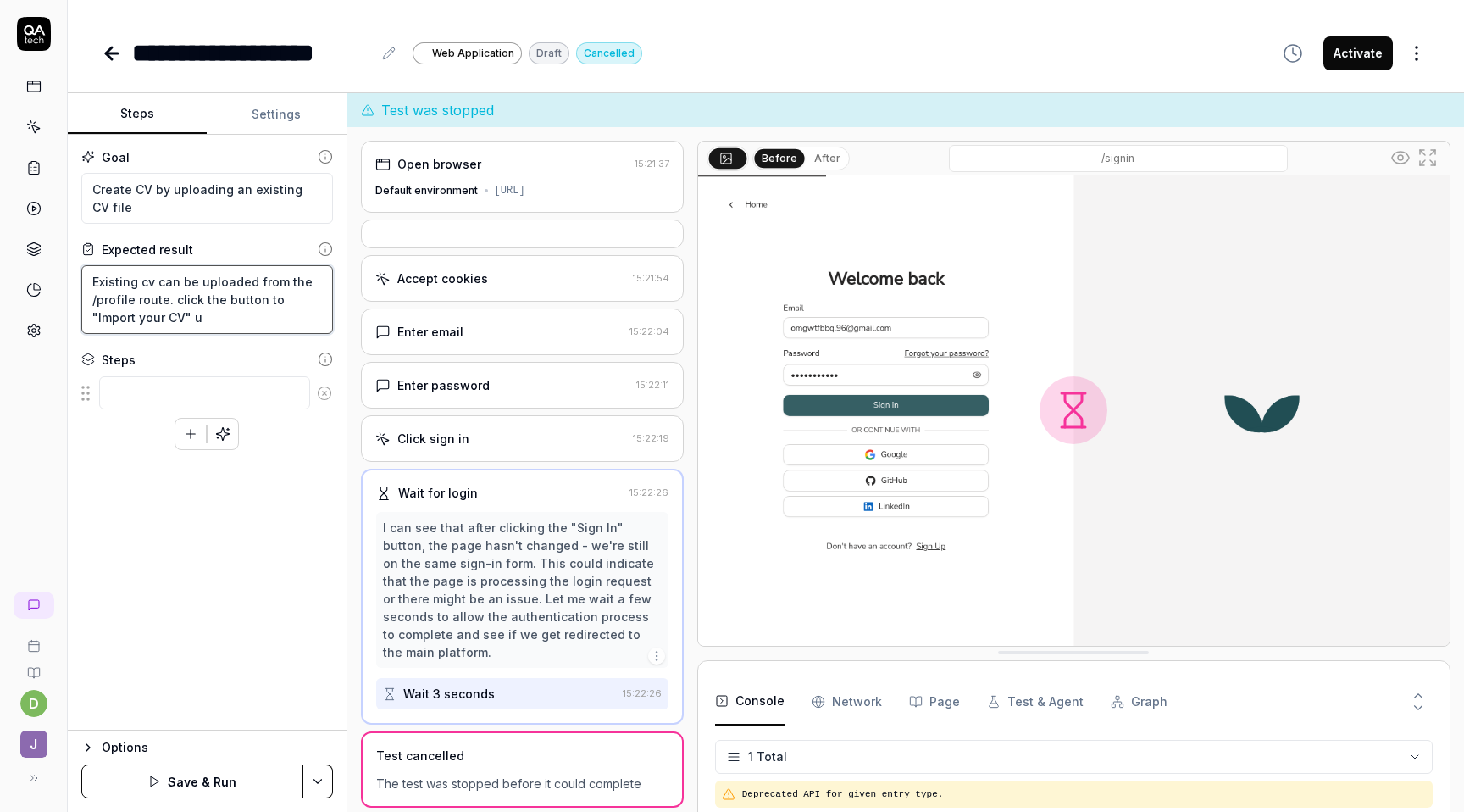
type textarea "Existing cv can be uploaded from the /profile route. click the button to "Impor…"
type textarea "*"
type textarea "Existing cv can be uploaded from the /profile route. click the button to "Impor…"
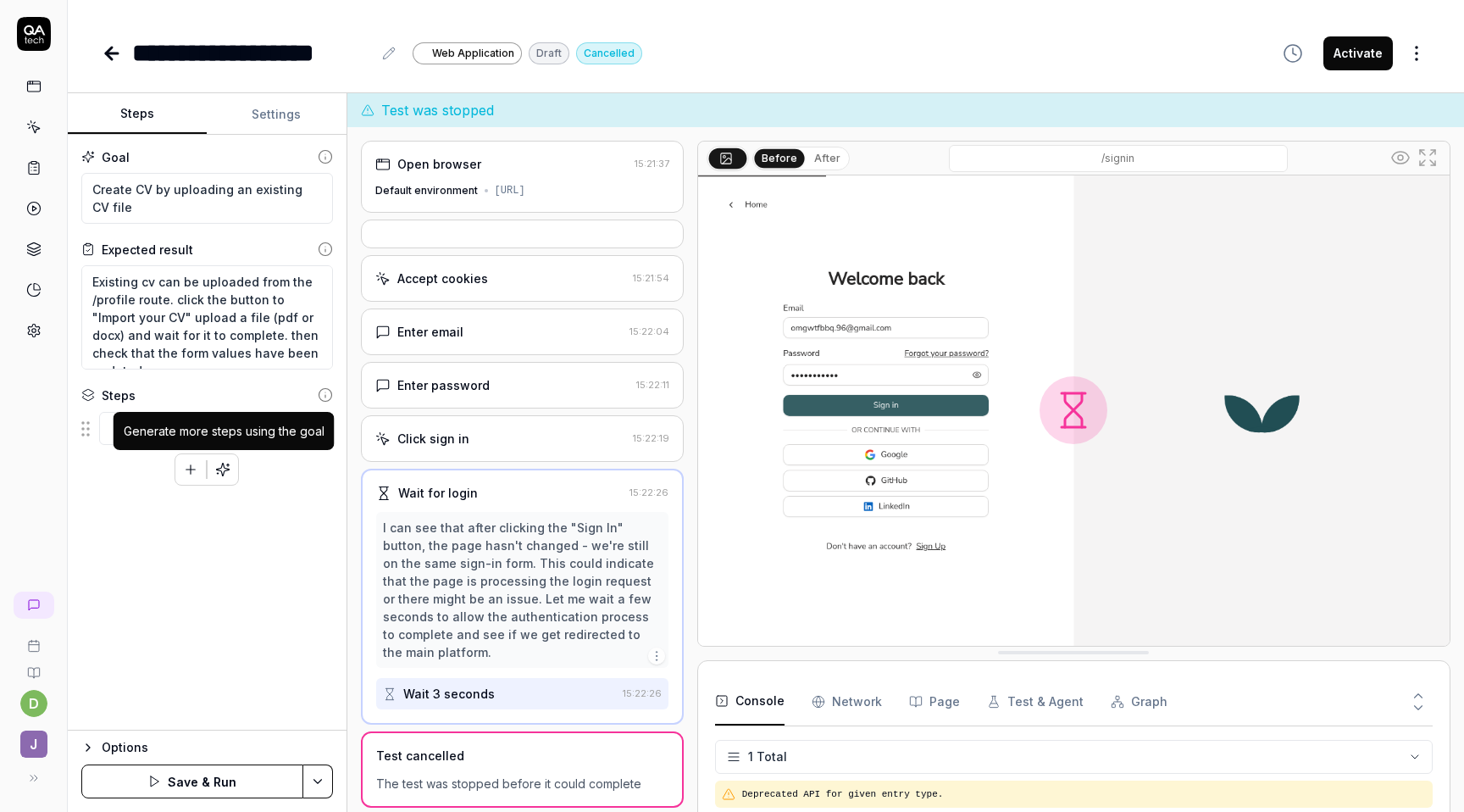
click at [220, 468] on icon "button" at bounding box center [223, 470] width 15 height 15
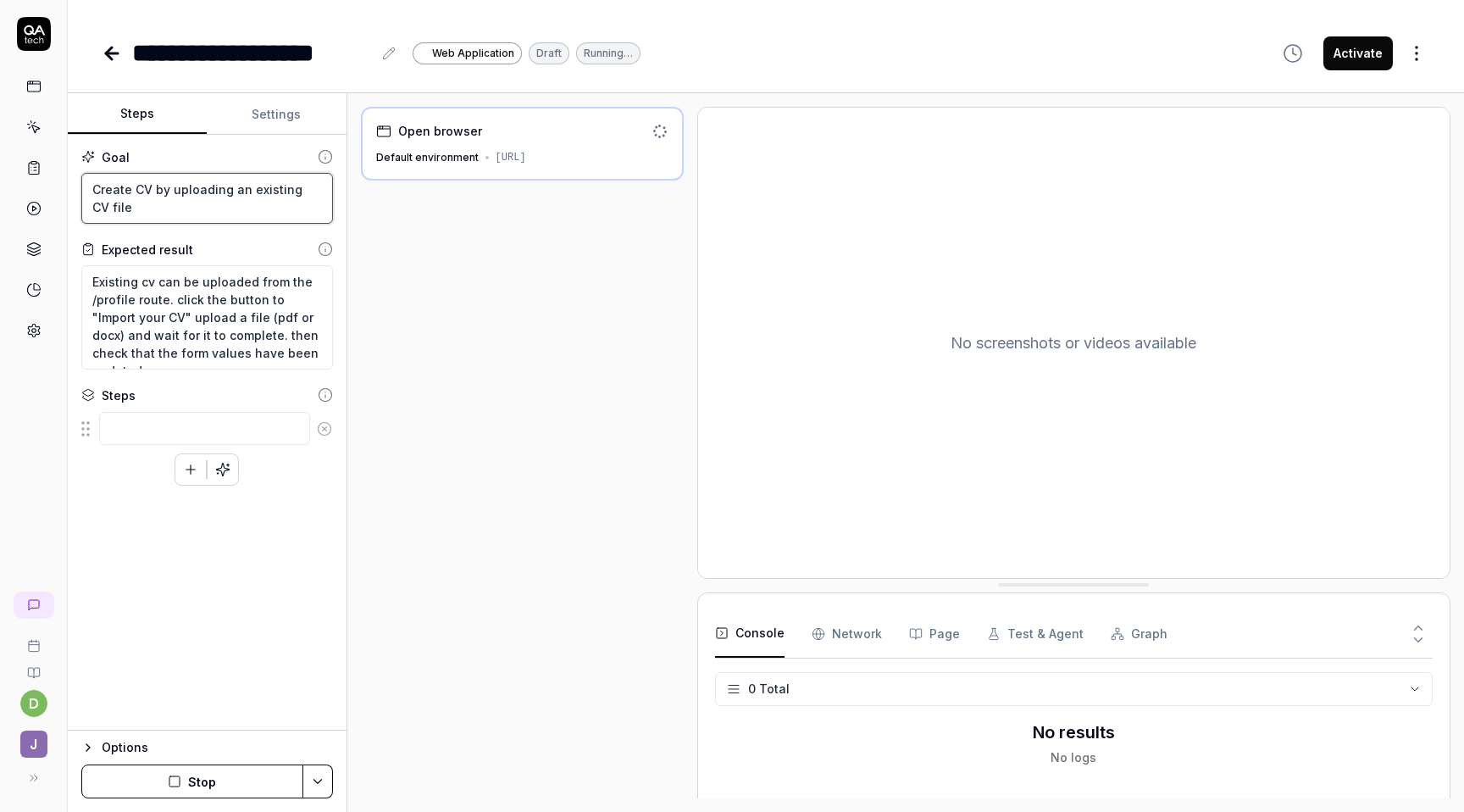
click at [244, 203] on textarea "Create CV by uploading an existing CV file" at bounding box center [207, 198] width 252 height 51
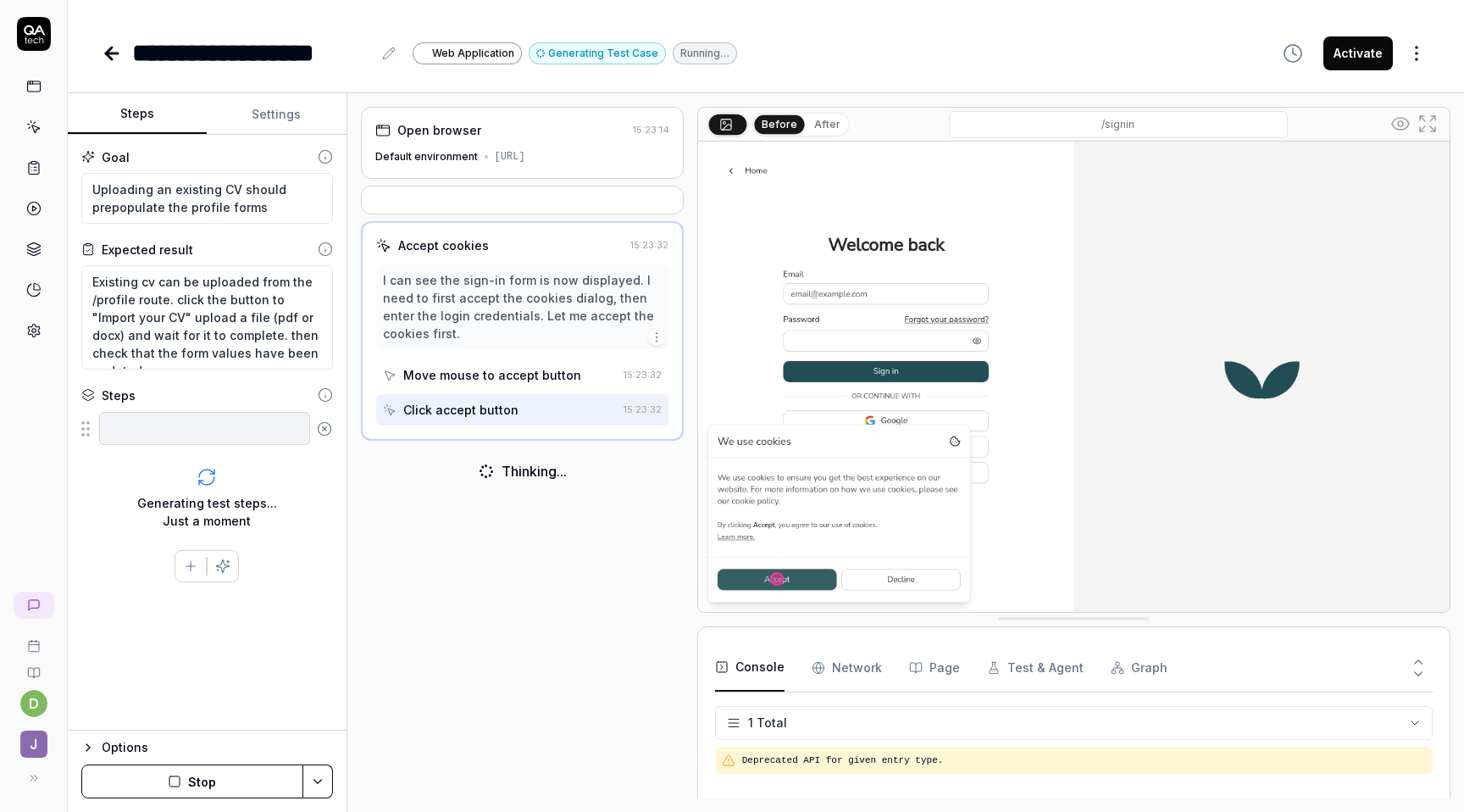
click at [333, 491] on div "Goal Uploading an existing CV should prepopulate the profile forms Expected res…" at bounding box center [207, 432] width 279 height 596
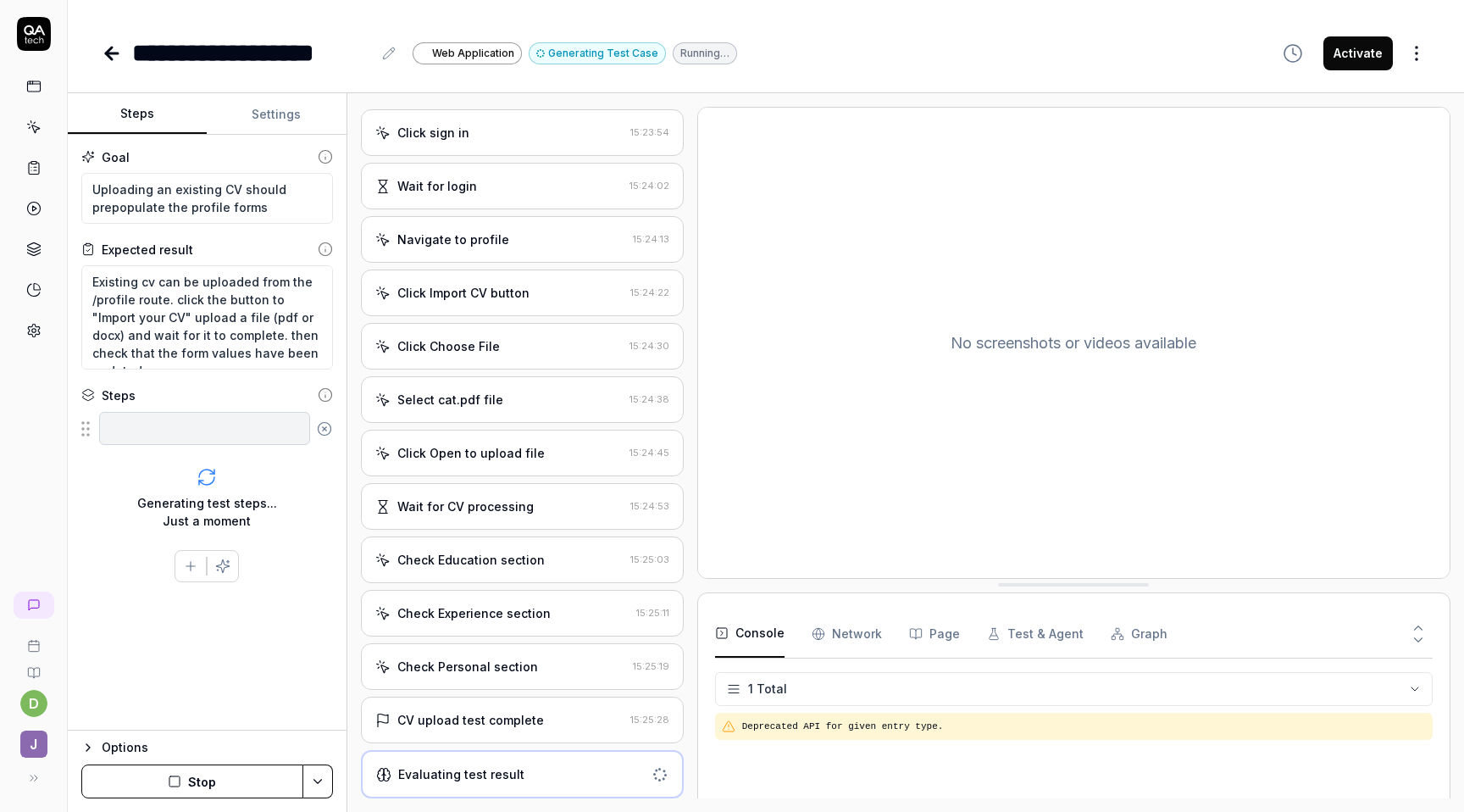
scroll to position [570, 0]
